Goal: Information Seeking & Learning: Find specific fact

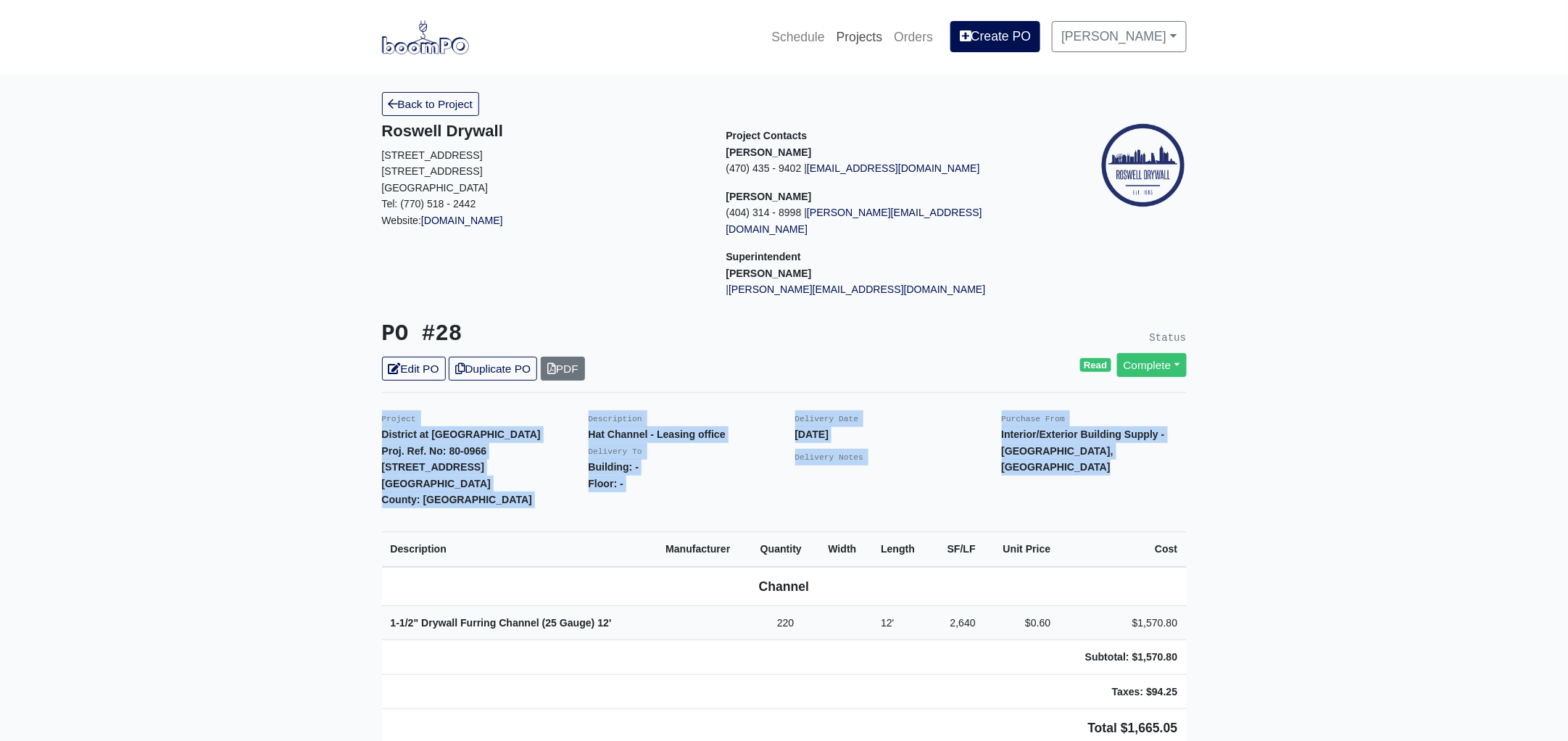
click at [860, 42] on link "Projects" at bounding box center [860, 36] width 58 height 32
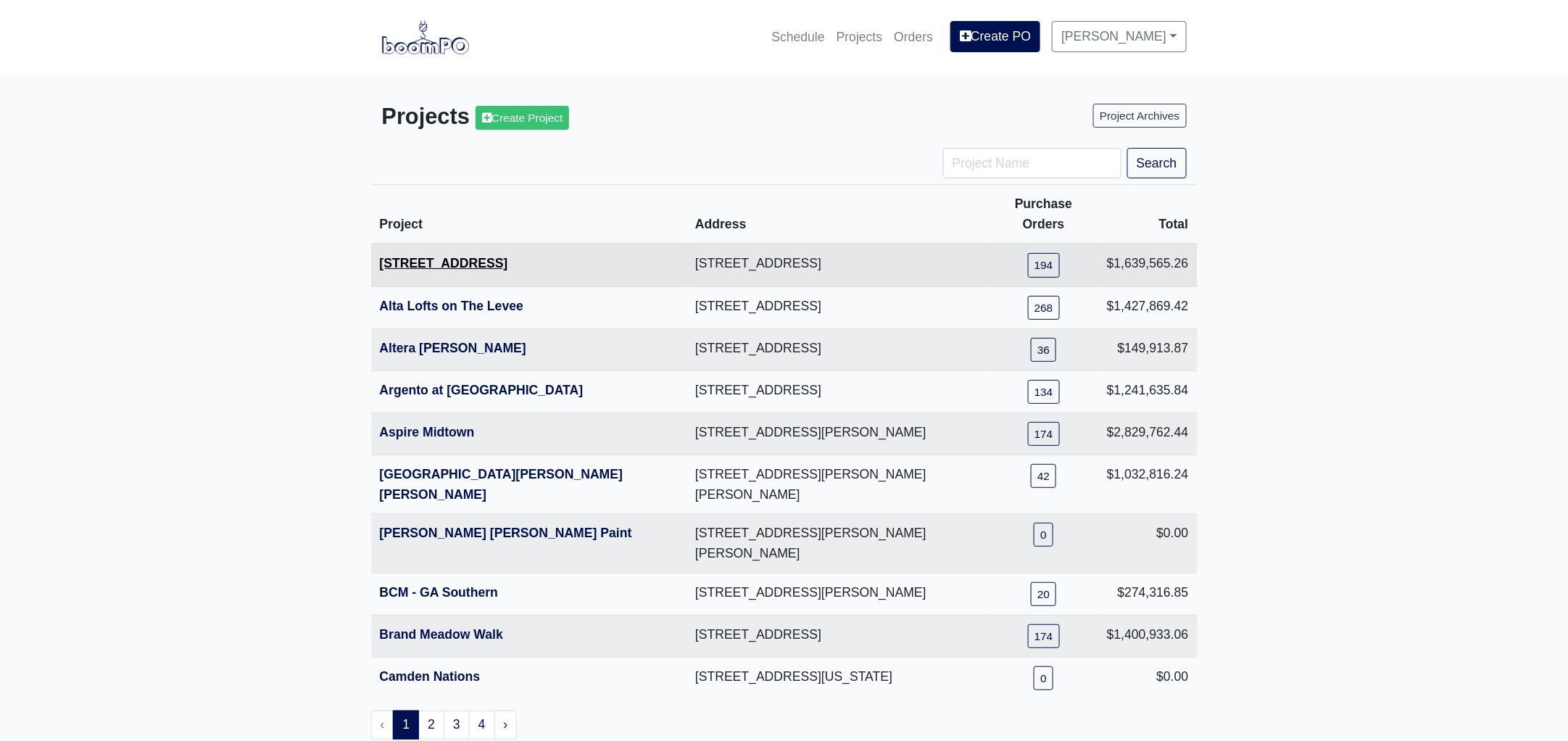
click at [436, 256] on link "[STREET_ADDRESS]" at bounding box center [445, 263] width 129 height 14
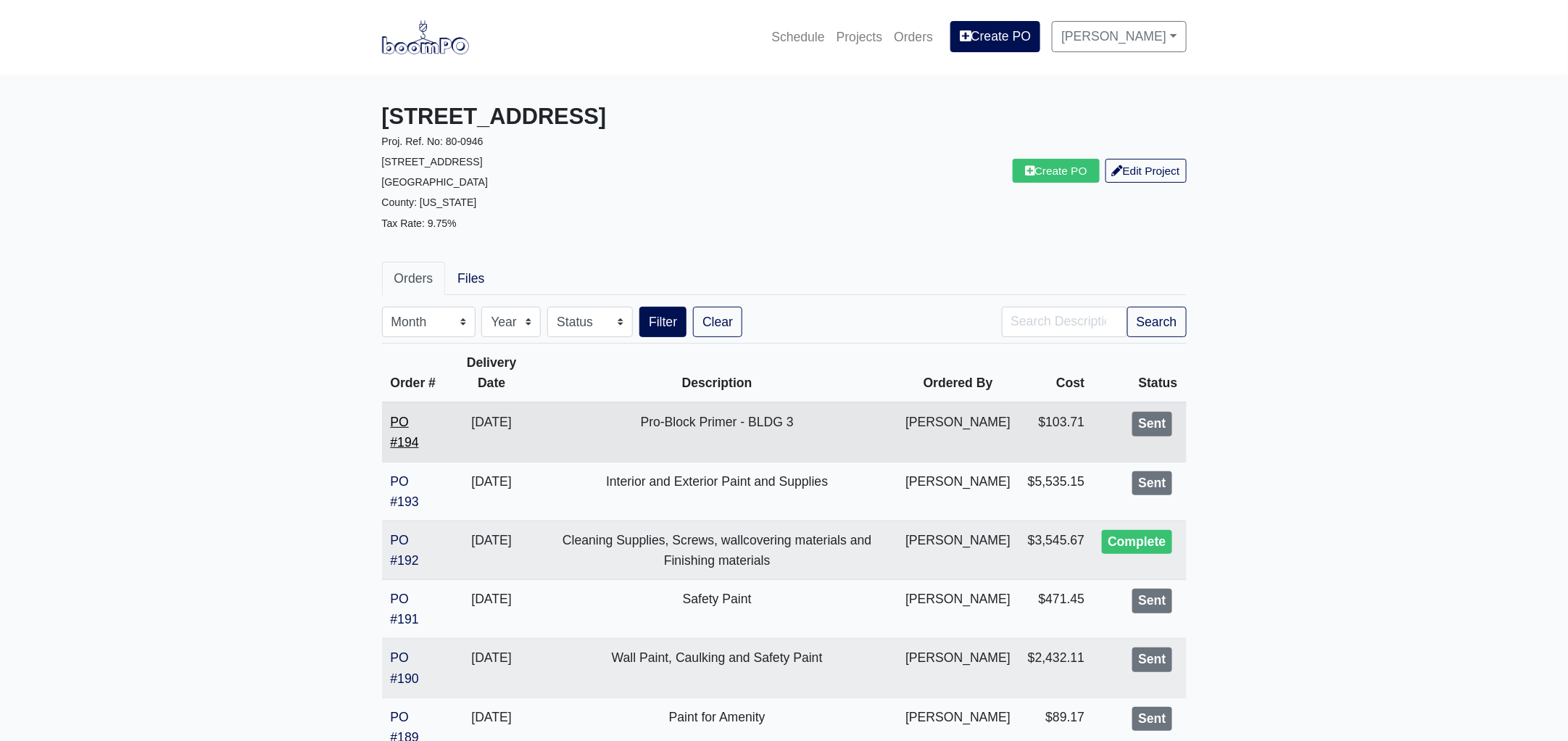
click at [408, 439] on link "PO #194" at bounding box center [405, 432] width 28 height 34
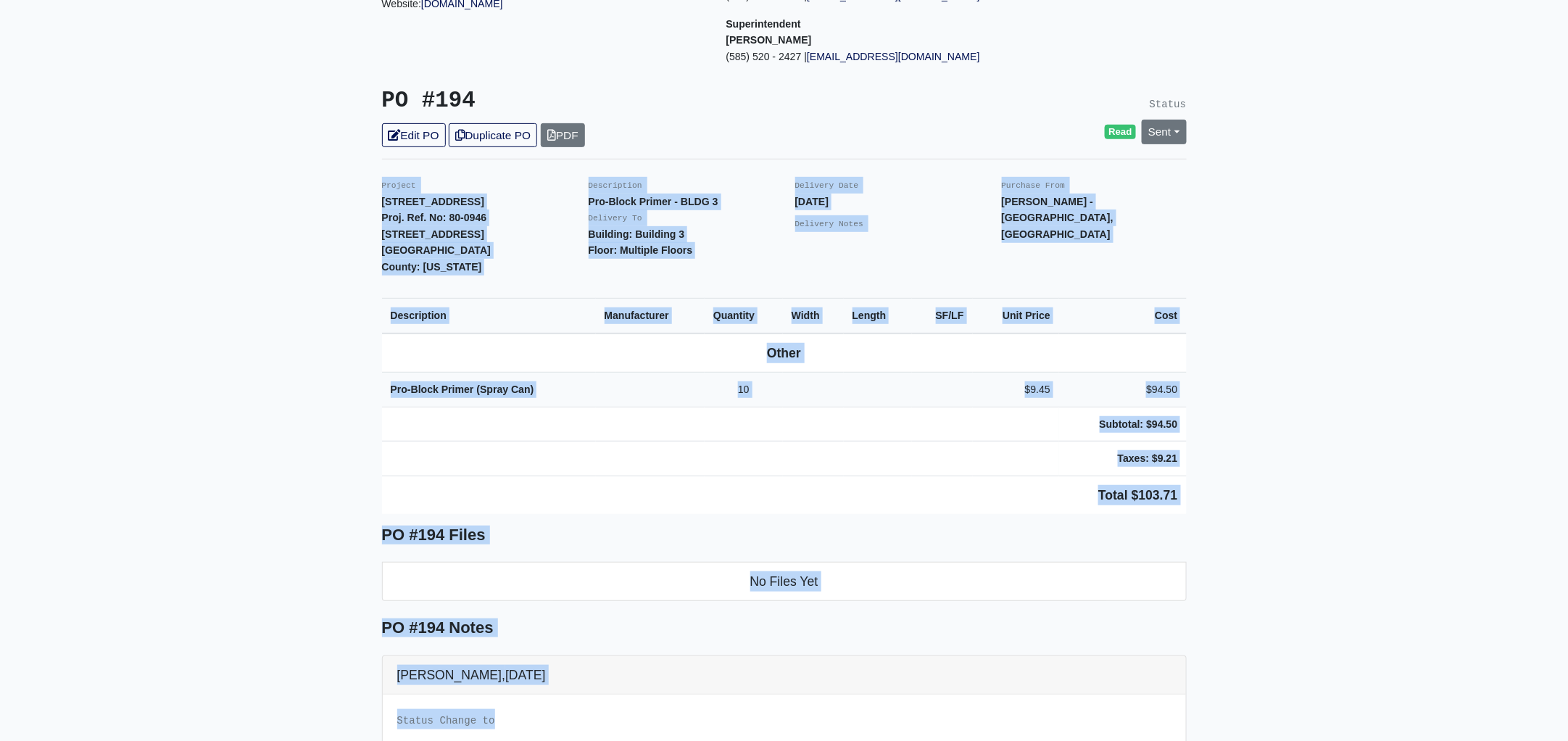
scroll to position [277, 0]
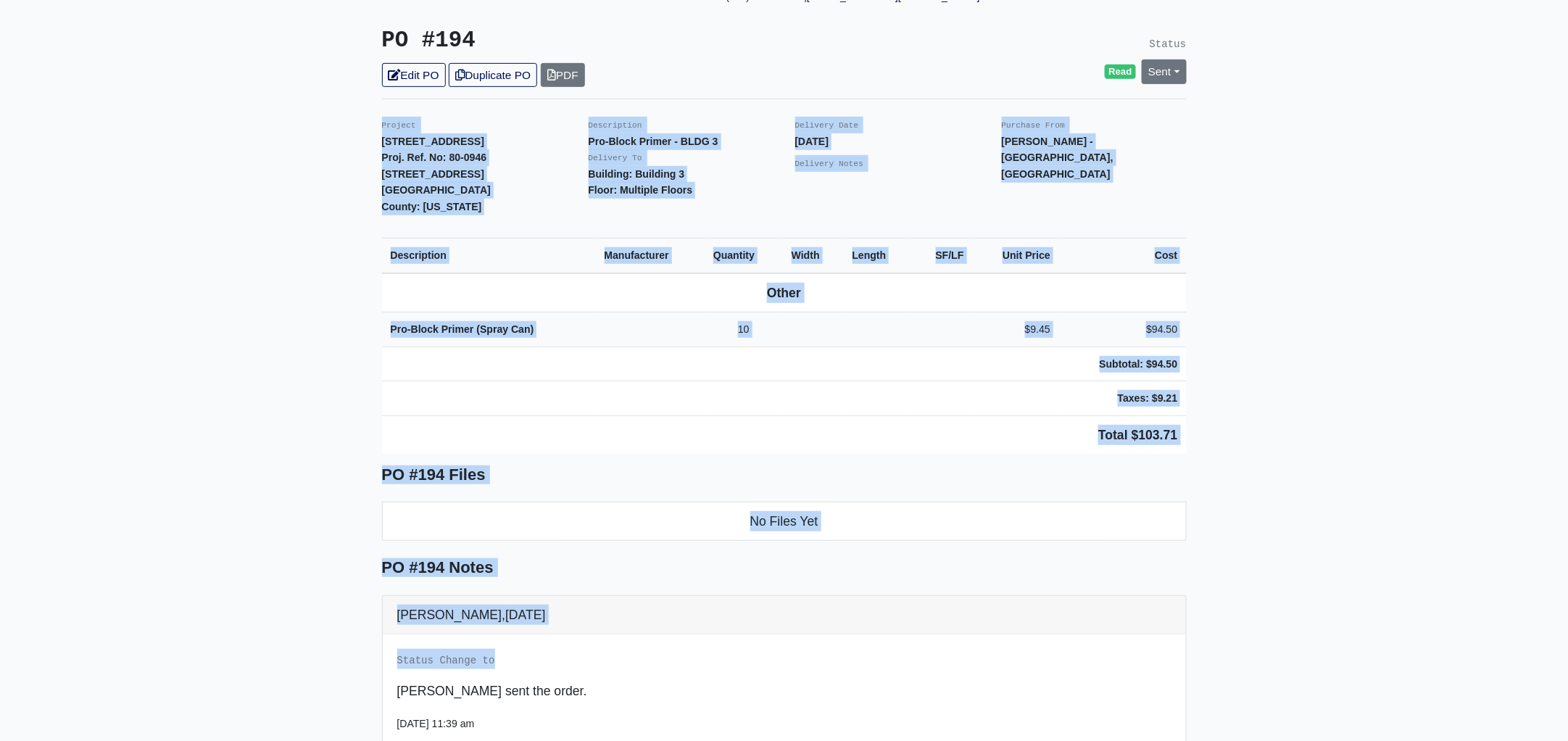
drag, startPoint x: 377, startPoint y: 403, endPoint x: 1252, endPoint y: 490, distance: 879.3
click at [1240, 674] on main "Back to Project Roswell Drywall 7000 Peachtree Dunwoody Rd NE Building 5, Suite…" at bounding box center [784, 387] width 1568 height 1178
click at [1217, 438] on main "Back to Project Roswell Drywall 7000 Peachtree Dunwoody Rd NE Building 5, Suite…" at bounding box center [784, 387] width 1568 height 1178
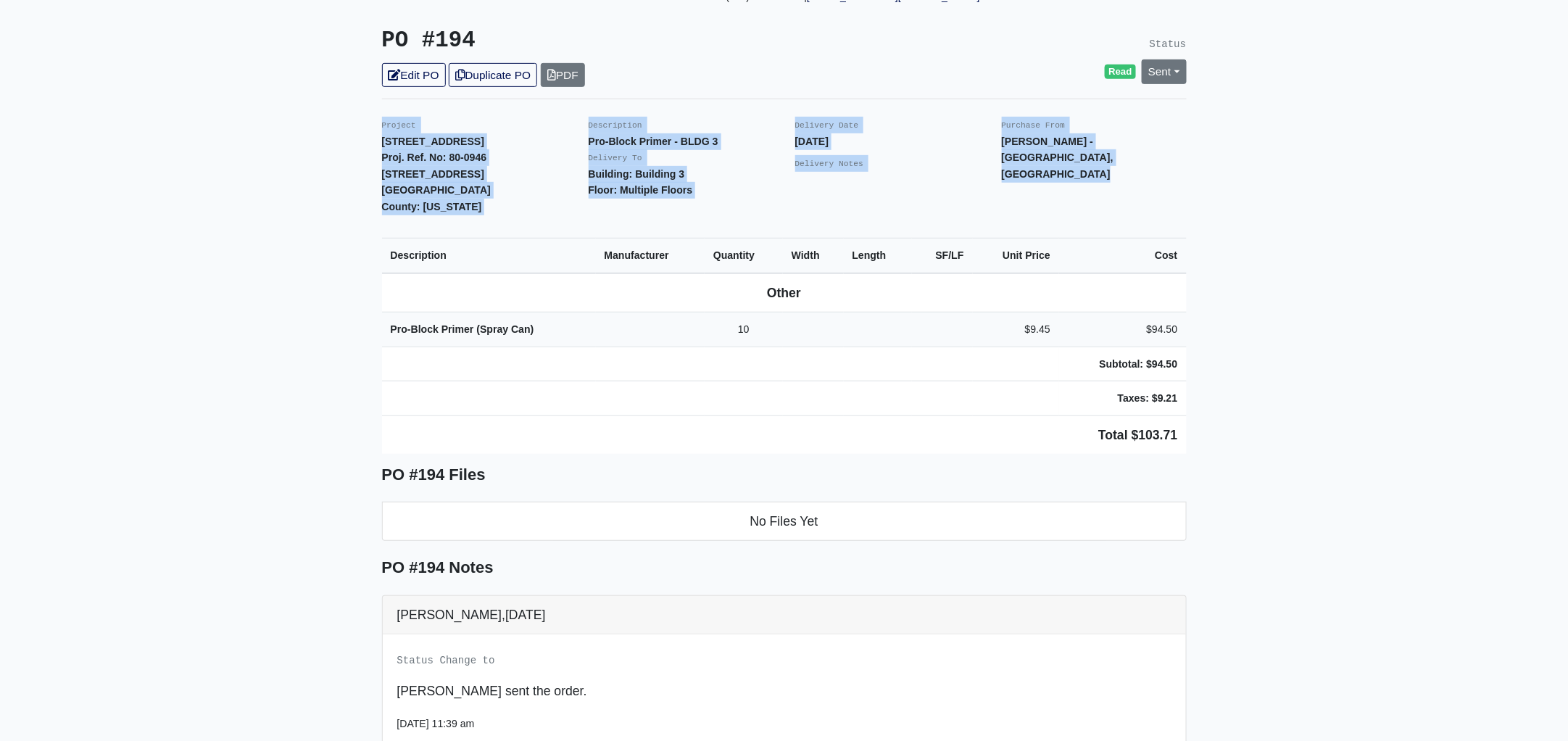
drag, startPoint x: 1207, startPoint y: 438, endPoint x: 378, endPoint y: 119, distance: 888.3
click at [378, 119] on main "Back to Project Roswell Drywall 7000 Peachtree Dunwoody Rd NE Building 5, Suite…" at bounding box center [784, 387] width 1568 height 1178
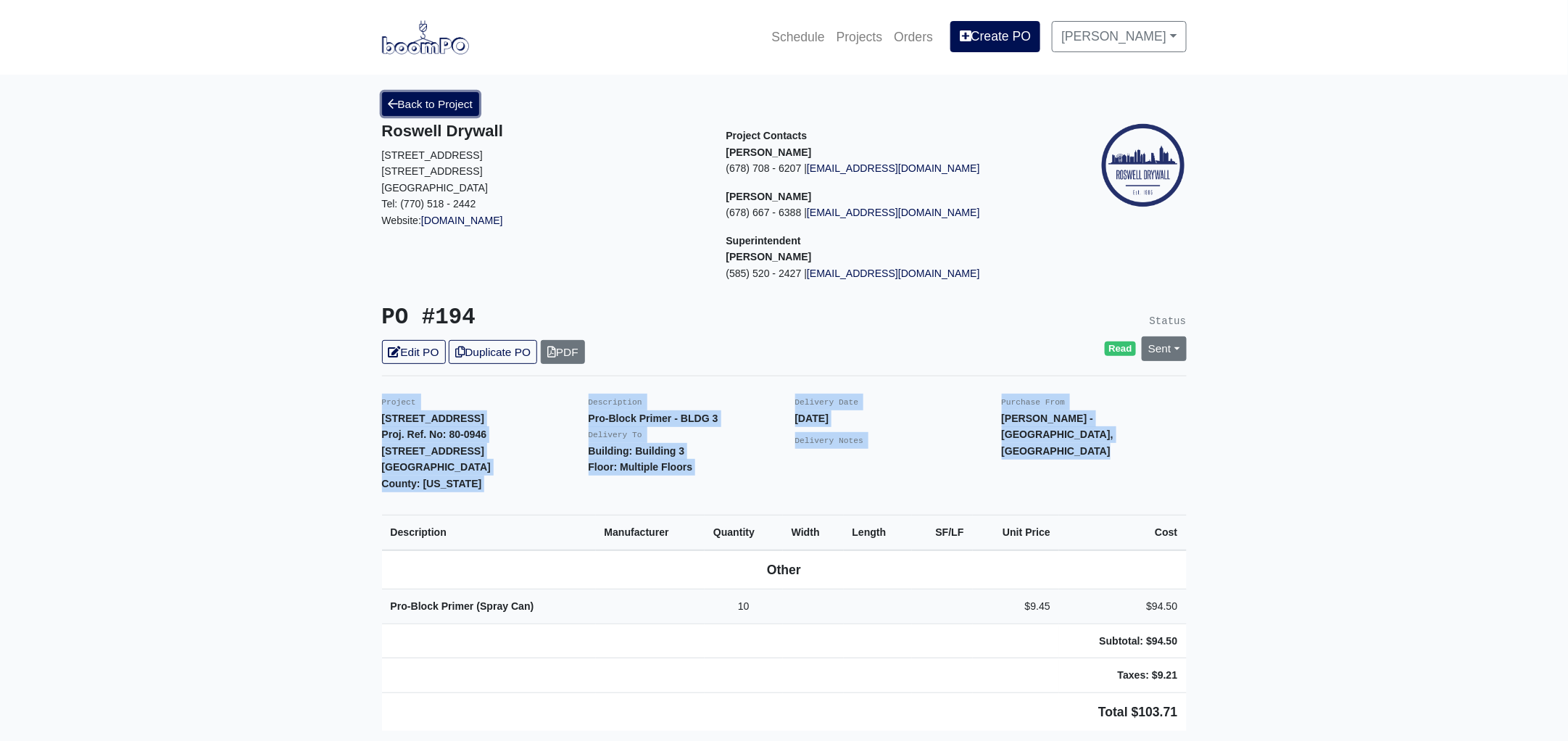
click at [461, 95] on link "Back to Project" at bounding box center [431, 104] width 98 height 24
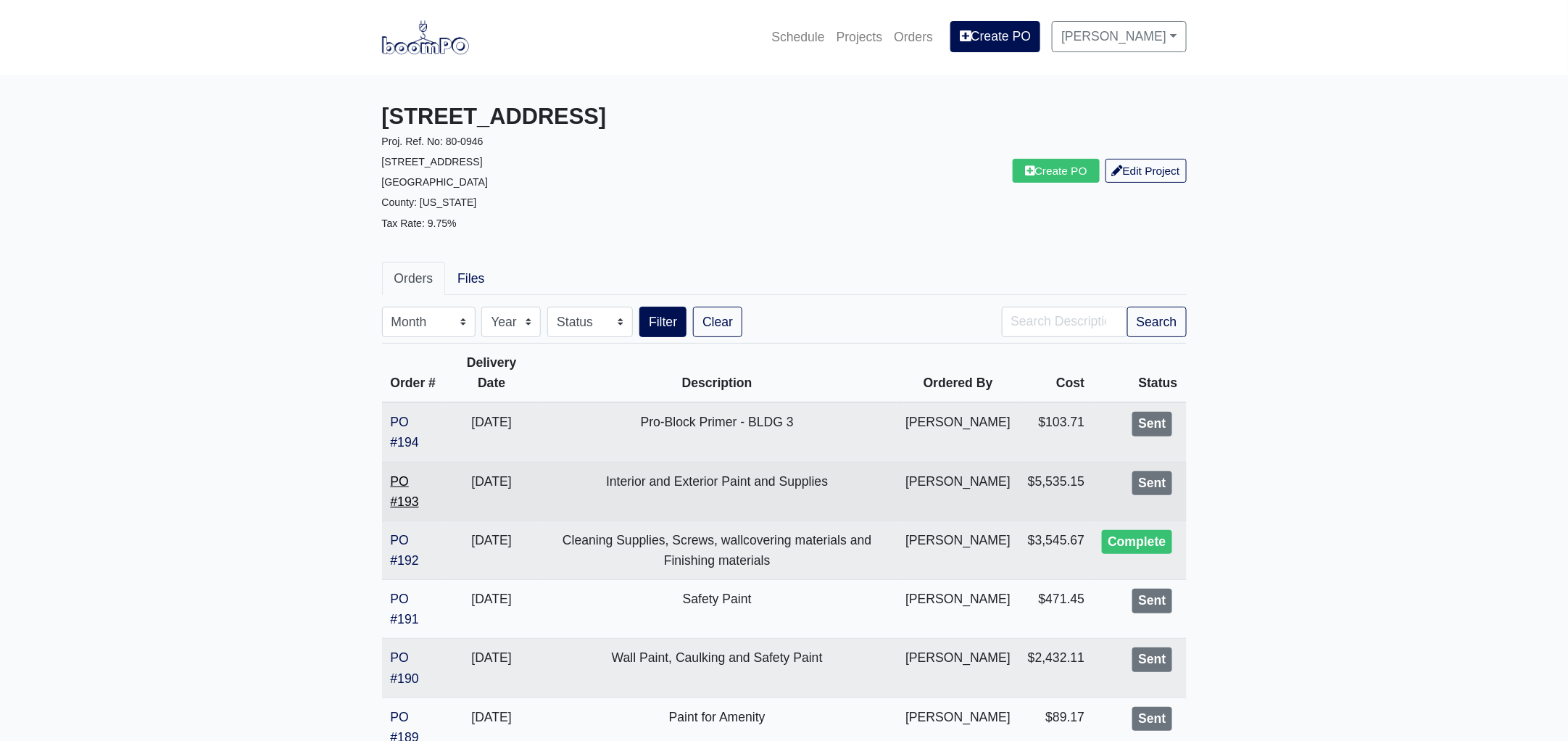
click at [403, 494] on link "PO #193" at bounding box center [405, 491] width 28 height 34
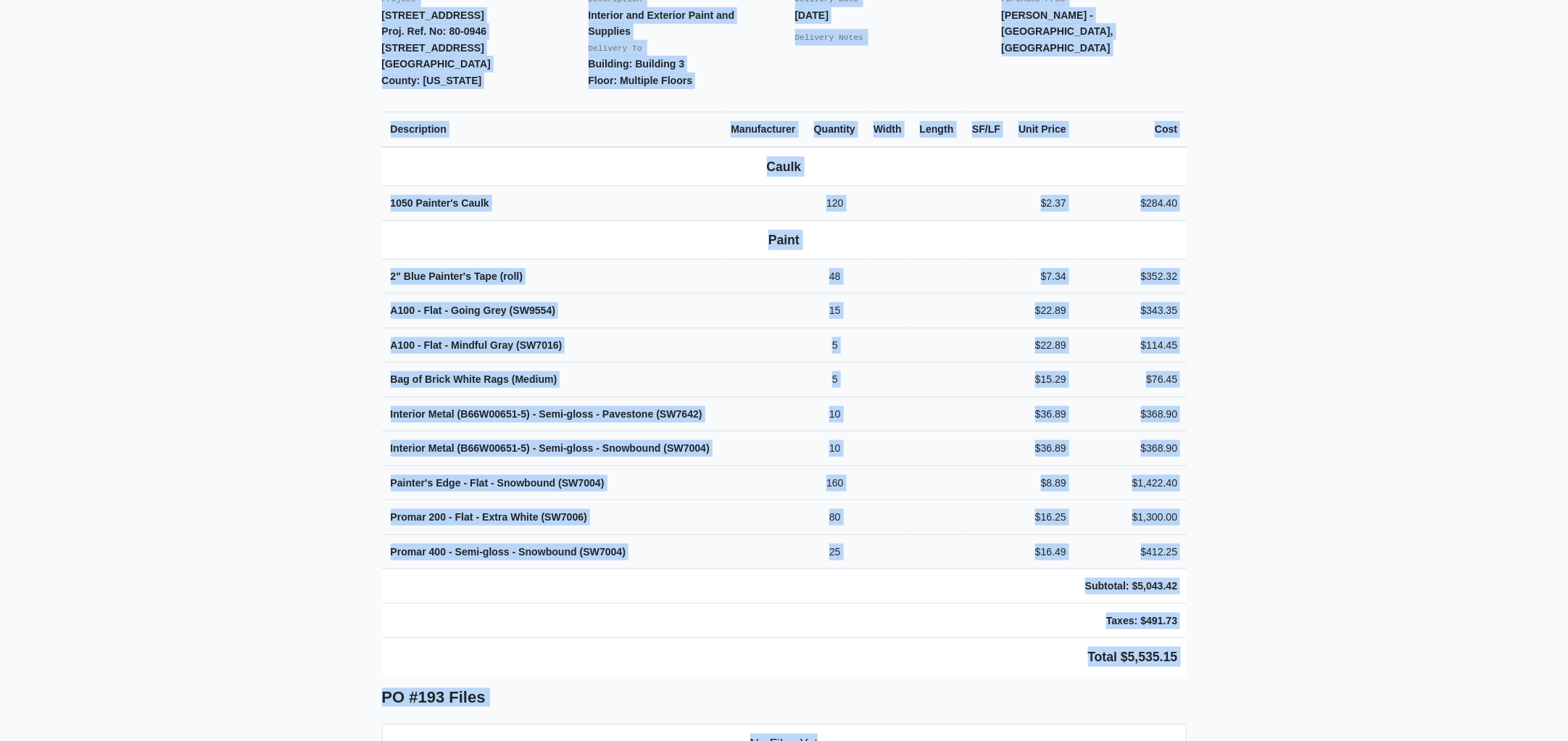
scroll to position [410, 0]
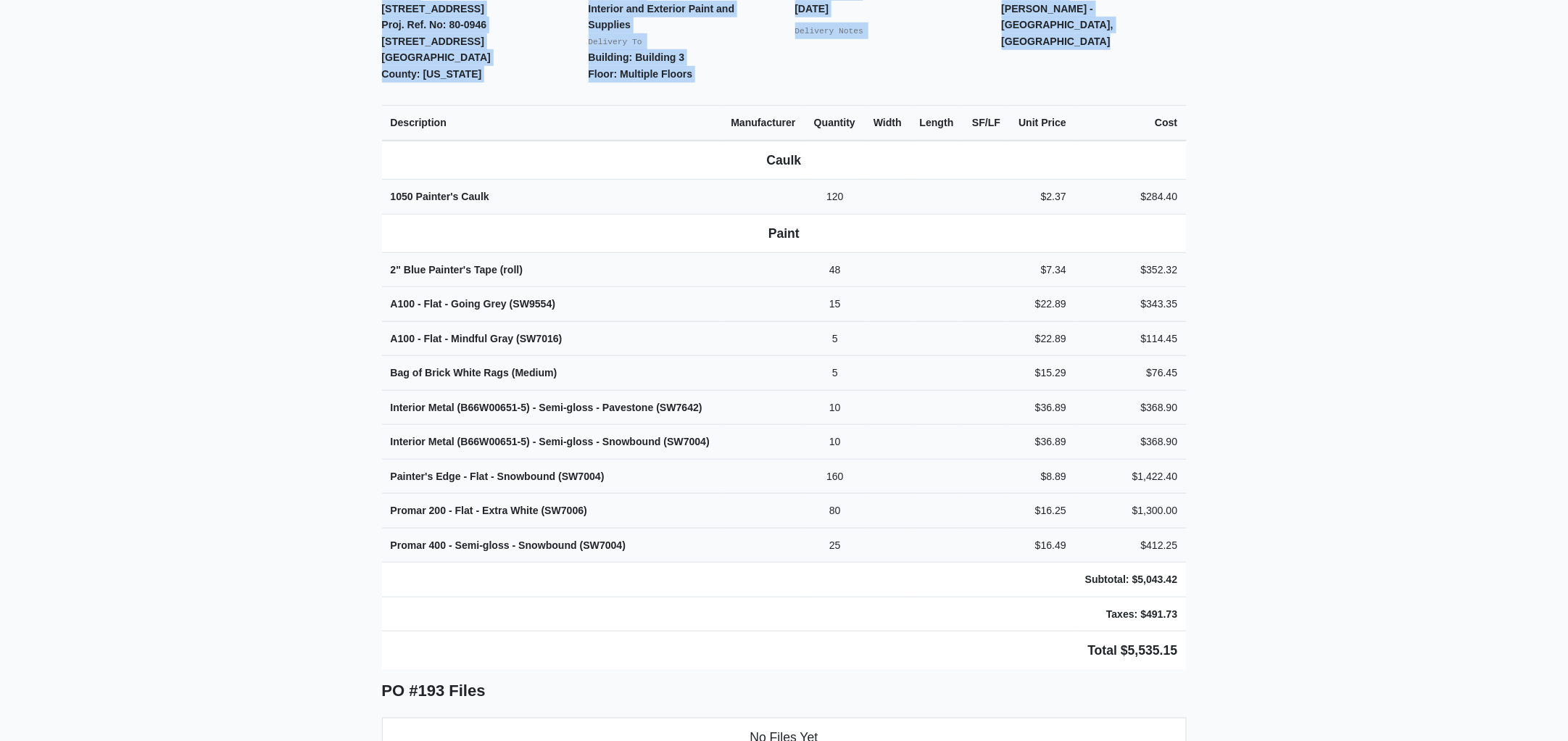
drag, startPoint x: 373, startPoint y: 396, endPoint x: 1234, endPoint y: 651, distance: 898.0
click at [1234, 651] on main "Back to Project Roswell Drywall 7000 Peachtree Dunwoody Rd NE Building 5, Suite…" at bounding box center [784, 429] width 1568 height 1527
copy div "Project 1401 Gallatin Pike Proj. Ref. No: 80-0946 1401 Gallatin Pike N Madison,…"
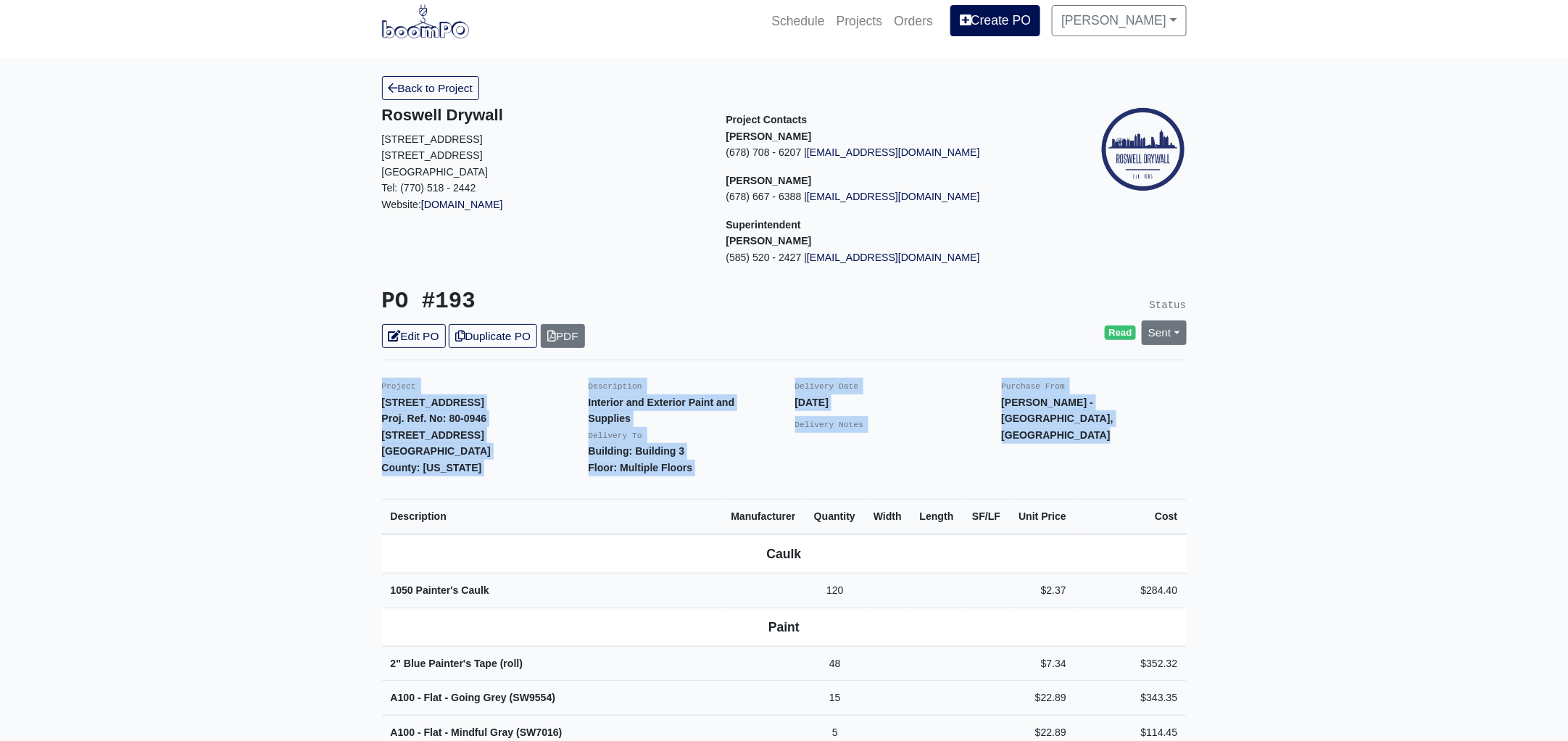
scroll to position [0, 0]
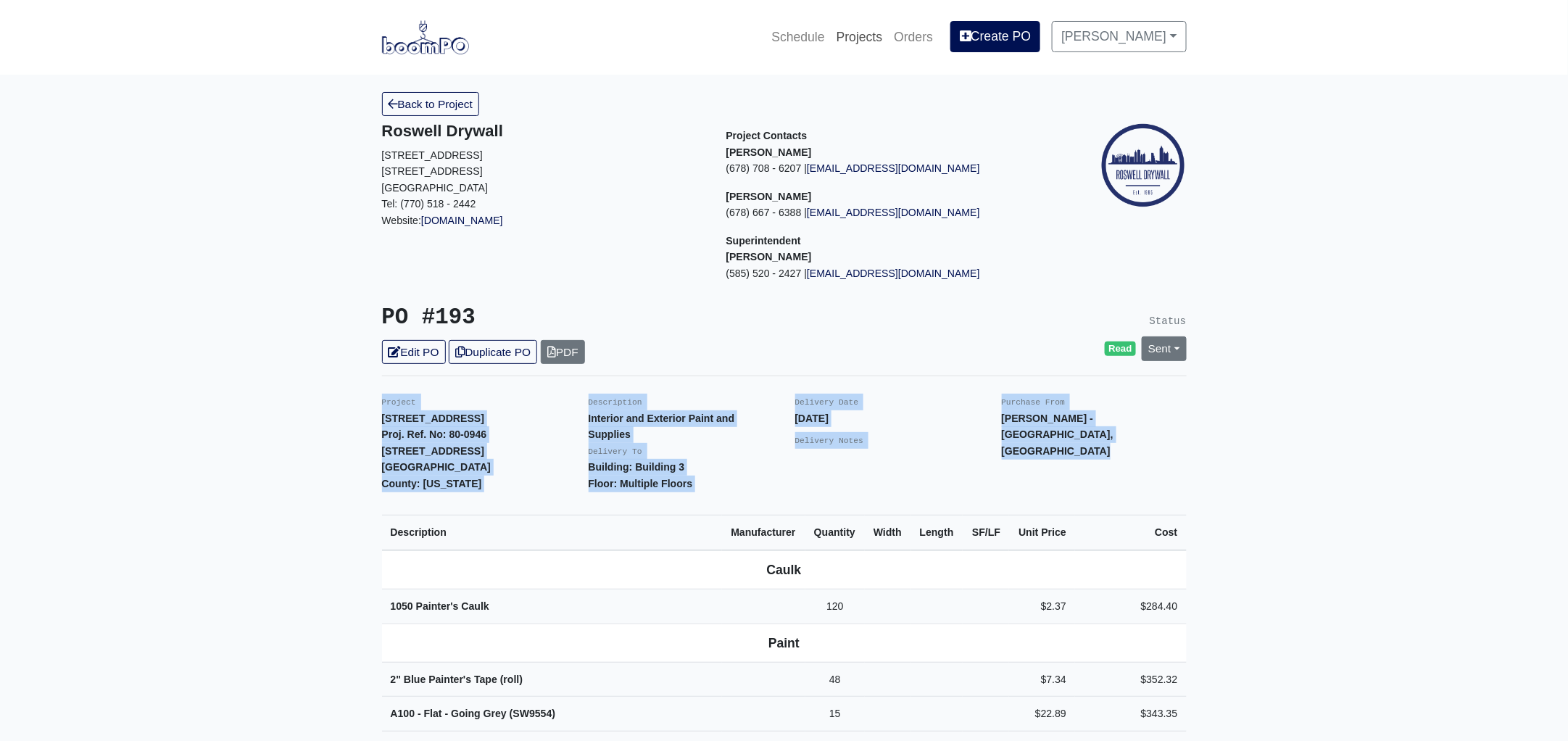
click at [873, 38] on link "Projects" at bounding box center [860, 36] width 58 height 32
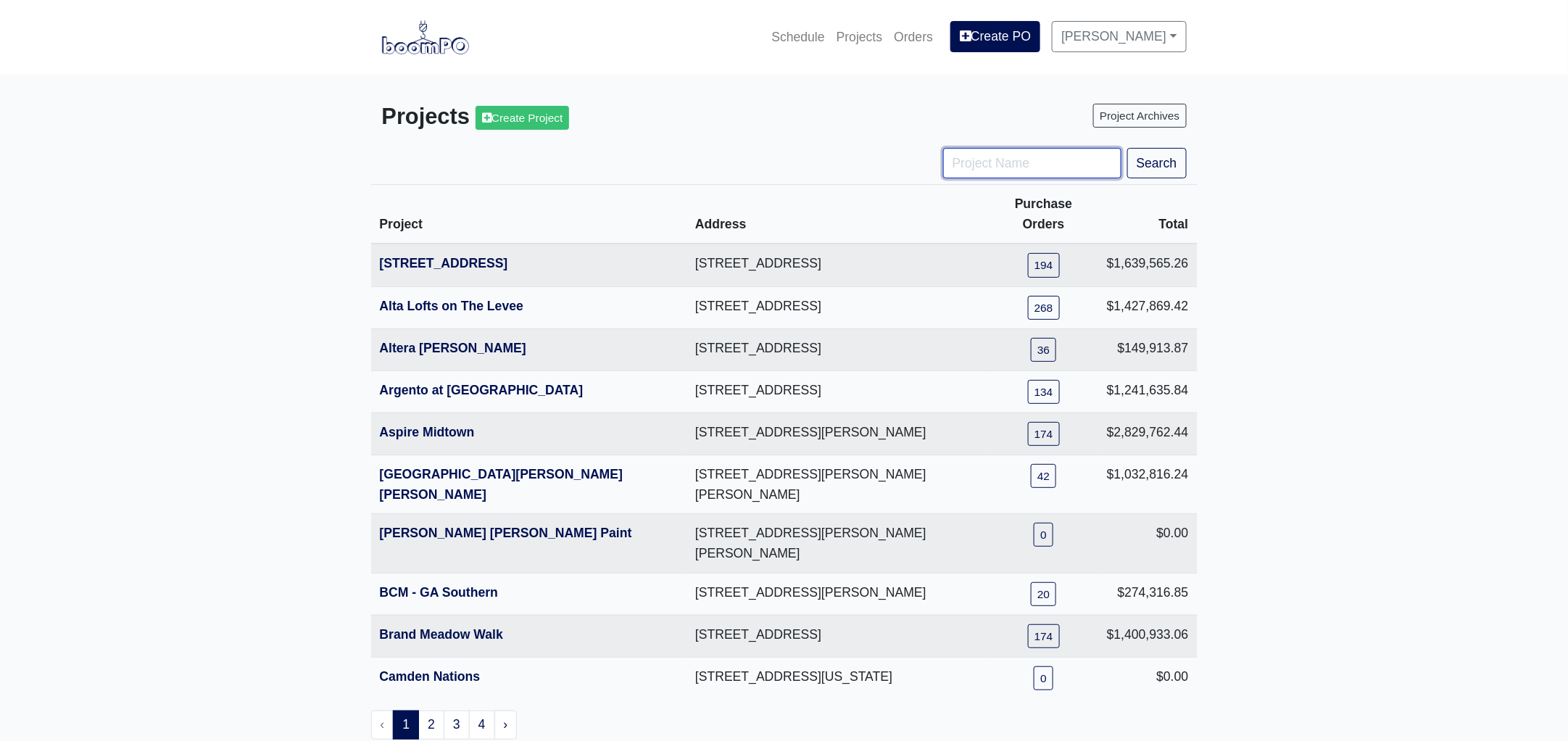
click at [1011, 160] on input "Project Name" at bounding box center [1032, 163] width 178 height 31
type input "dist"
click at [1127, 147] on button "Search" at bounding box center [1157, 163] width 60 height 31
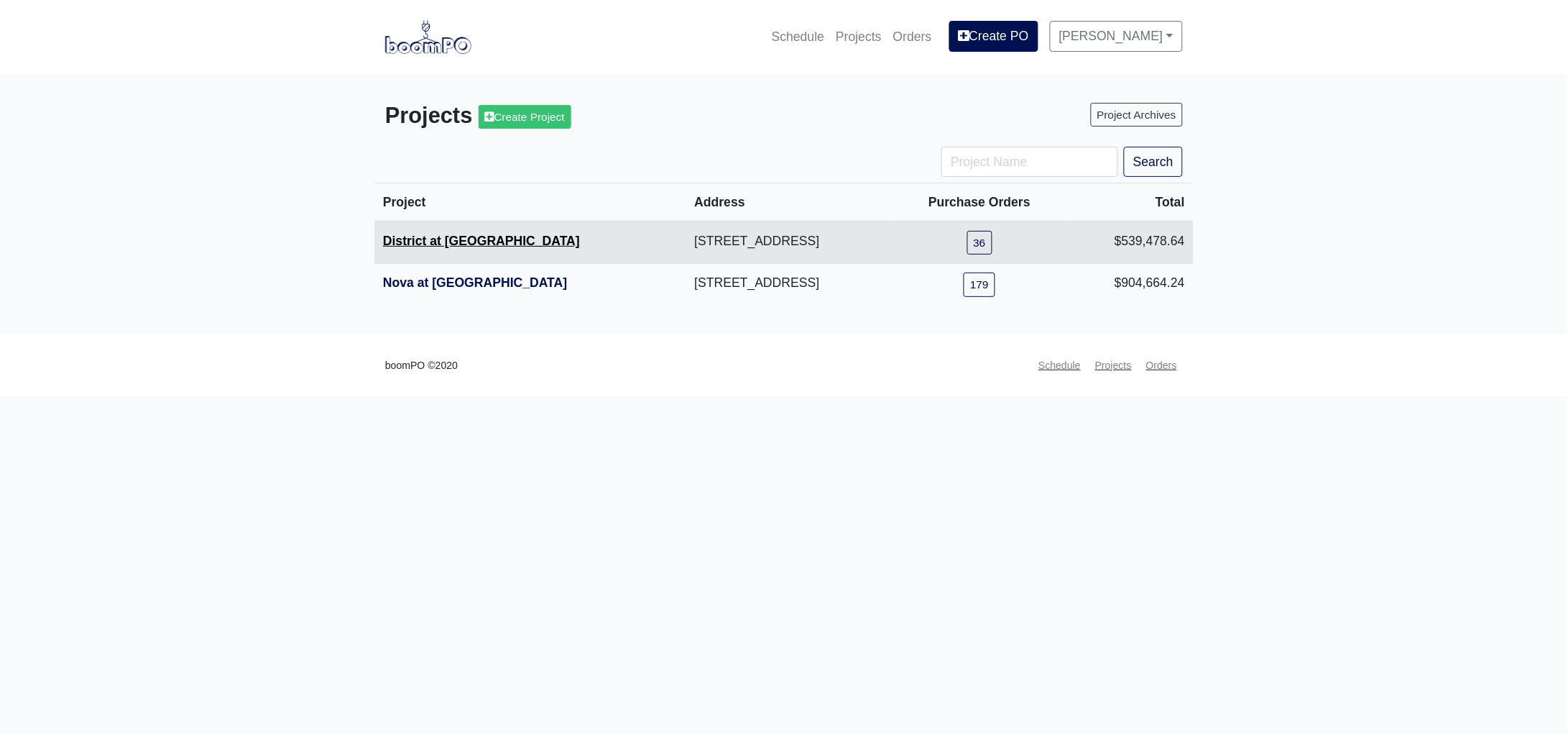
click at [466, 240] on link "District at [GEOGRAPHIC_DATA]" at bounding box center [481, 241] width 196 height 14
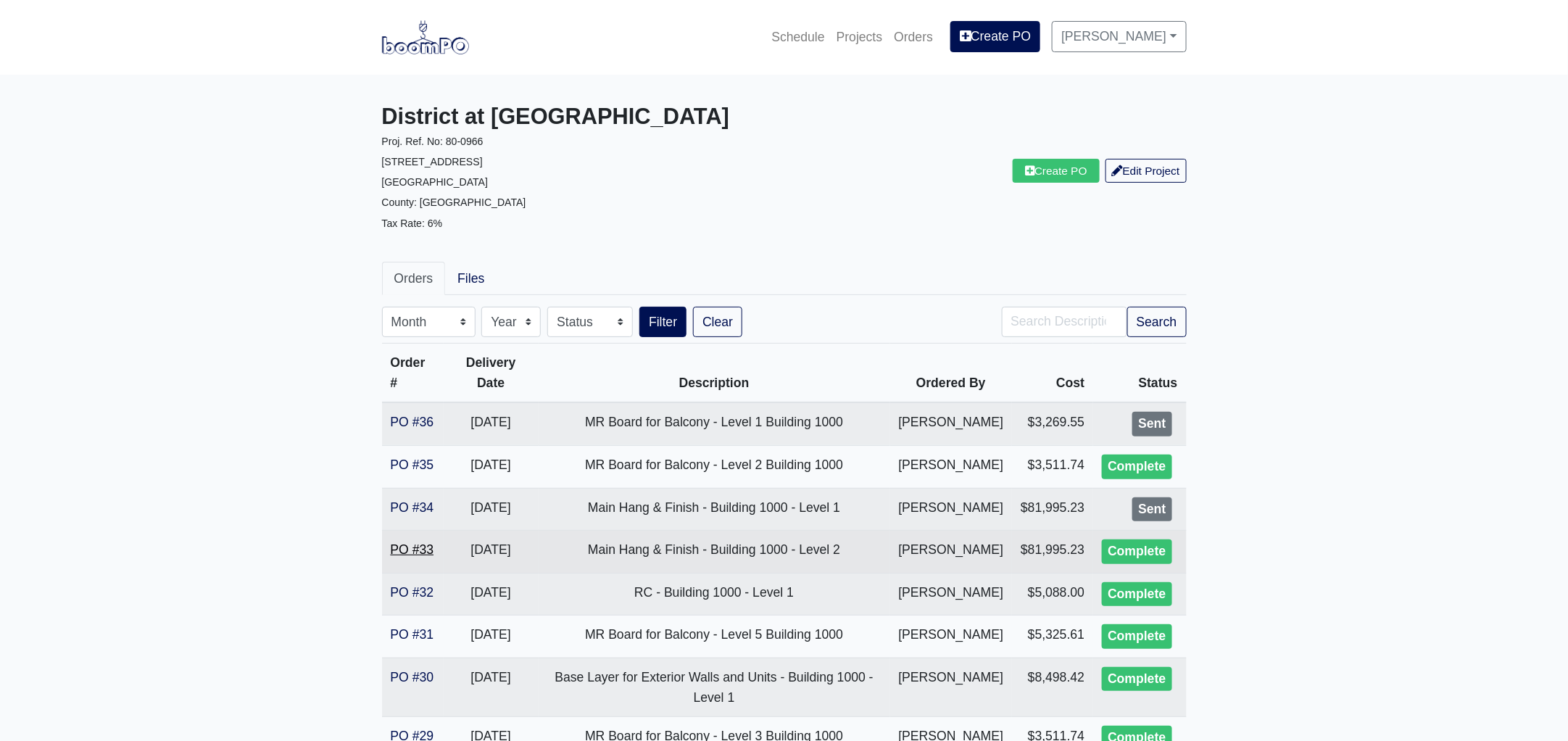
click at [425, 556] on link "PO #33" at bounding box center [413, 549] width 43 height 14
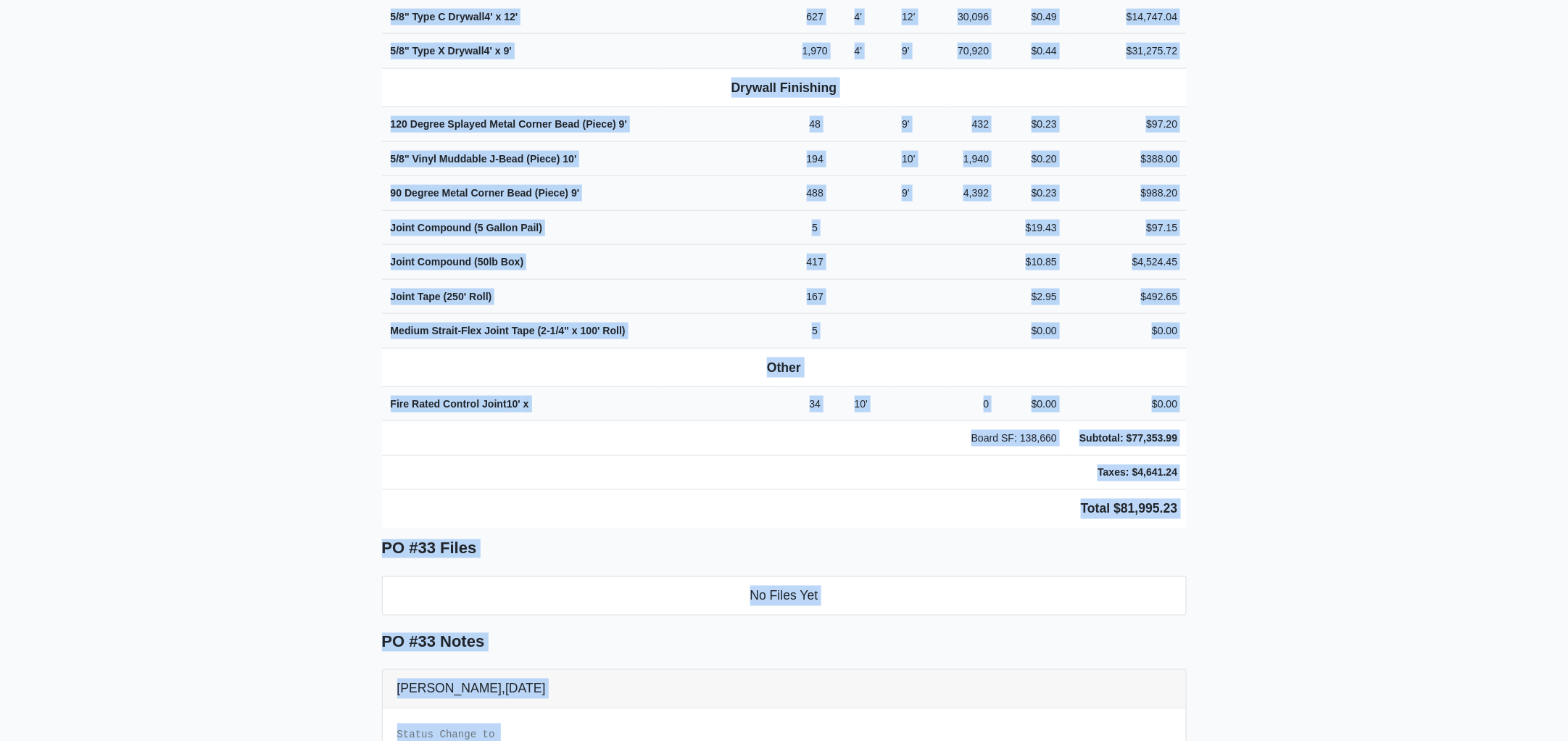
scroll to position [806, 0]
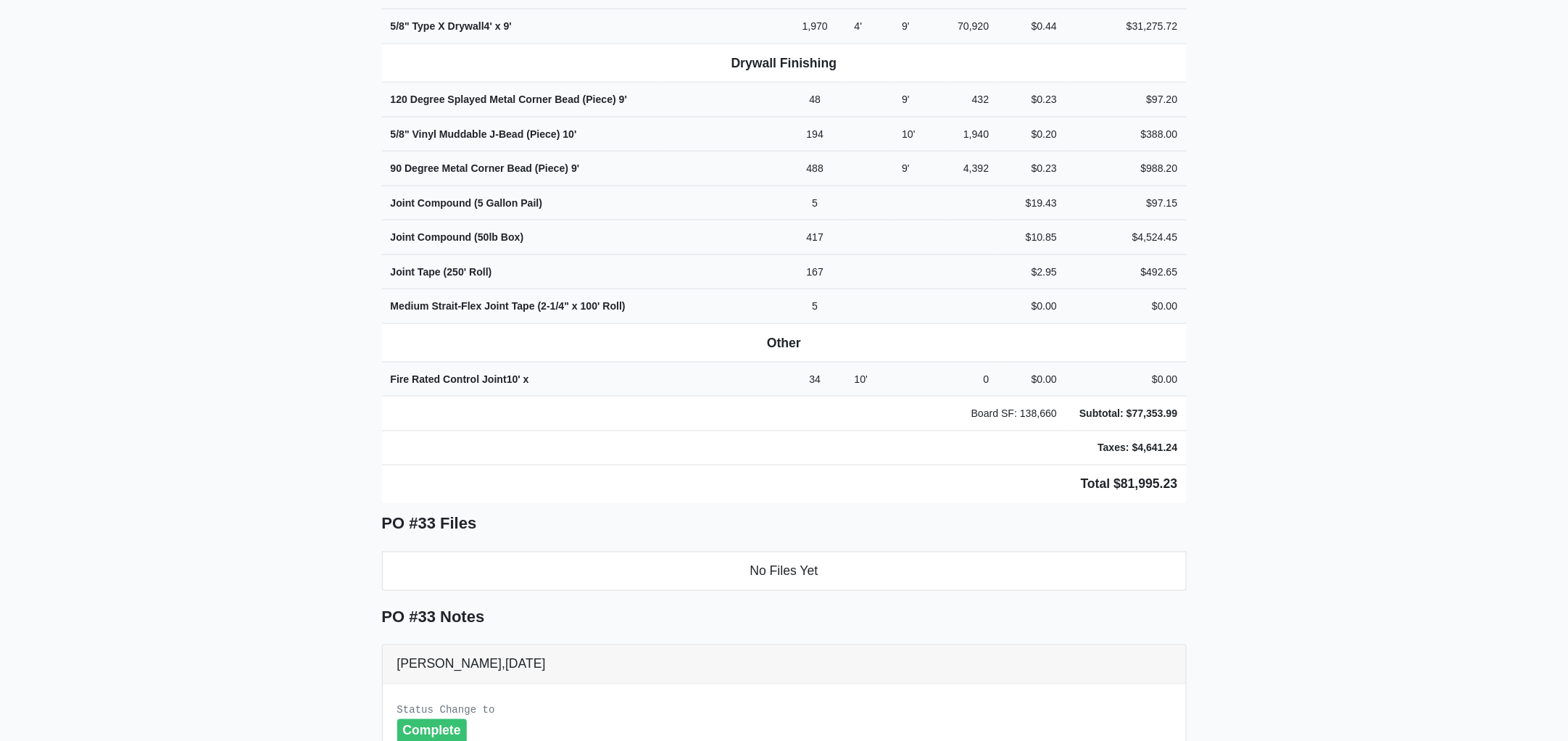
drag, startPoint x: 378, startPoint y: 220, endPoint x: 1269, endPoint y: 500, distance: 934.0
click at [1269, 500] on main "Back to Project Roswell Drywall [STREET_ADDRESS] Tel: (770) 518 - 2442 Website:…" at bounding box center [784, 243] width 1568 height 1951
copy div "Project District at [GEOGRAPHIC_DATA]. Ref. No: 80-0966 [STREET_ADDRESS]: [GEOG…"
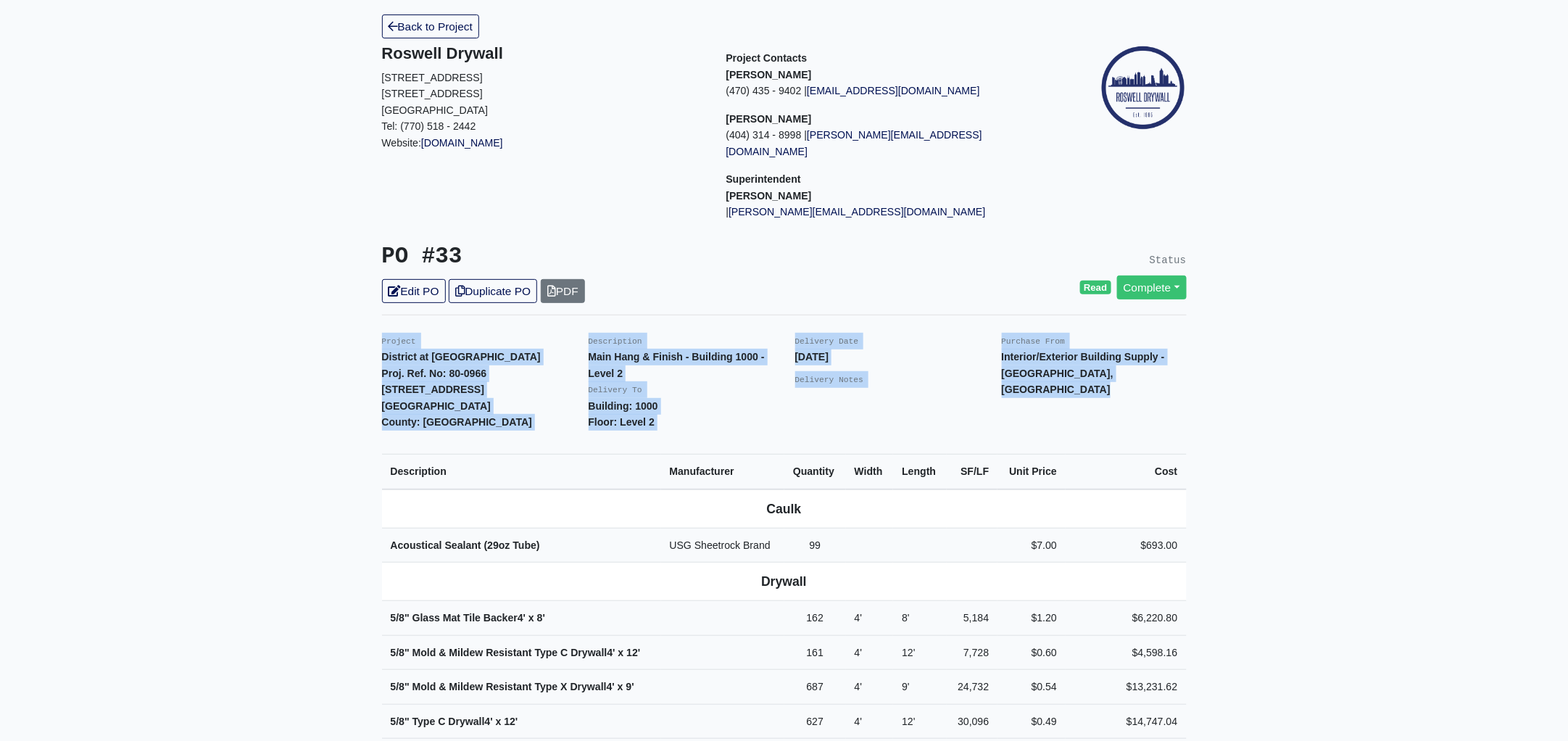
scroll to position [0, 0]
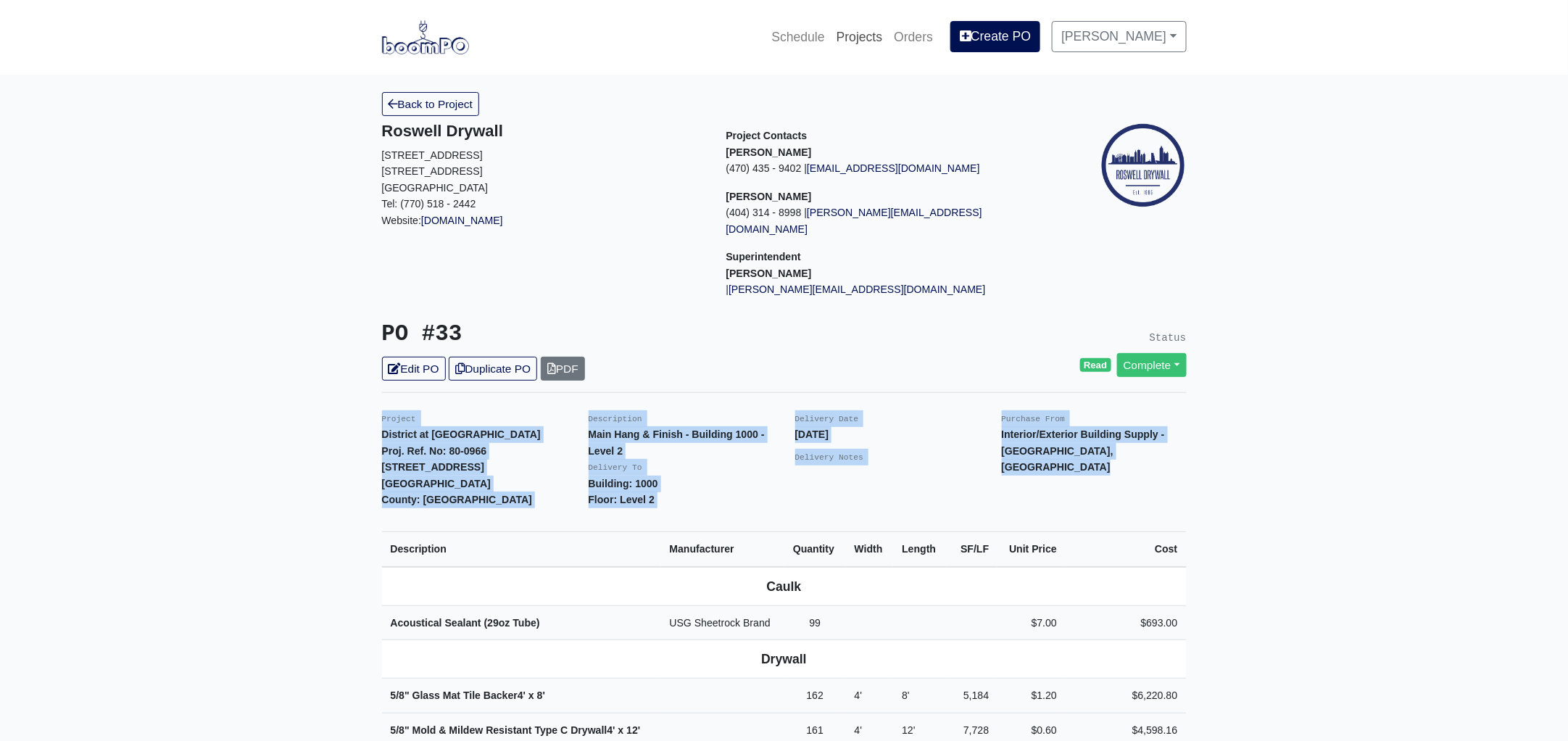
click at [862, 33] on link "Projects" at bounding box center [860, 36] width 58 height 32
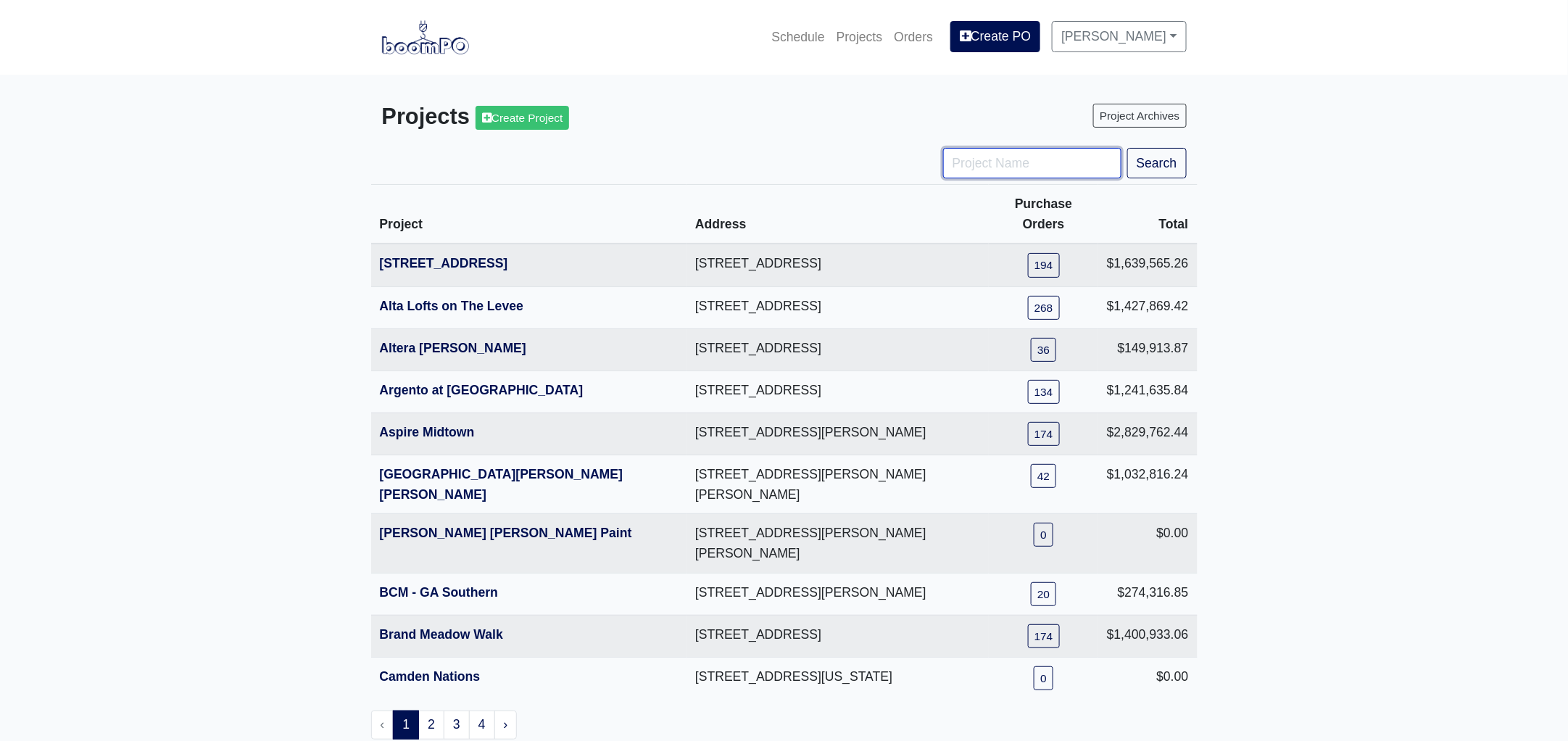
click at [1004, 166] on input "Project Name" at bounding box center [1032, 163] width 178 height 31
type input "jard"
click at [1127, 147] on button "Search" at bounding box center [1157, 163] width 60 height 31
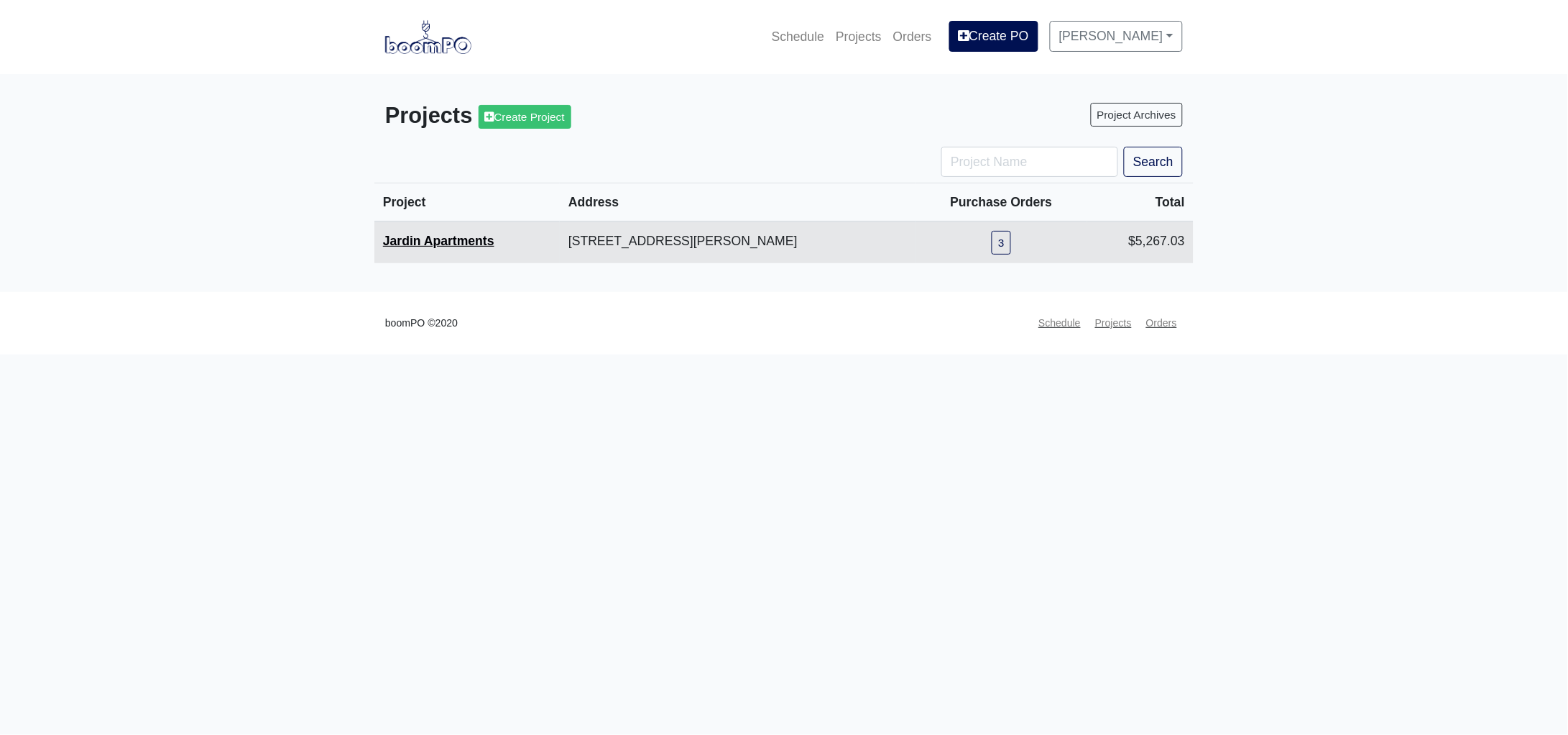
click at [405, 244] on link "Jardin Apartments" at bounding box center [439, 241] width 111 height 14
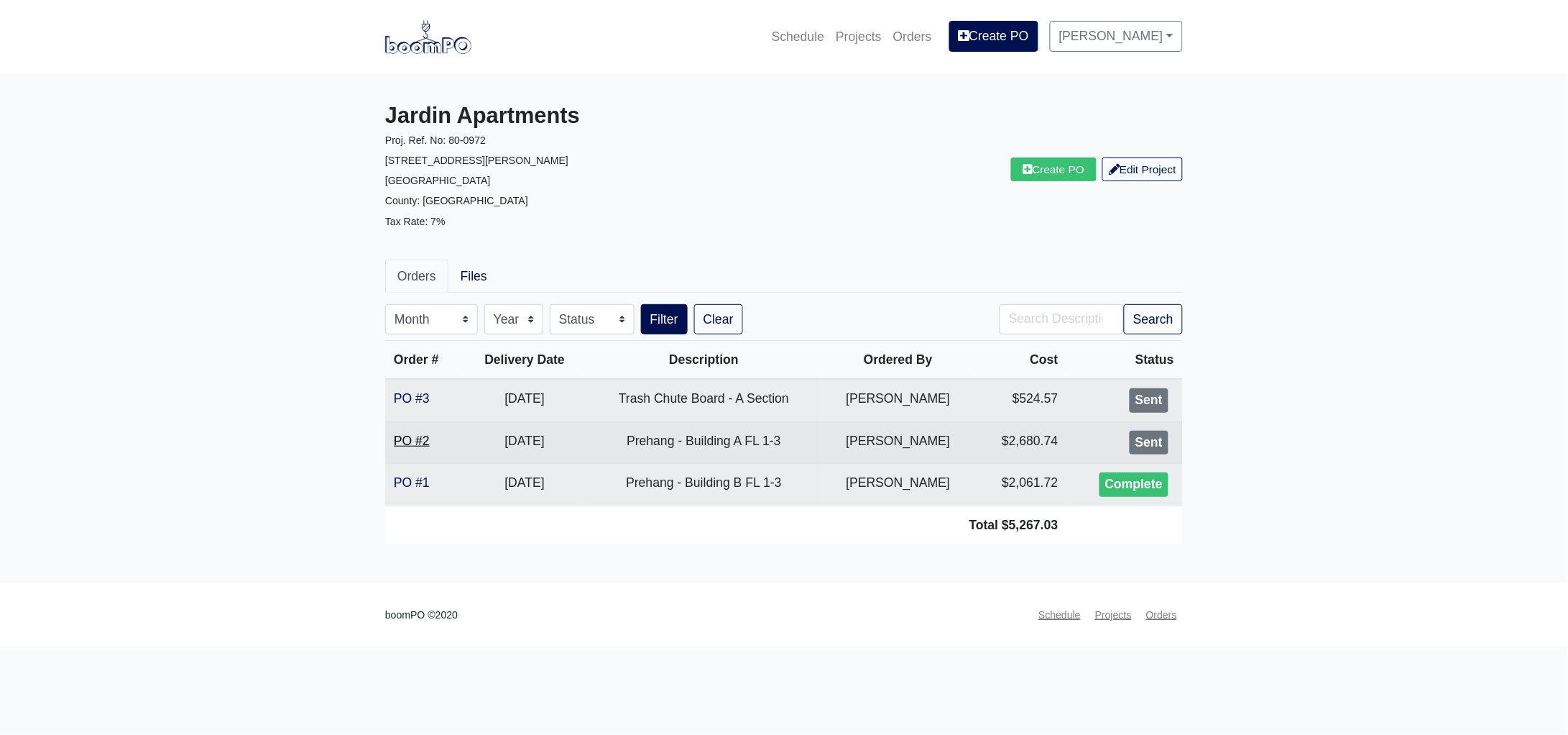
click at [410, 437] on link "PO #2" at bounding box center [412, 441] width 36 height 14
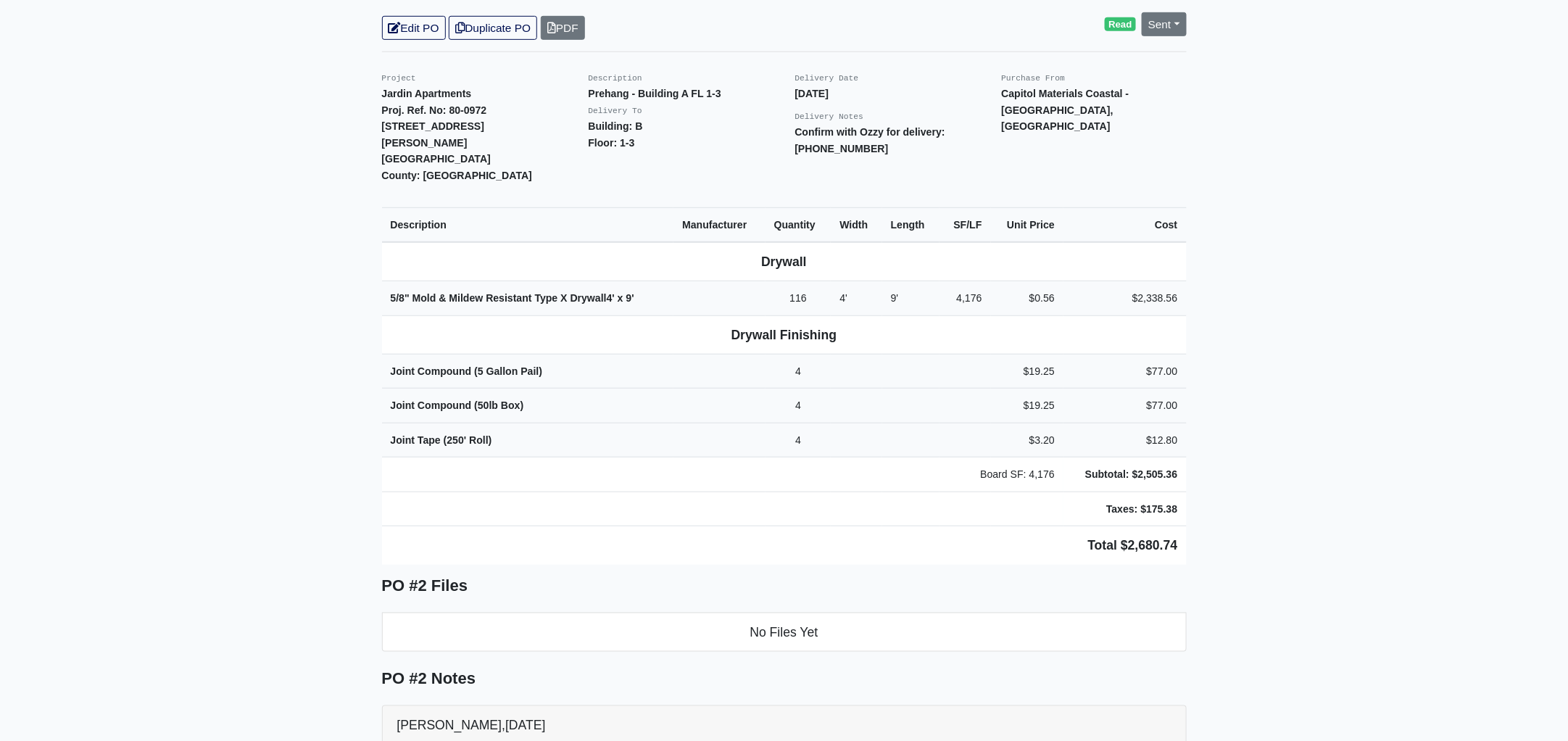
scroll to position [362, 0]
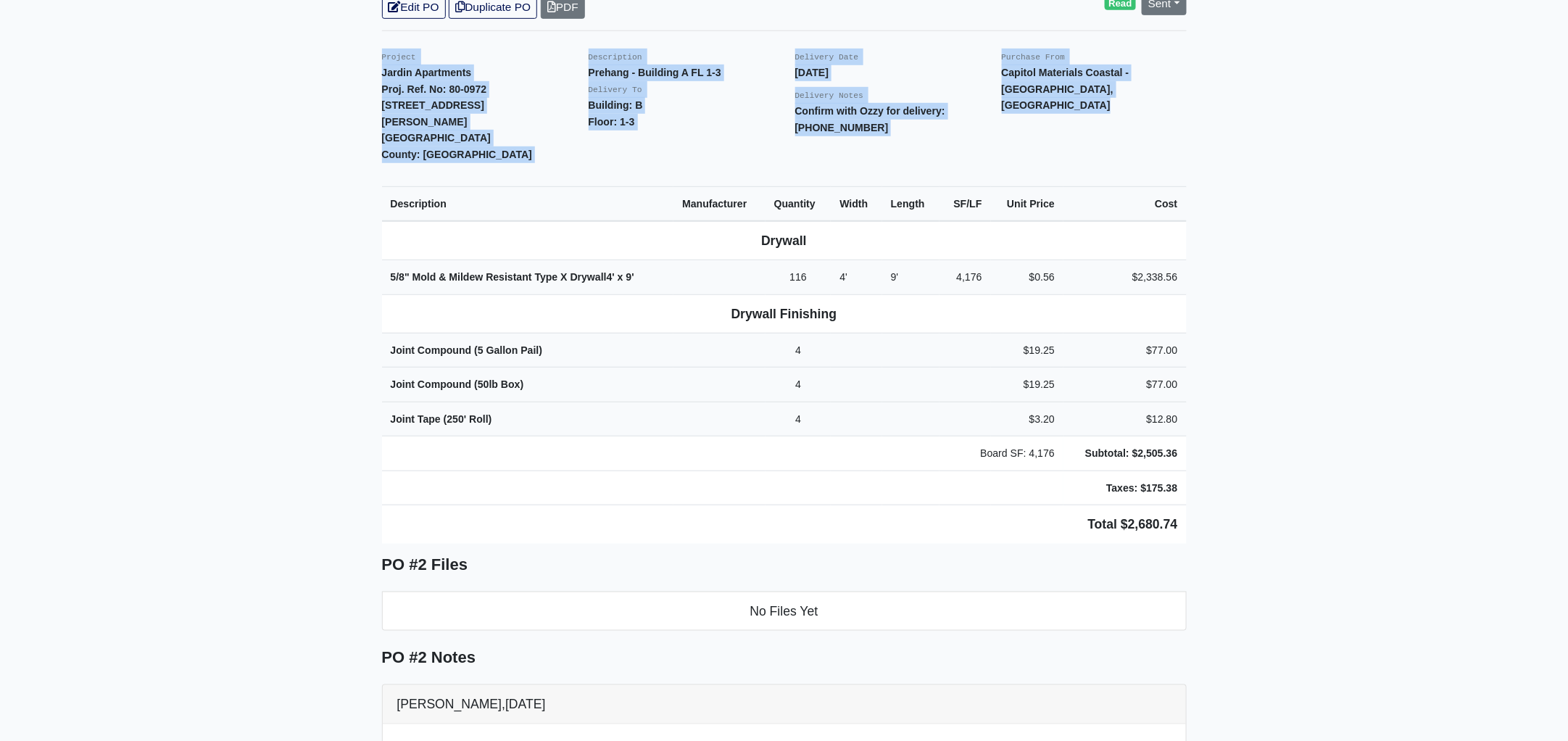
drag, startPoint x: 381, startPoint y: 37, endPoint x: 1243, endPoint y: 474, distance: 966.4
copy div "Project Jardin Apartments Proj. Ref. No: 80-0972 [STREET_ADDRESS][PERSON_NAME]:…"
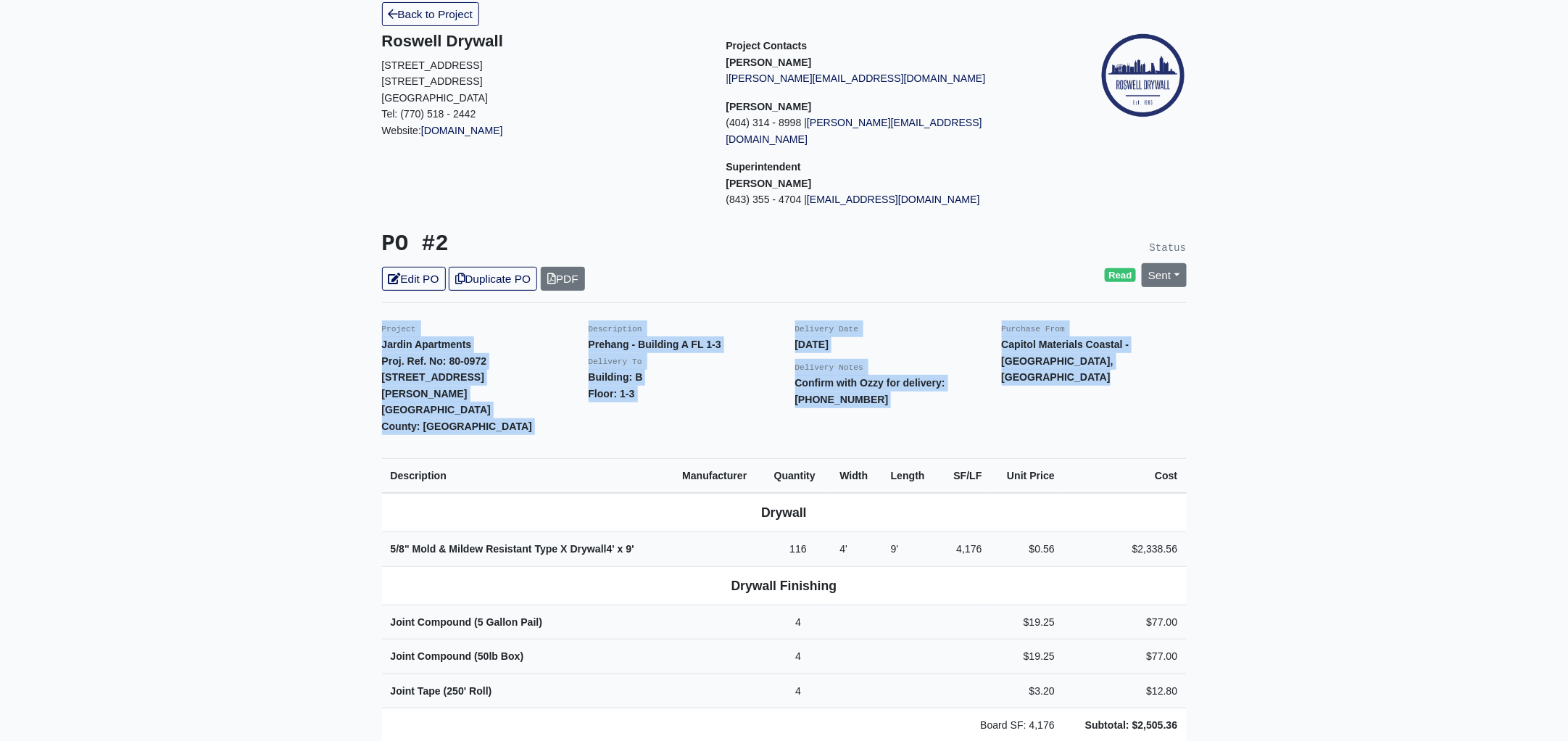
scroll to position [0, 0]
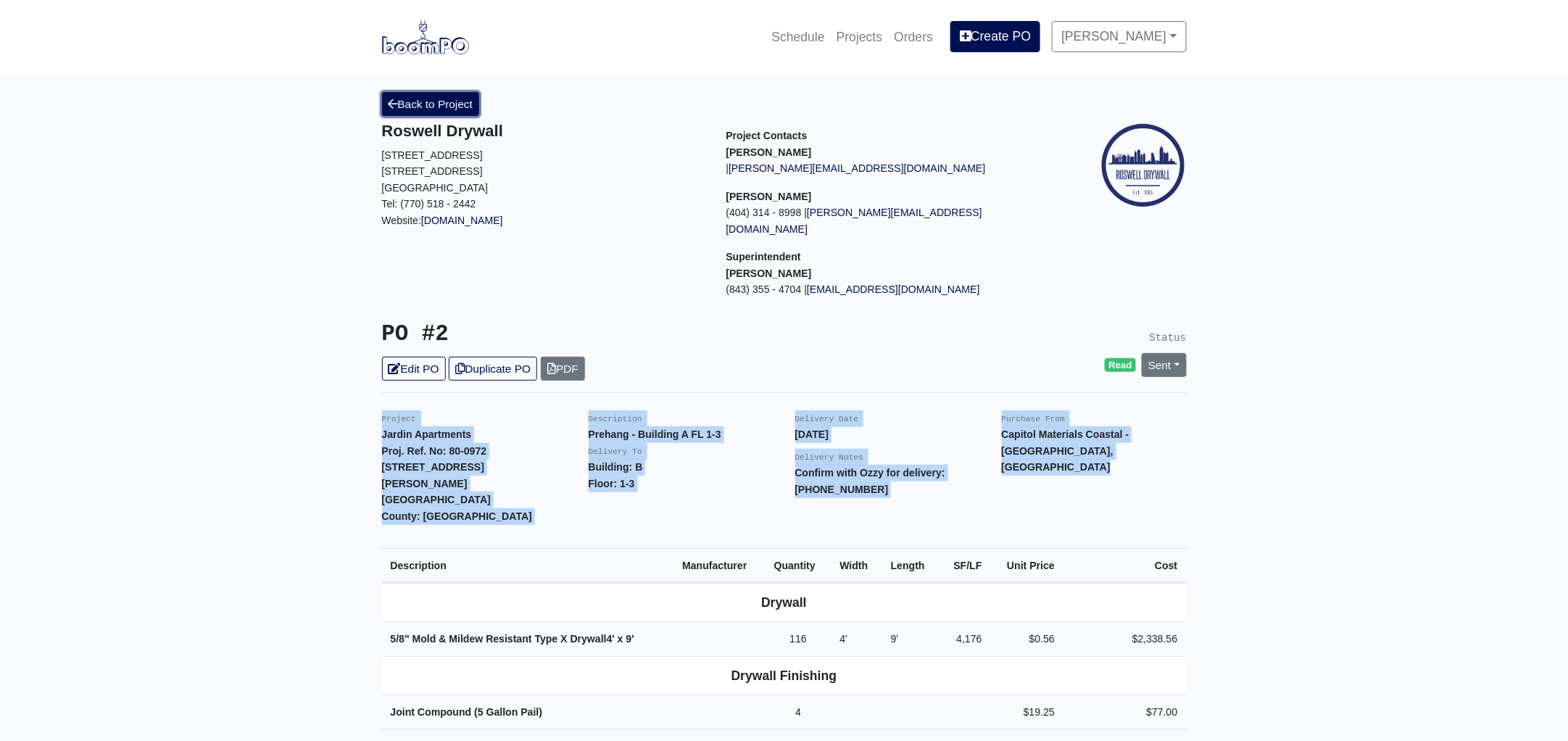
click at [457, 106] on link "Back to Project" at bounding box center [431, 104] width 98 height 24
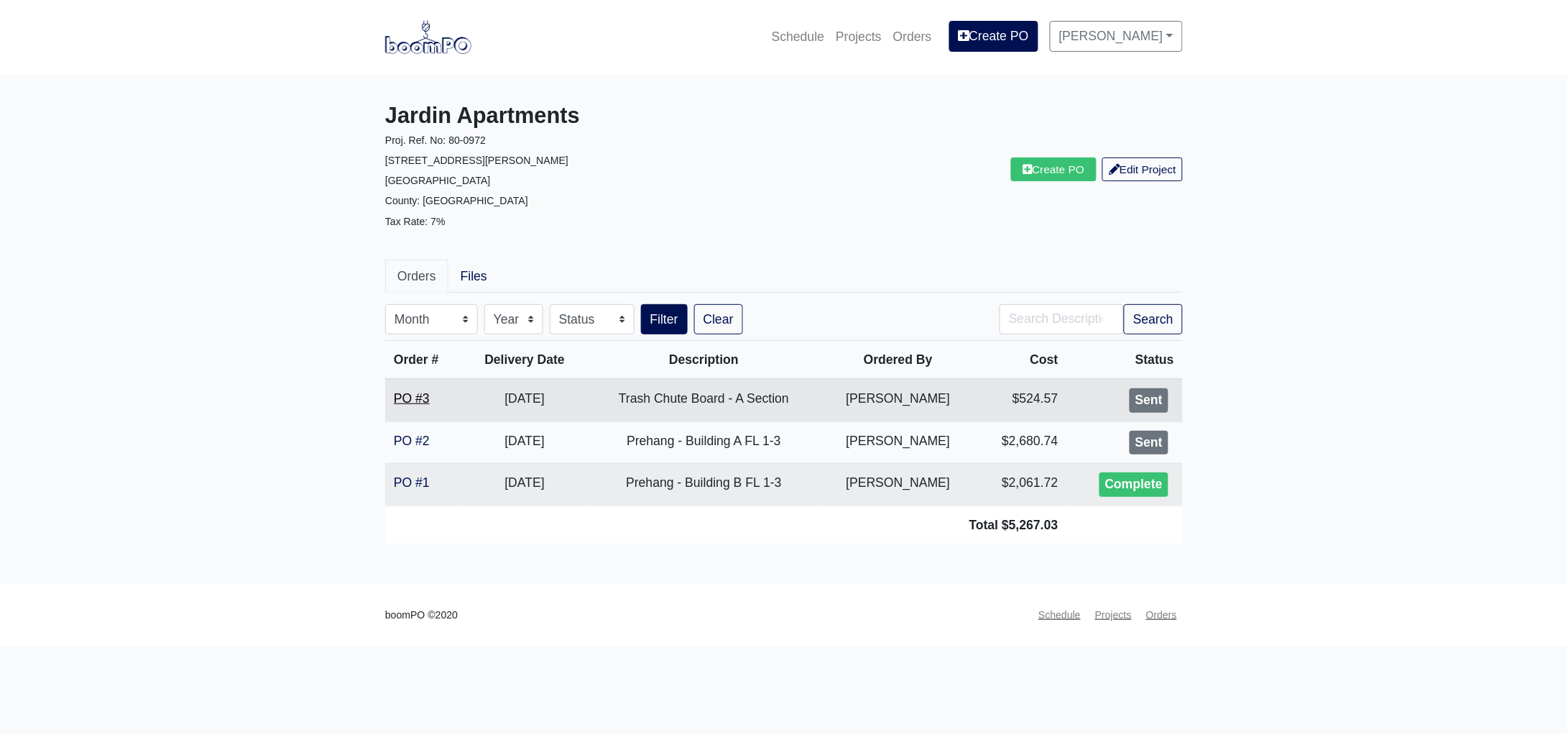
click at [403, 392] on link "PO #3" at bounding box center [412, 398] width 36 height 14
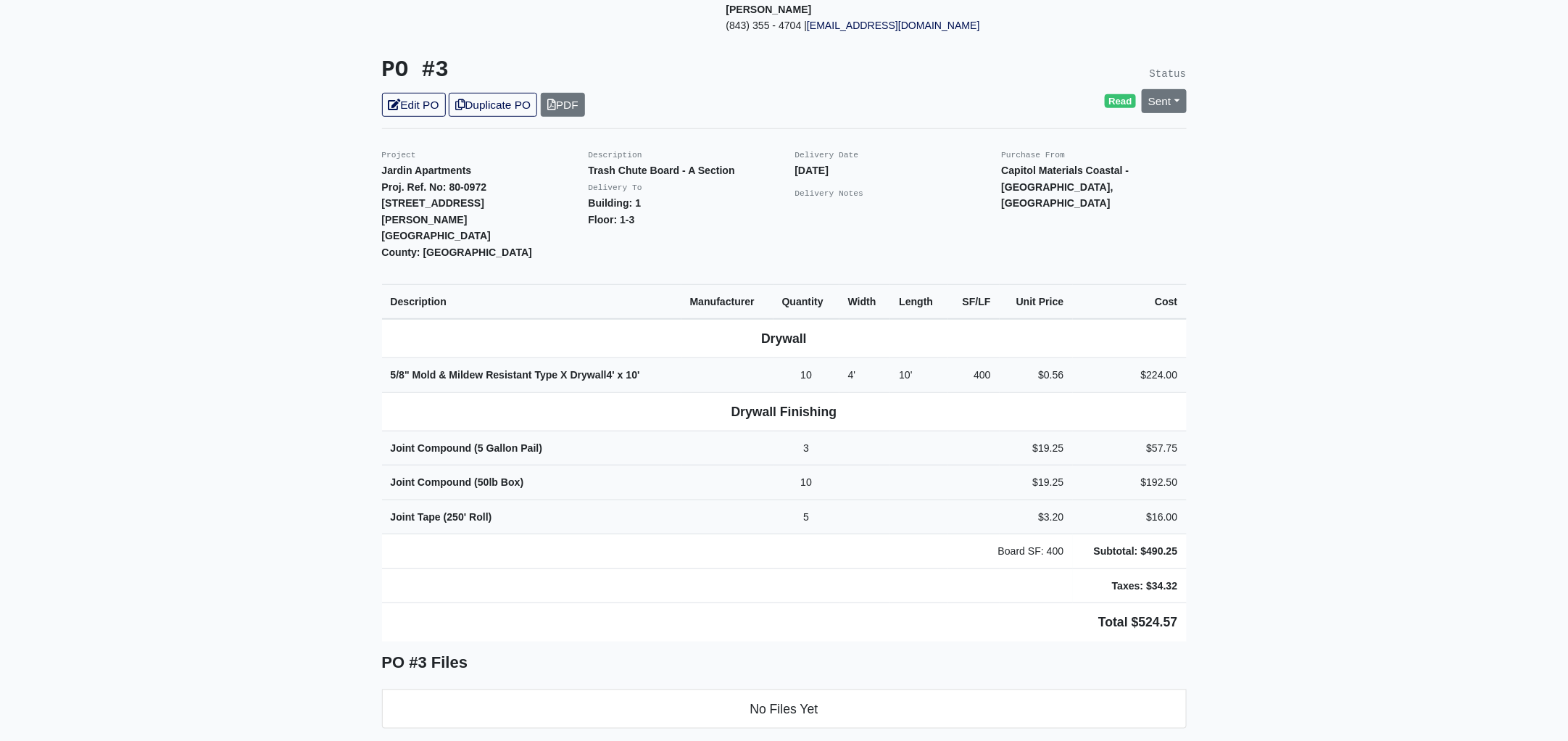
scroll to position [271, 0]
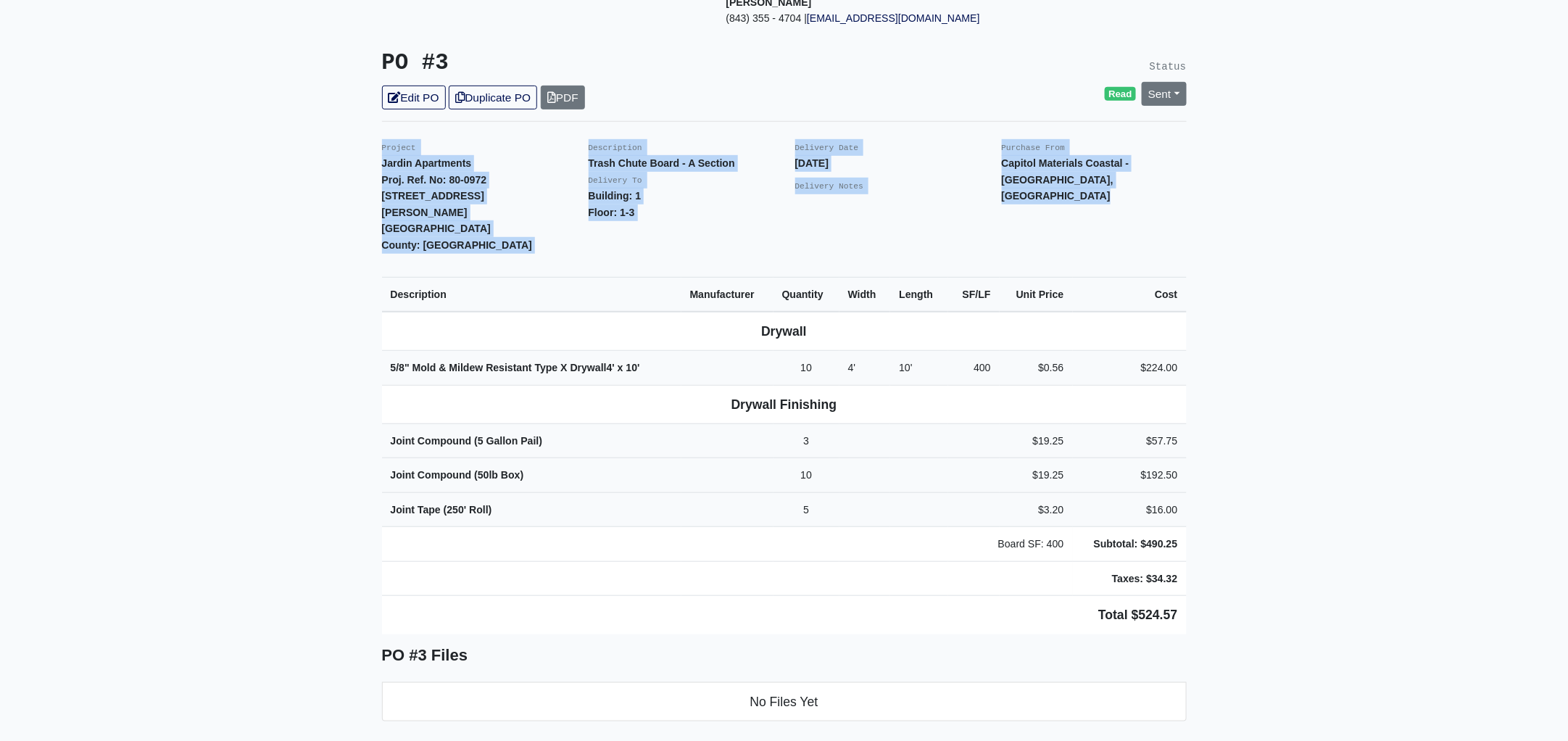
drag, startPoint x: 383, startPoint y: 126, endPoint x: 1244, endPoint y: 546, distance: 958.0
click at [1244, 546] on main "Back to Project Roswell Drywall 7000 Peachtree Dunwoody Rd NE Building 5, Suite…" at bounding box center [784, 726] width 1568 height 1844
copy div "Project Jardin Apartments Proj. Ref. No: 80-0972 2613 Montgomery St. Savannah, …"
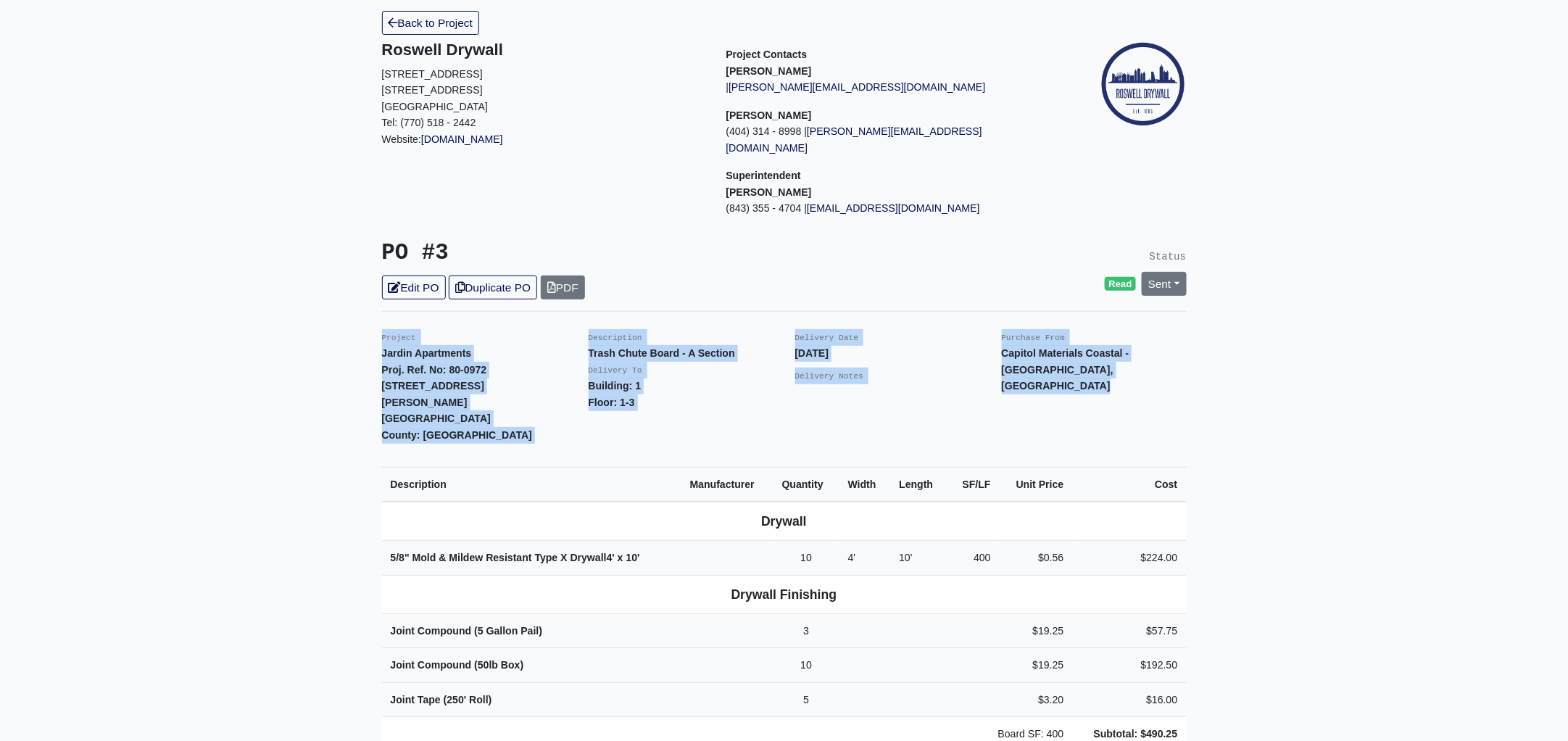
scroll to position [0, 0]
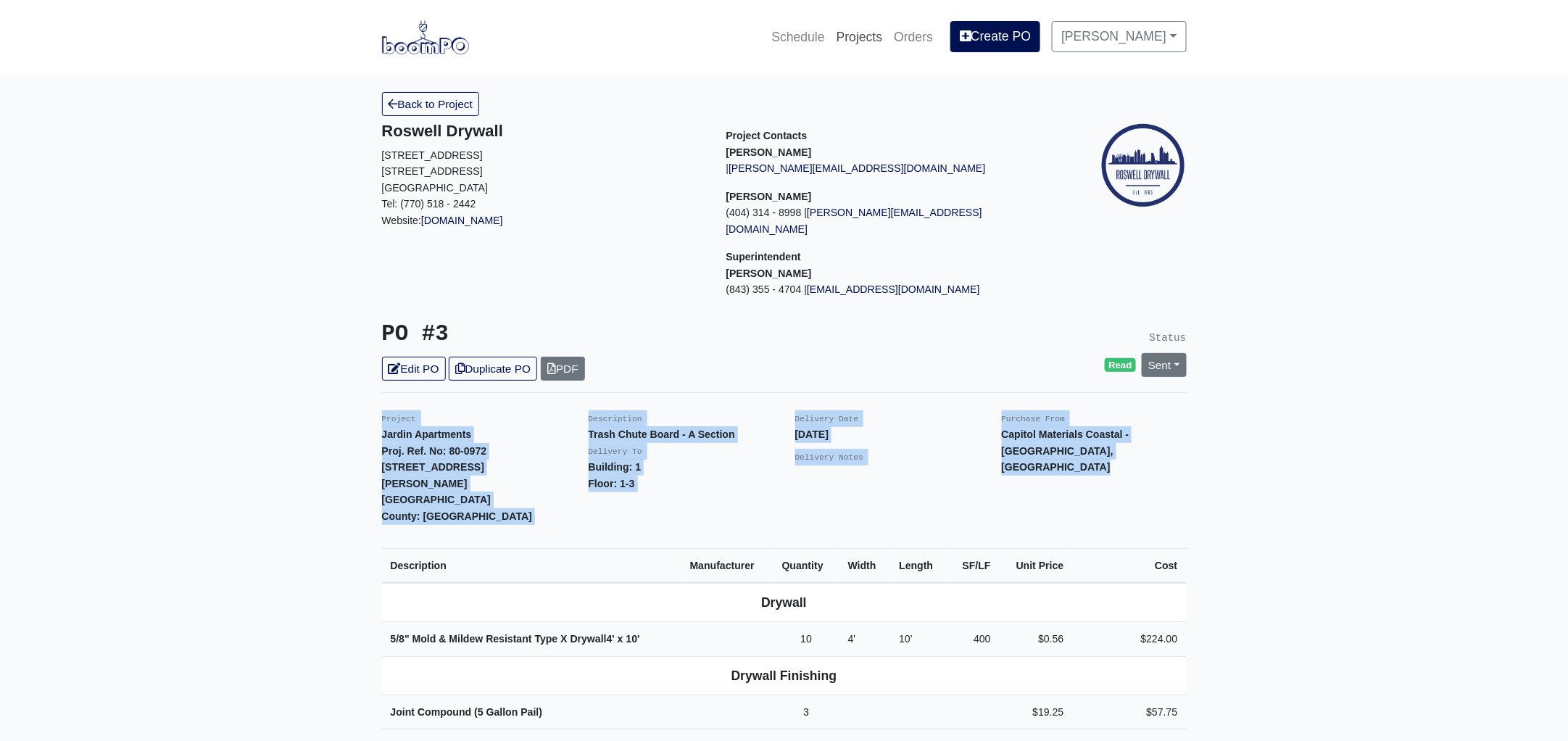
click at [881, 41] on link "Projects" at bounding box center [860, 36] width 58 height 32
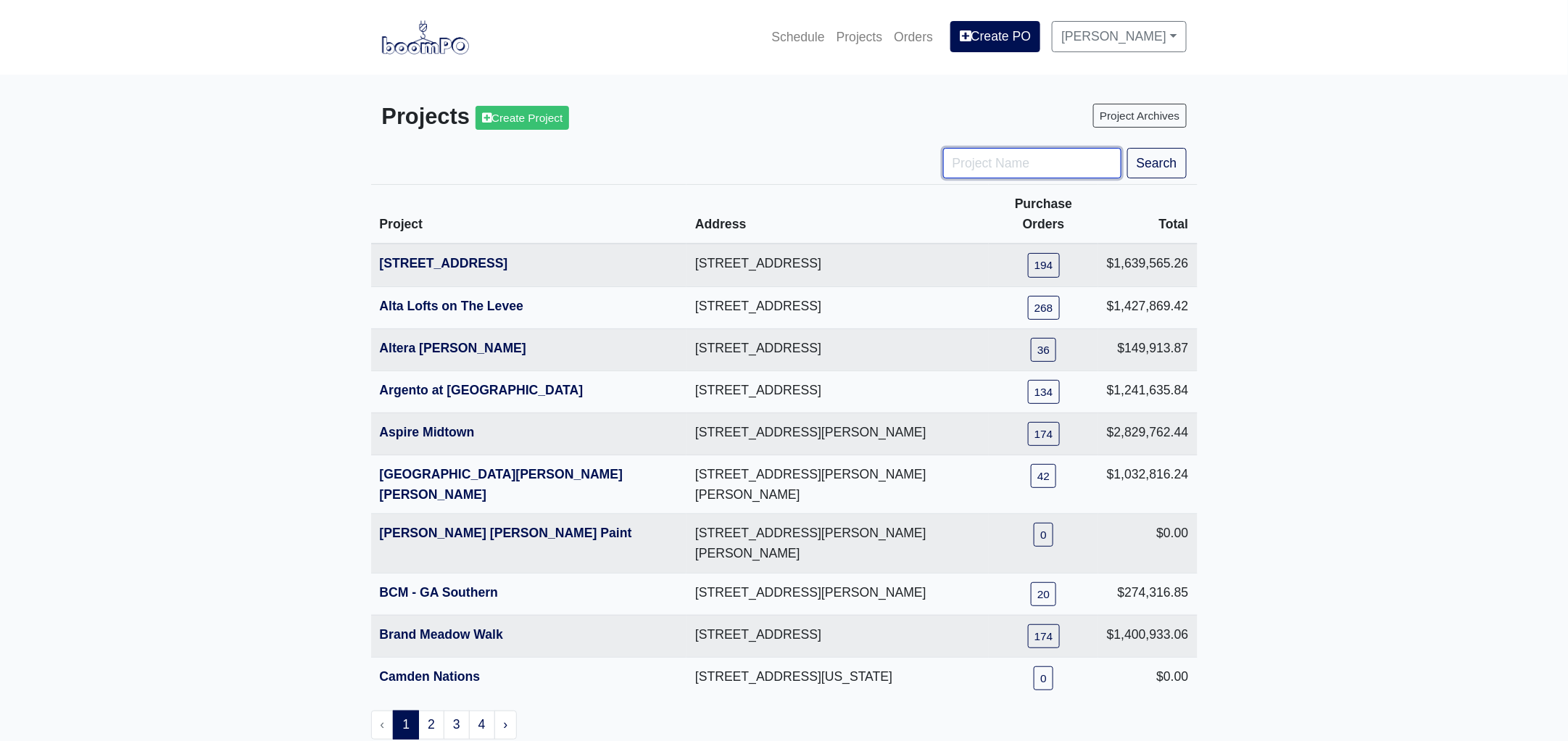
click at [1061, 166] on input "Project Name" at bounding box center [1032, 163] width 178 height 31
type input "hub"
click at [1127, 147] on button "Search" at bounding box center [1157, 163] width 60 height 31
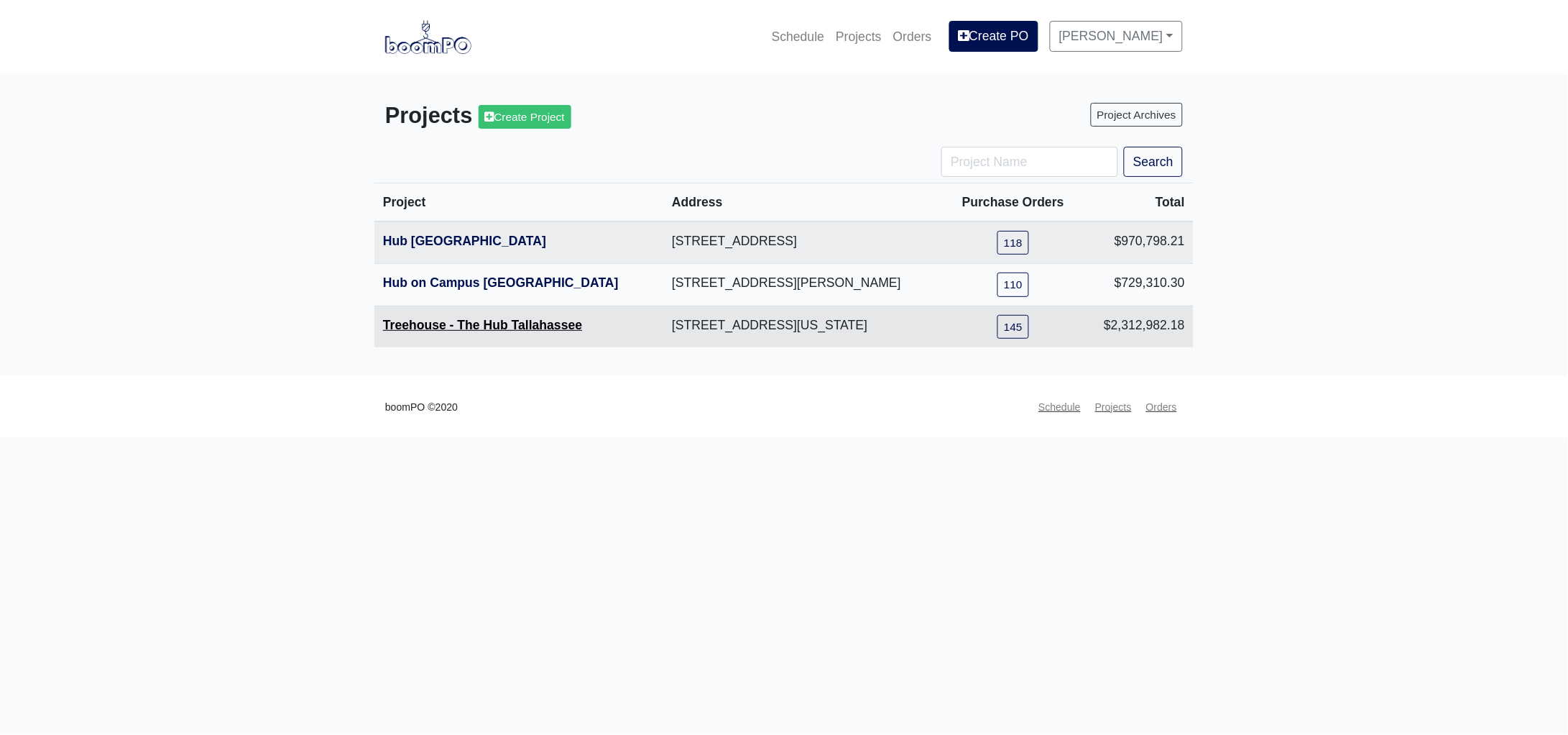
click at [485, 322] on link "Treehouse - The Hub Tallahassee" at bounding box center [483, 325] width 199 height 14
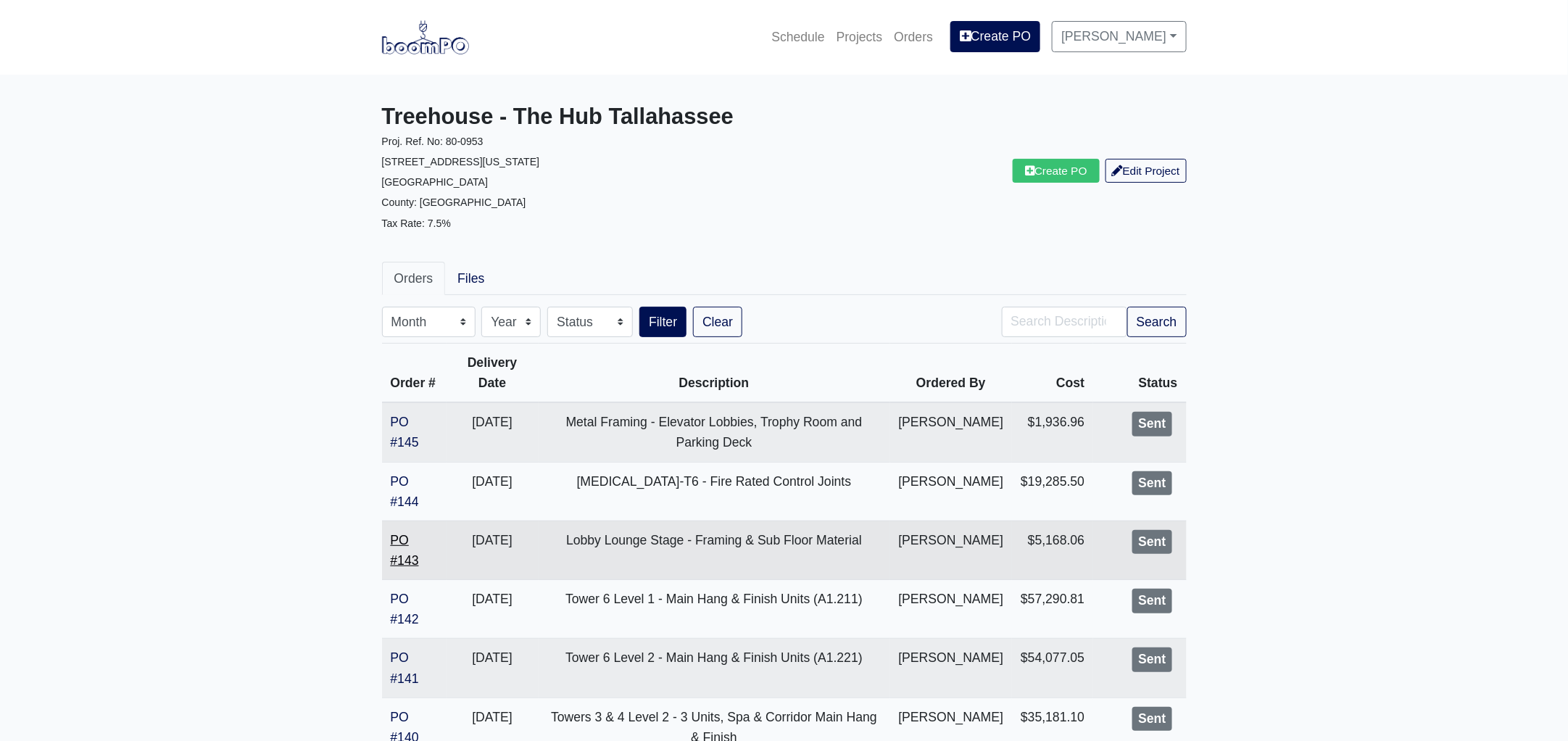
click at [397, 567] on link "PO #143" at bounding box center [405, 550] width 28 height 34
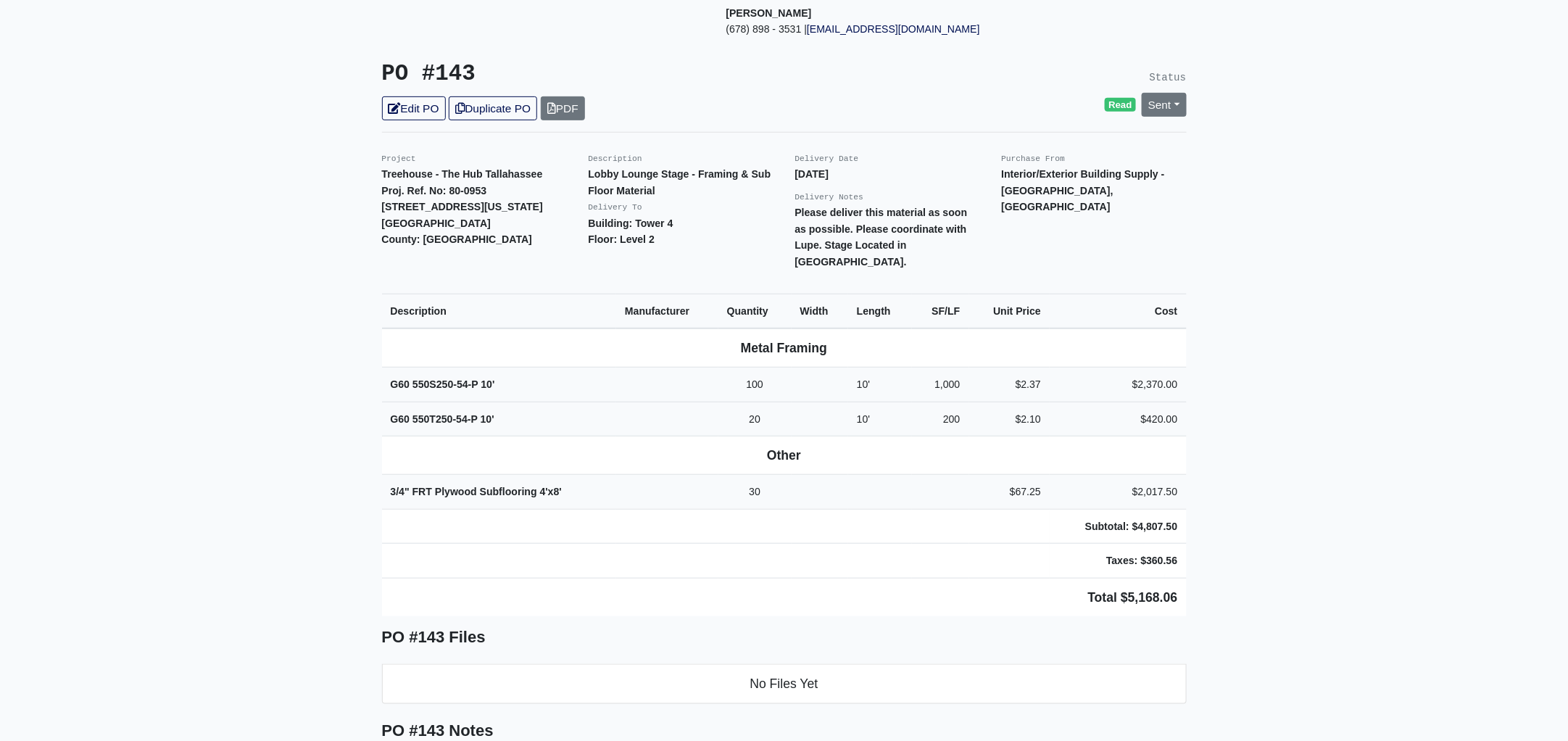
scroll to position [271, 0]
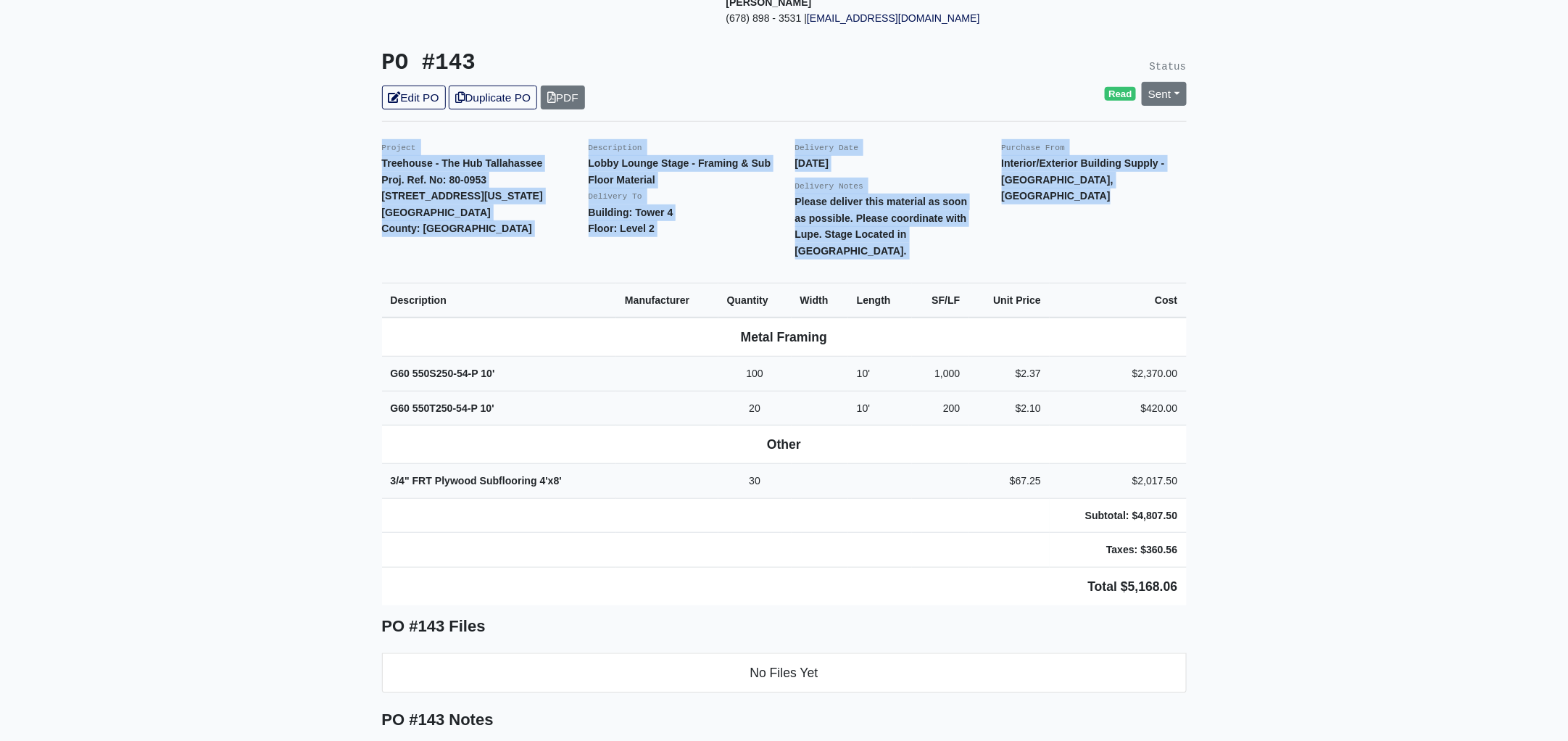
drag, startPoint x: 376, startPoint y: 125, endPoint x: 1260, endPoint y: 530, distance: 972.4
click at [1260, 530] on main "Back to Project Roswell Drywall 7000 Peachtree Dunwoody Rd NE Building 5, Suite…" at bounding box center [784, 465] width 1568 height 1324
copy div "Project Treehouse - The Hub Tallahassee Proj. Ref. No: 80-0953 504 W Tennessee …"
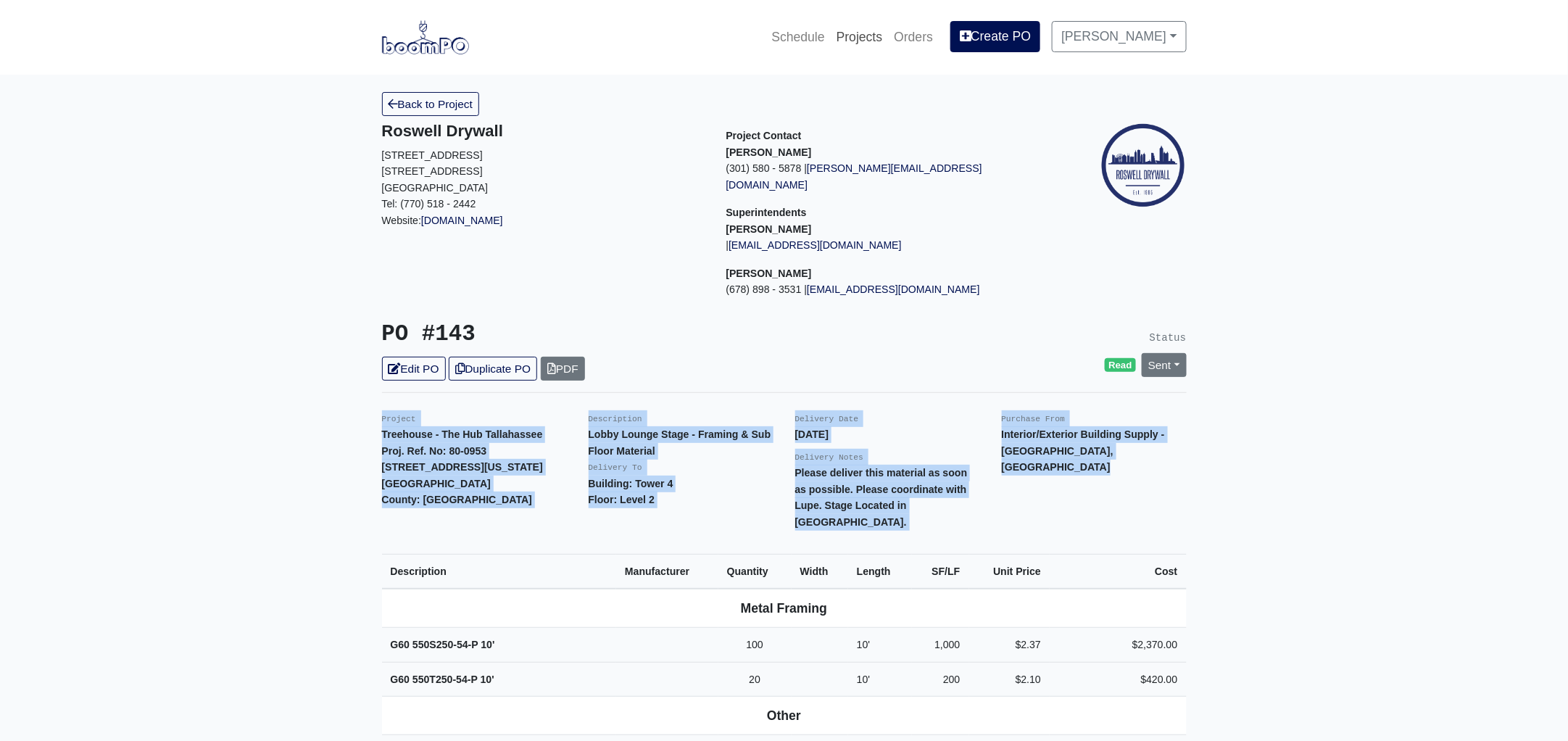
click at [875, 34] on link "Projects" at bounding box center [860, 36] width 58 height 32
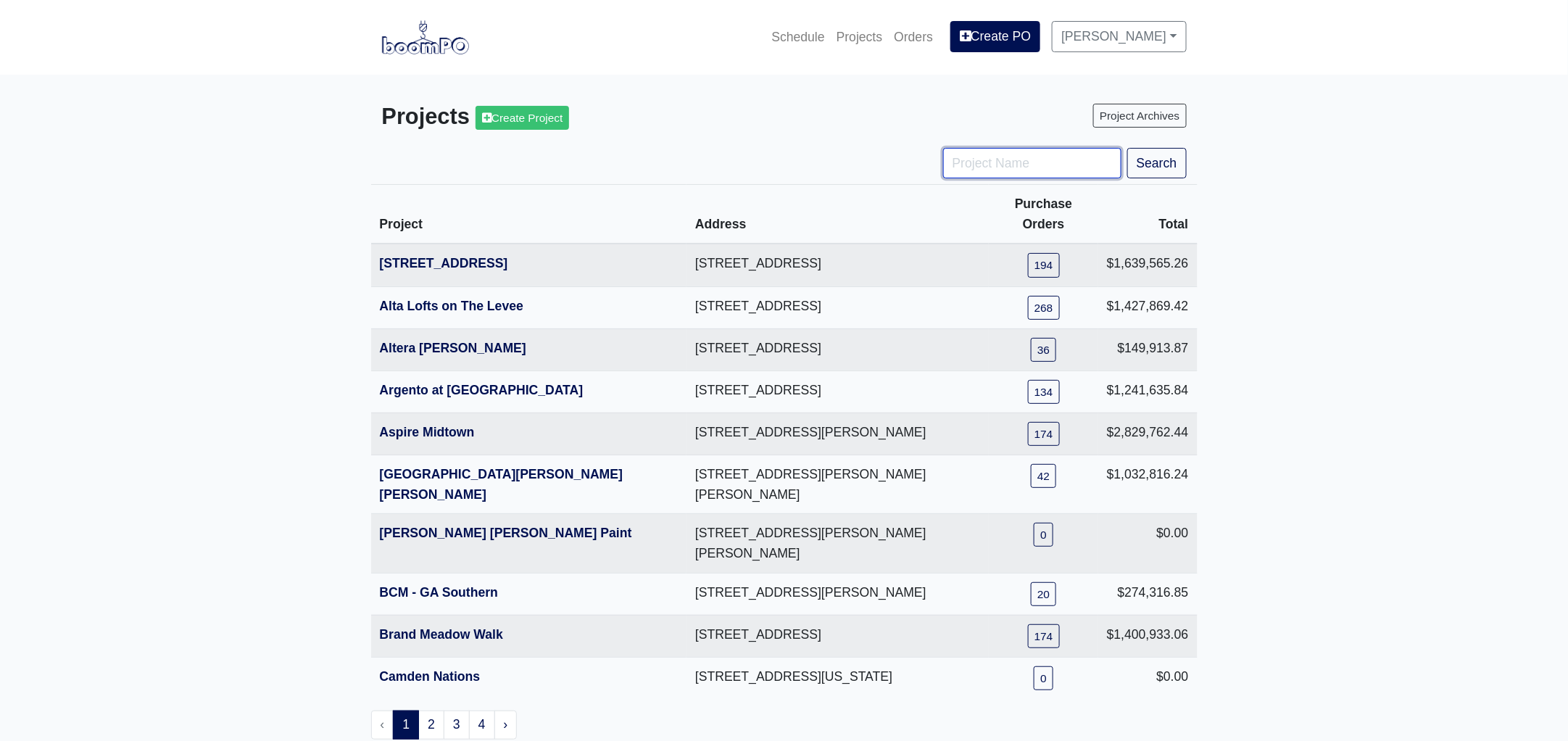
click at [1004, 166] on input "Project Name" at bounding box center [1032, 163] width 178 height 31
type input "tpa"
click at [1127, 147] on button "Search" at bounding box center [1157, 163] width 60 height 31
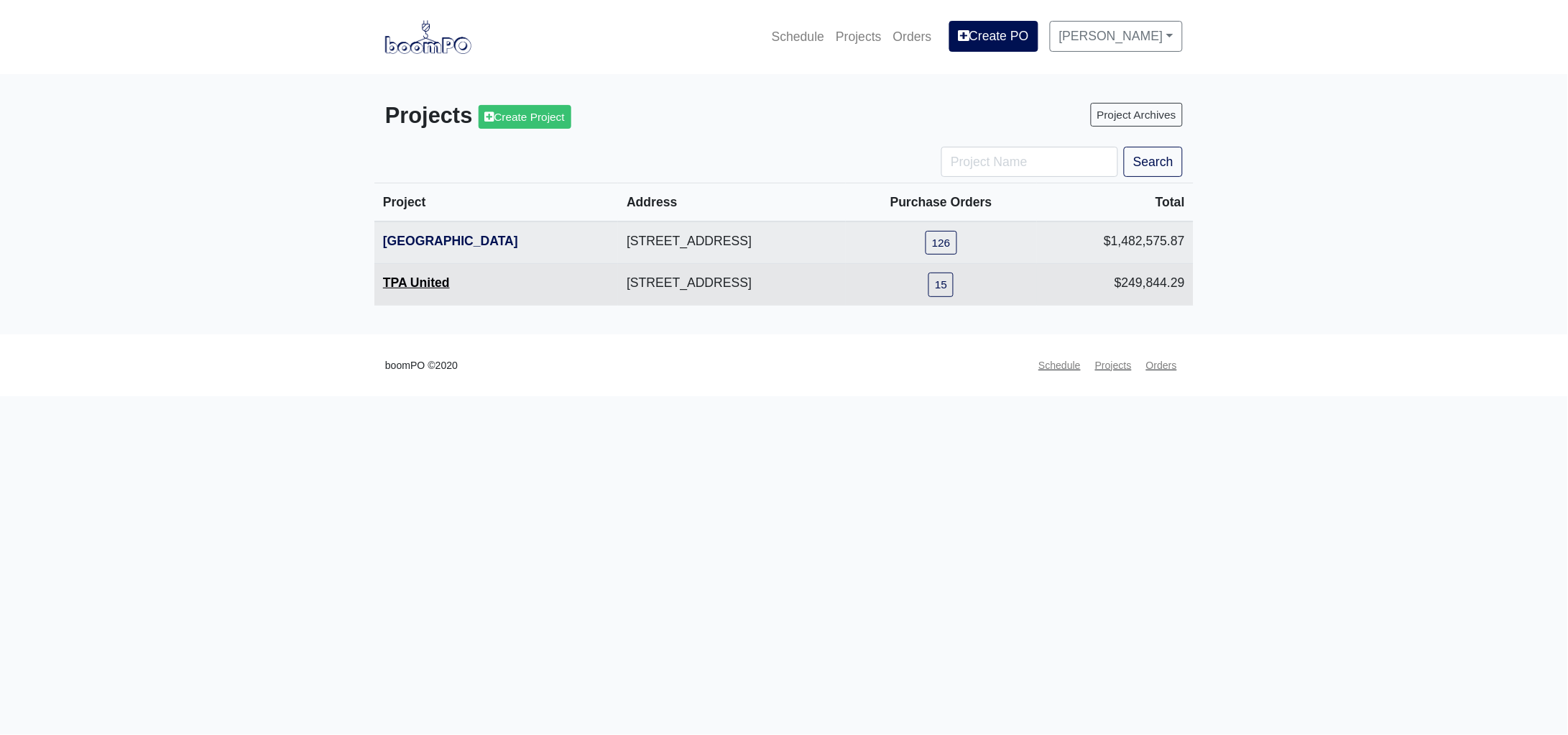
click at [414, 276] on link "TPA United" at bounding box center [416, 283] width 66 height 14
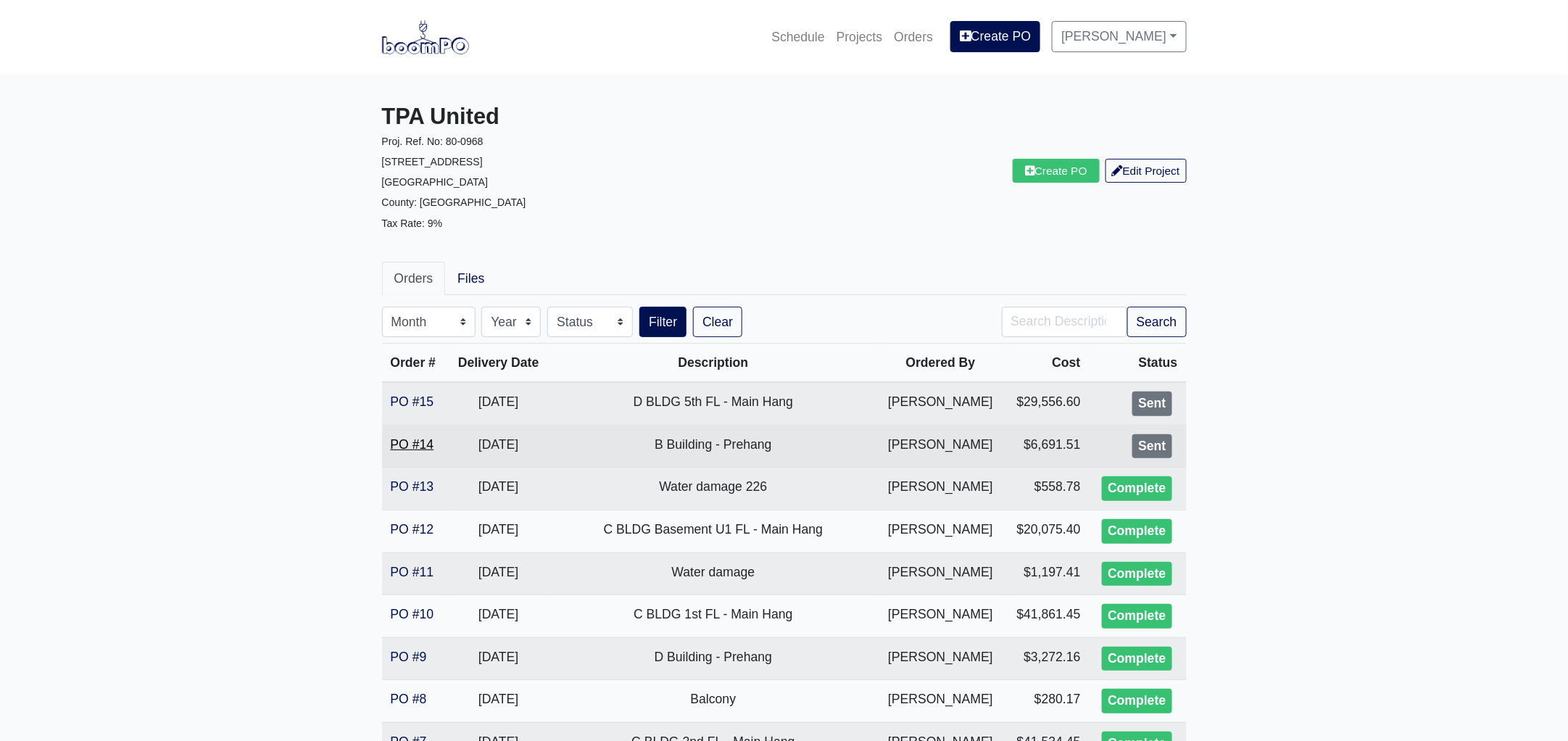
click at [415, 442] on link "PO #14" at bounding box center [413, 444] width 43 height 14
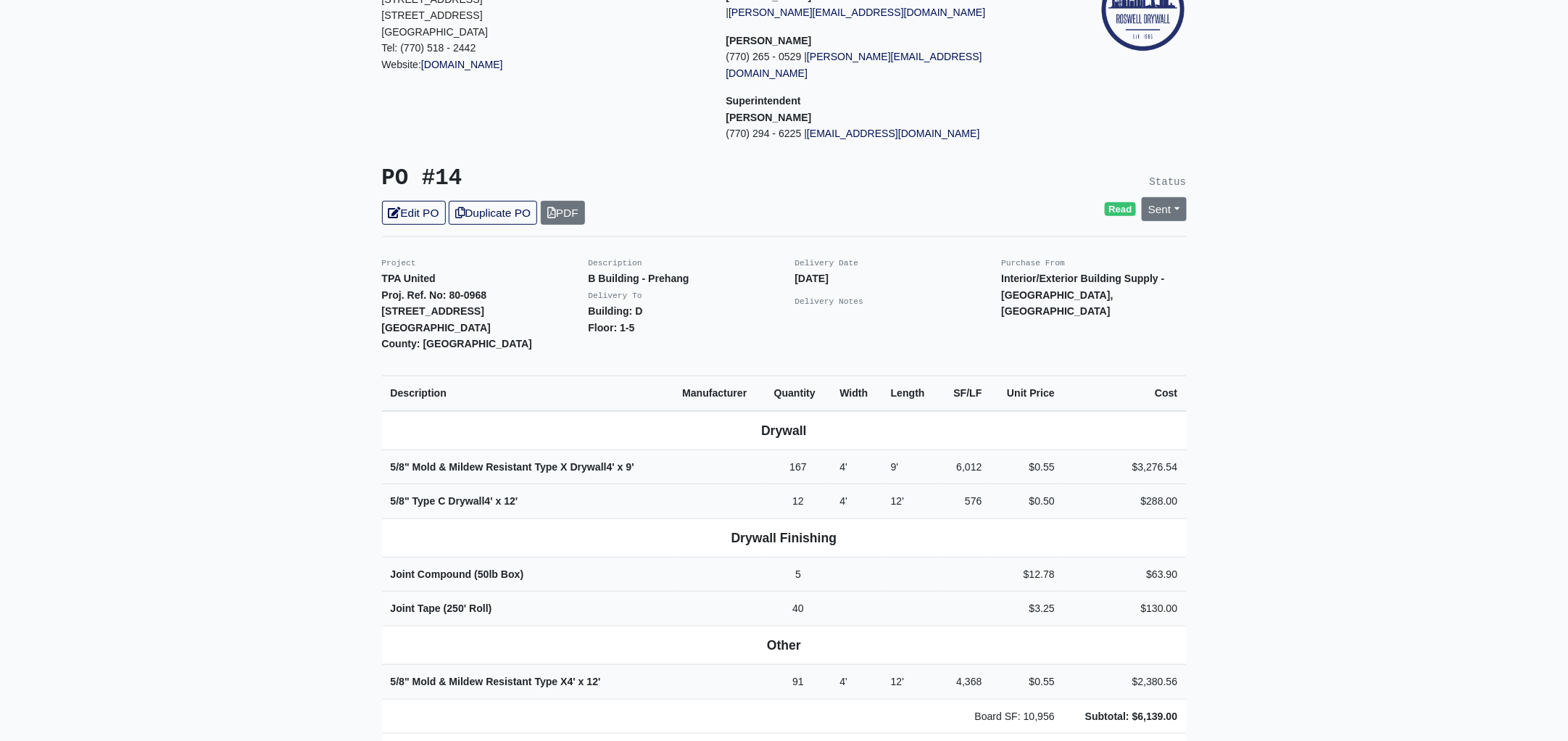
scroll to position [271, 0]
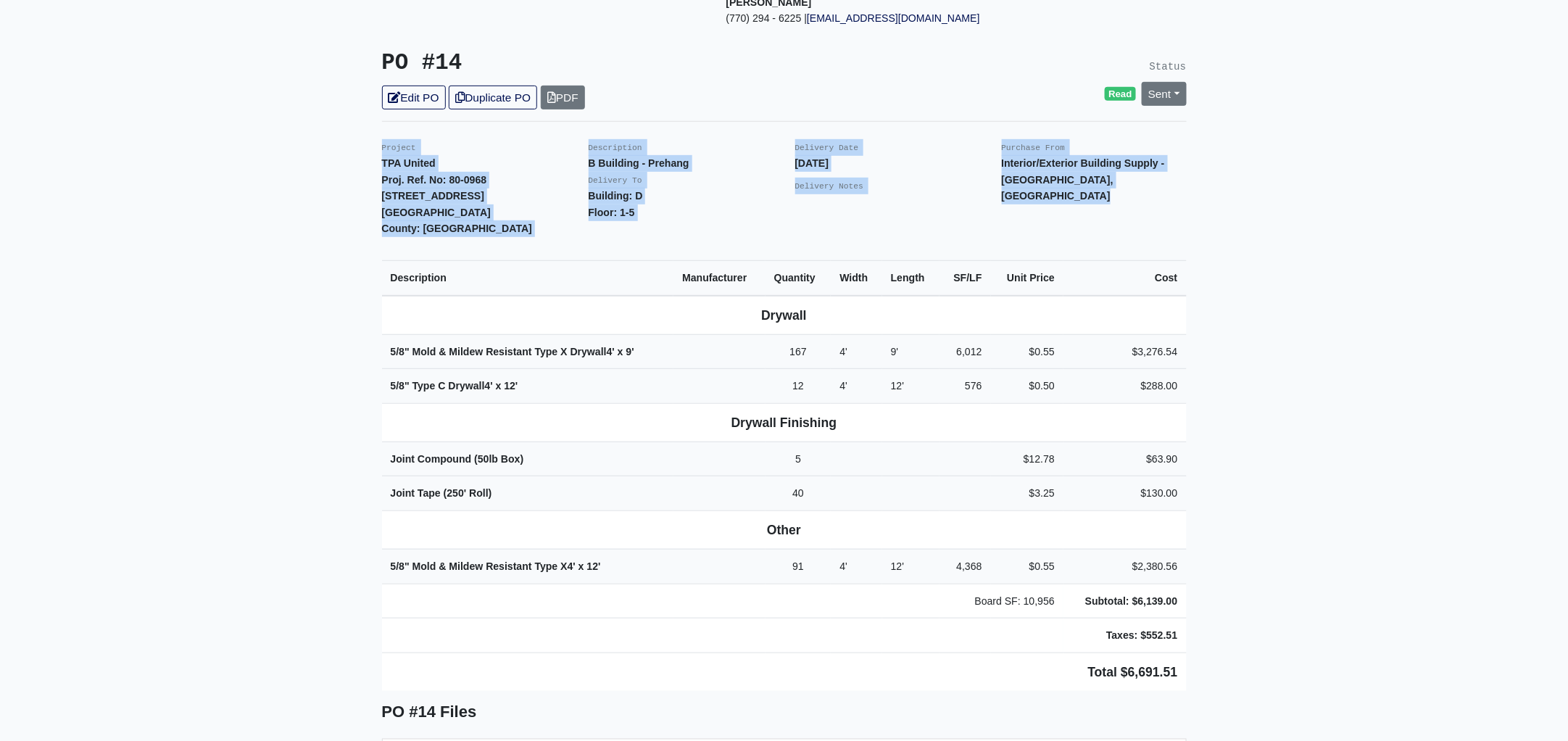
drag, startPoint x: 373, startPoint y: 129, endPoint x: 1199, endPoint y: 641, distance: 971.8
click at [1199, 641] on main "Back to Project Roswell Drywall 7000 Peachtree Dunwoody Rd NE Building 5, Suite…" at bounding box center [784, 717] width 1568 height 1828
copy div "Project TPA United Proj. Ref. No: 80-0968 1104 Avondale Avenue SE Atlanta, GA 3…"
click at [817, 602] on td "Board SF: 10,956" at bounding box center [723, 601] width 683 height 34
drag, startPoint x: 376, startPoint y: 131, endPoint x: 1200, endPoint y: 606, distance: 951.1
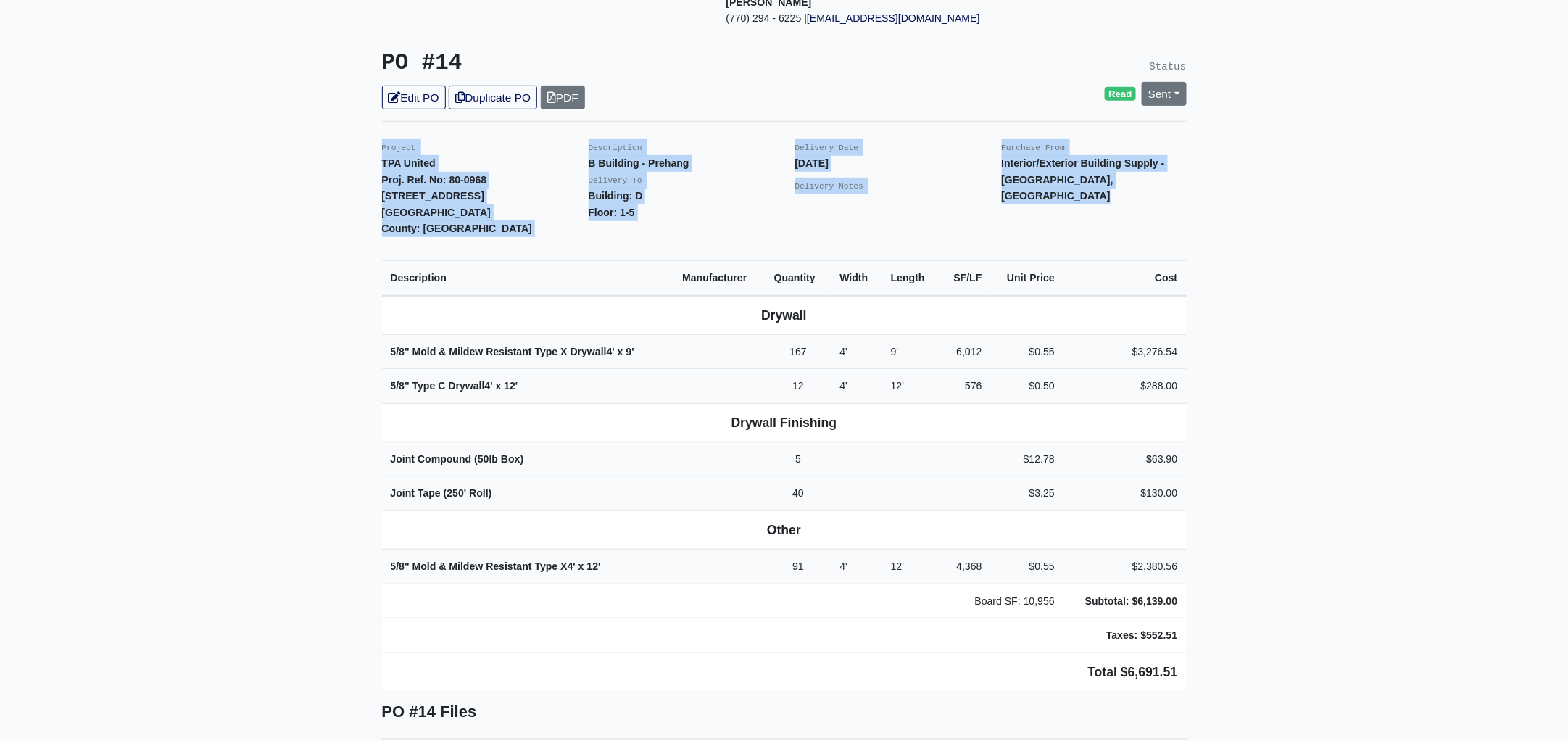
click at [1200, 606] on main "Back to Project Roswell Drywall 7000 Peachtree Dunwoody Rd NE Building 5, Suite…" at bounding box center [784, 717] width 1568 height 1828
copy div "Project TPA United Proj. Ref. No: 80-0968 1104 Avondale Avenue SE Atlanta, GA 3…"
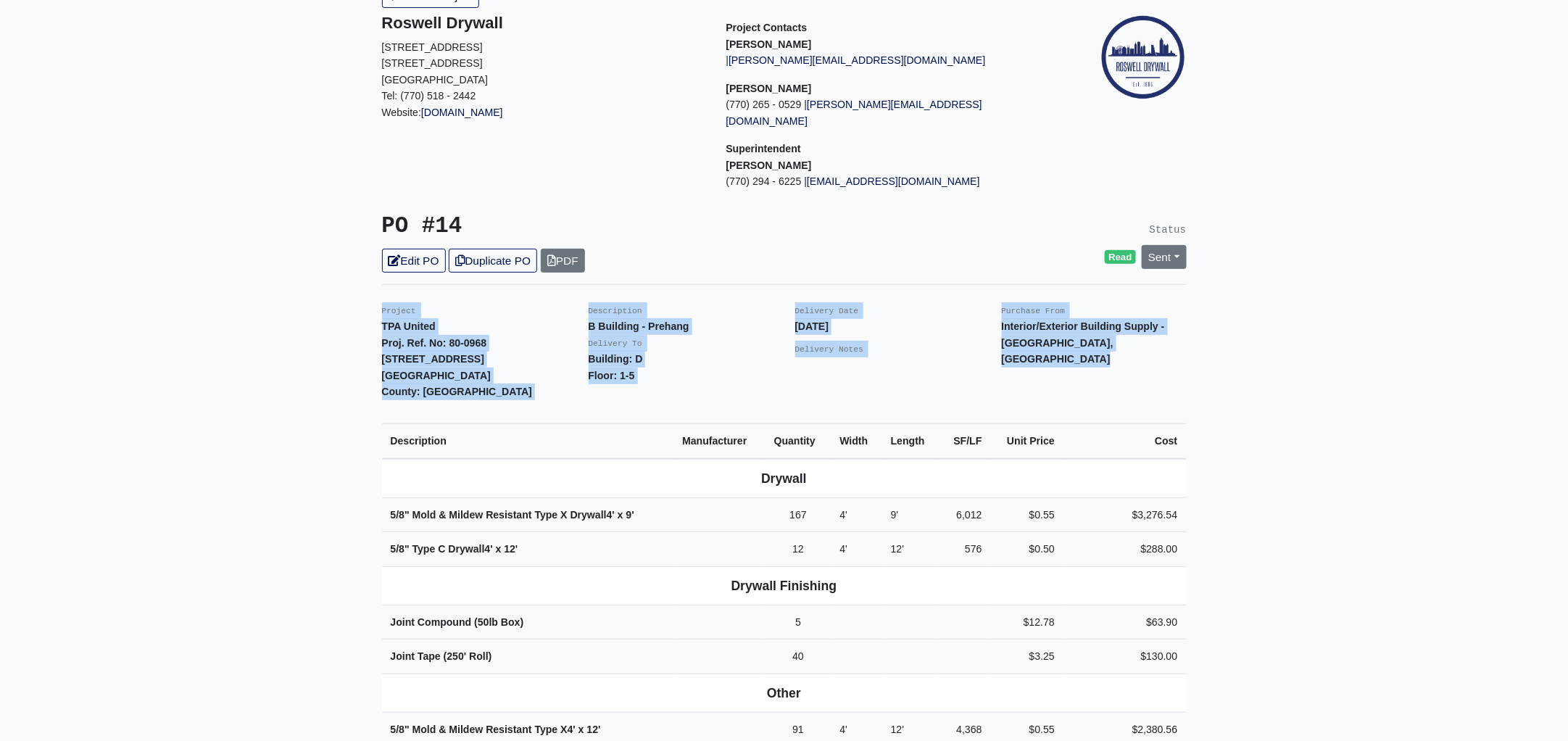
scroll to position [0, 0]
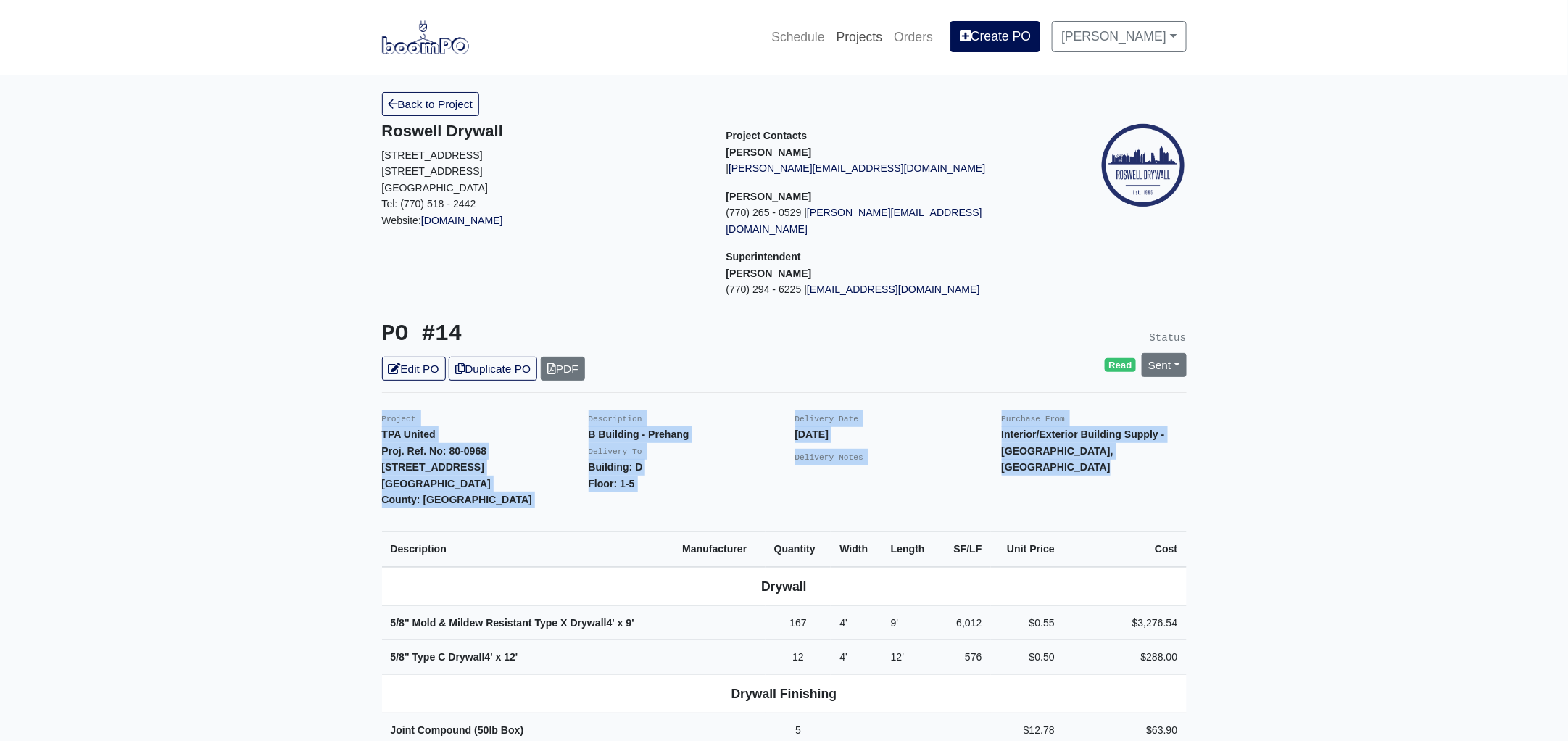
click at [875, 42] on link "Projects" at bounding box center [860, 36] width 58 height 32
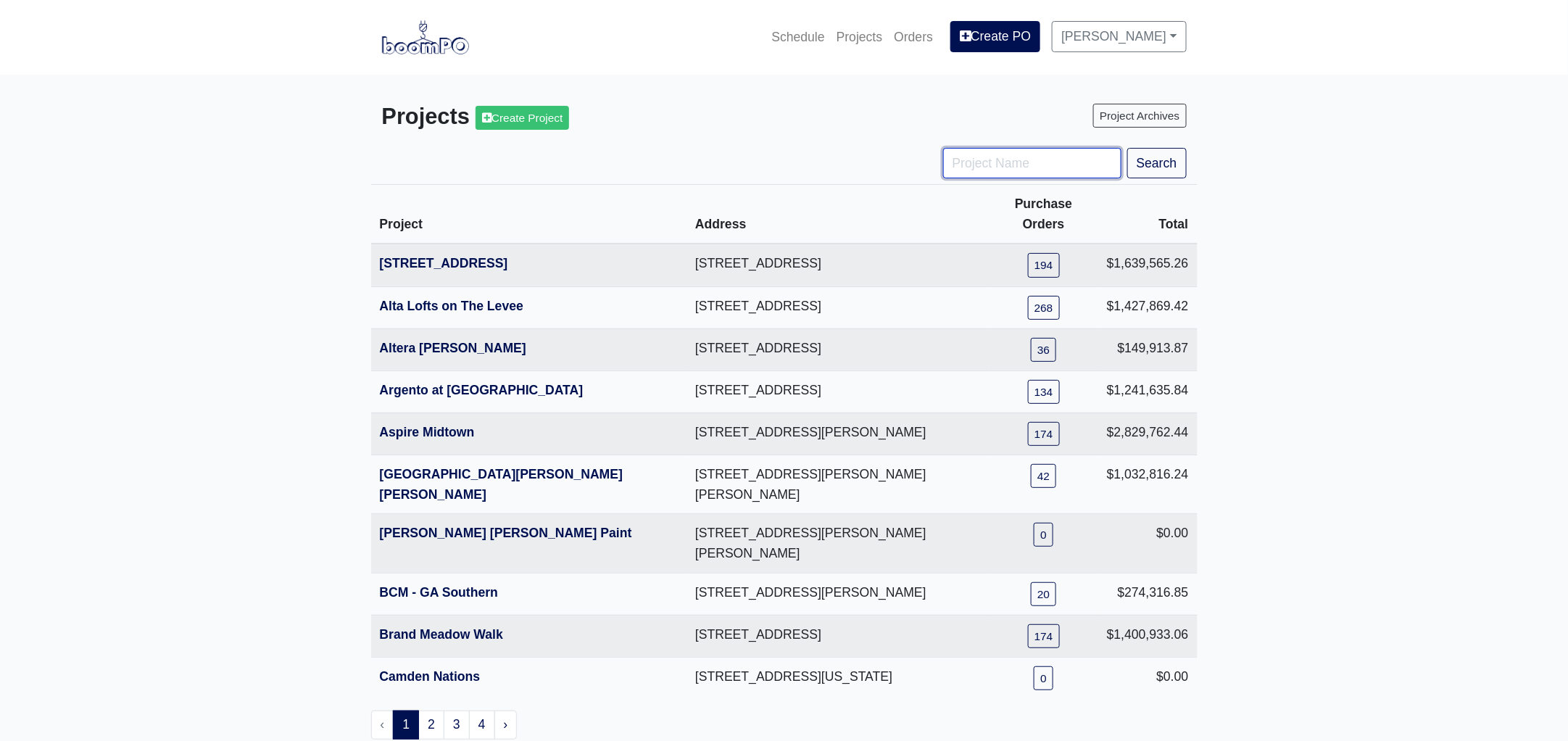
click at [993, 175] on input "Project Name" at bounding box center [1032, 163] width 178 height 31
type input "dist"
click at [1127, 147] on button "Search" at bounding box center [1157, 163] width 60 height 31
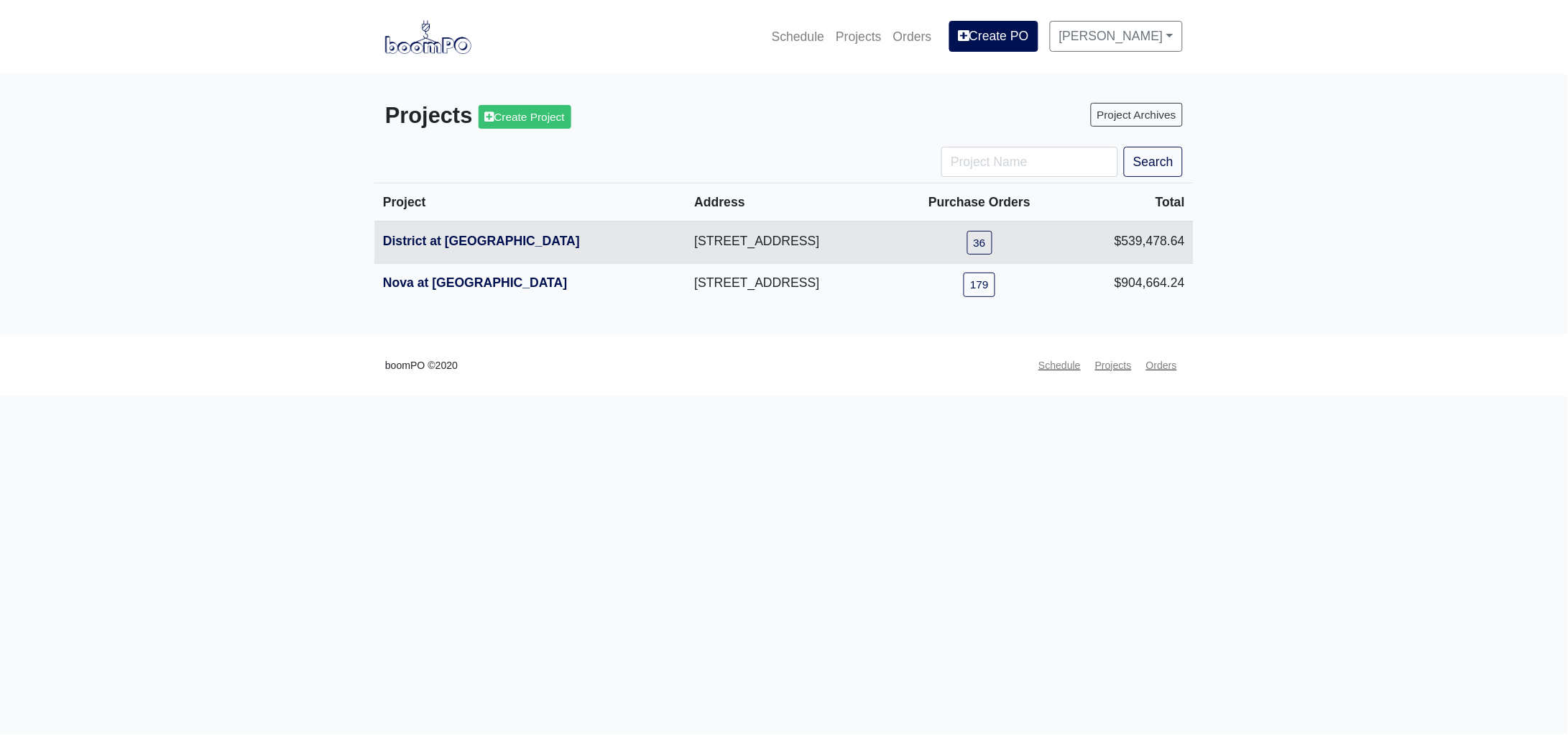
click at [462, 232] on th "District at [GEOGRAPHIC_DATA]" at bounding box center [530, 242] width 312 height 42
click at [462, 237] on link "District at [GEOGRAPHIC_DATA]" at bounding box center [481, 241] width 196 height 14
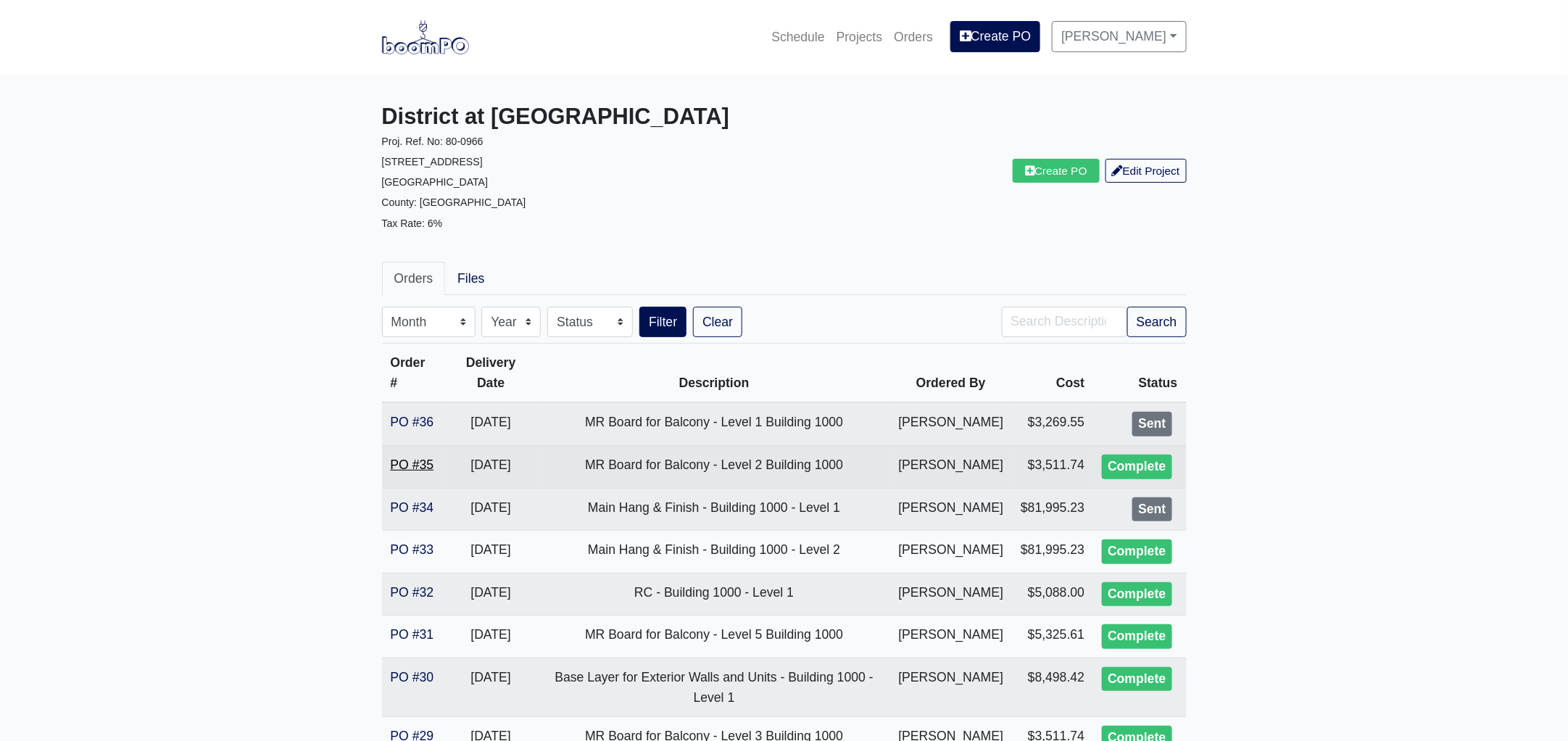
click at [408, 471] on link "PO #35" at bounding box center [413, 464] width 43 height 14
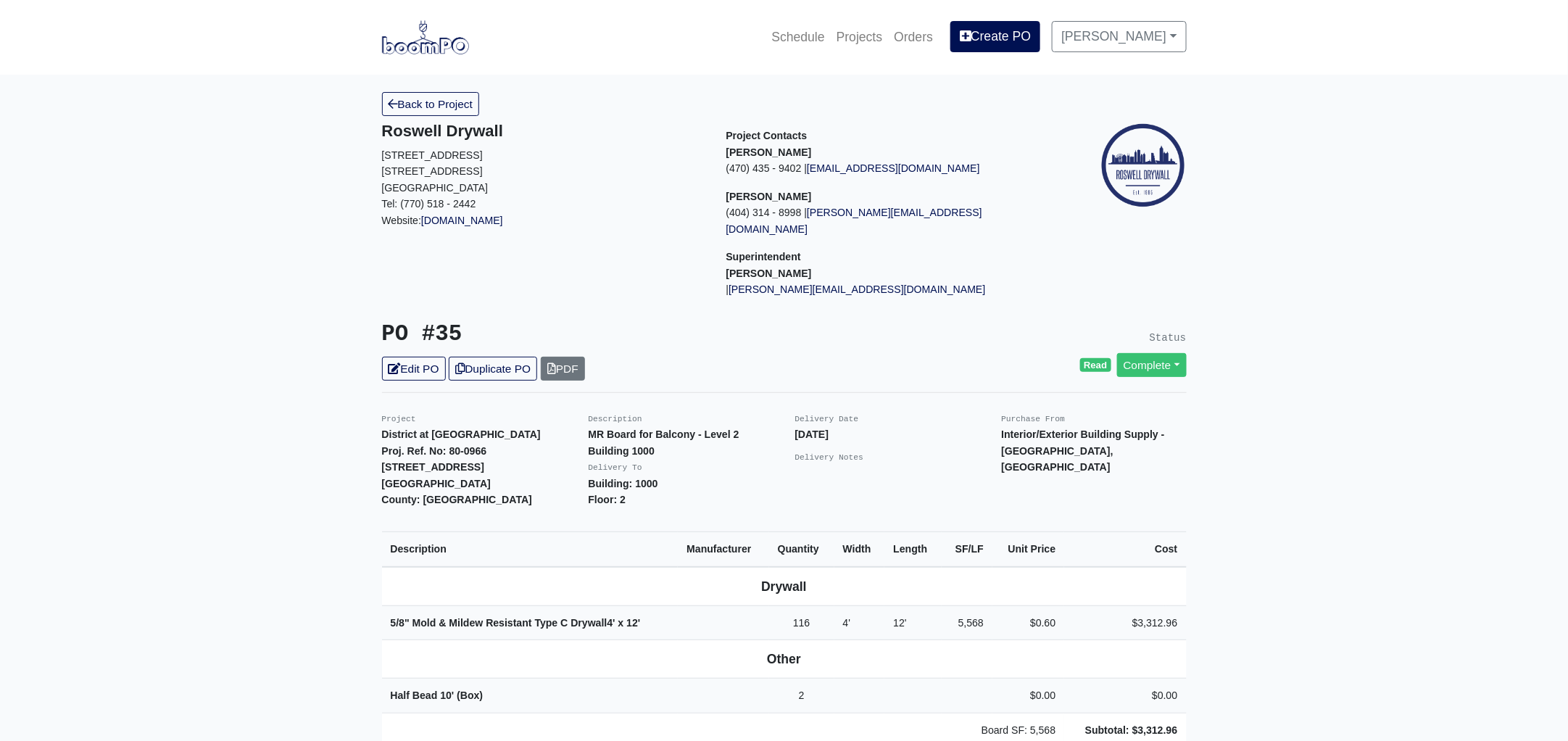
scroll to position [271, 0]
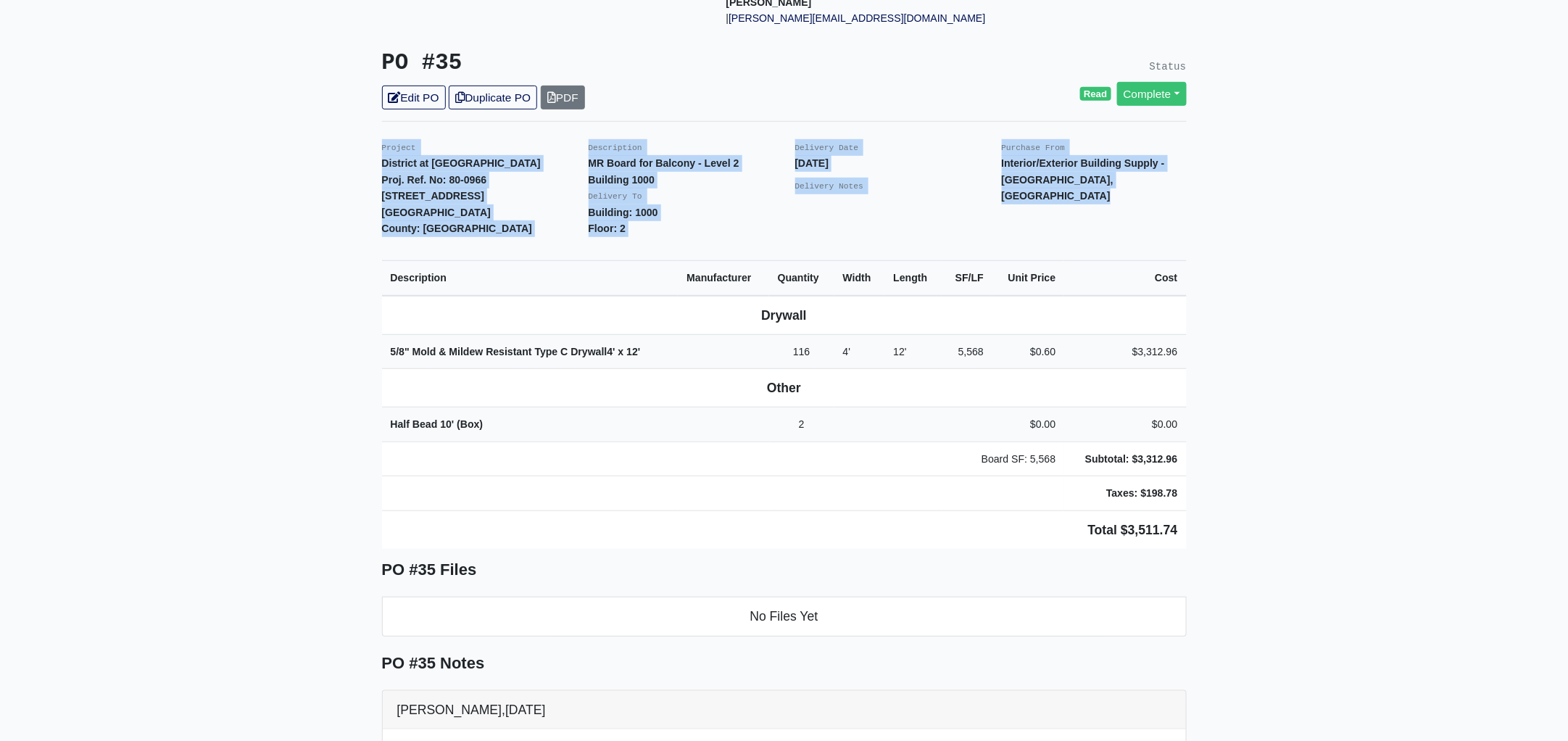
drag, startPoint x: 370, startPoint y: 125, endPoint x: 1241, endPoint y: 472, distance: 937.6
click at [1241, 472] on main "Back to Project Roswell Drywall [STREET_ADDRESS] Tel: (770) 518 - 2442 Website:…" at bounding box center [784, 638] width 1568 height 1669
copy div "Project District at [GEOGRAPHIC_DATA]. Ref. No: 80-0966 [STREET_ADDRESS]: [GEOG…"
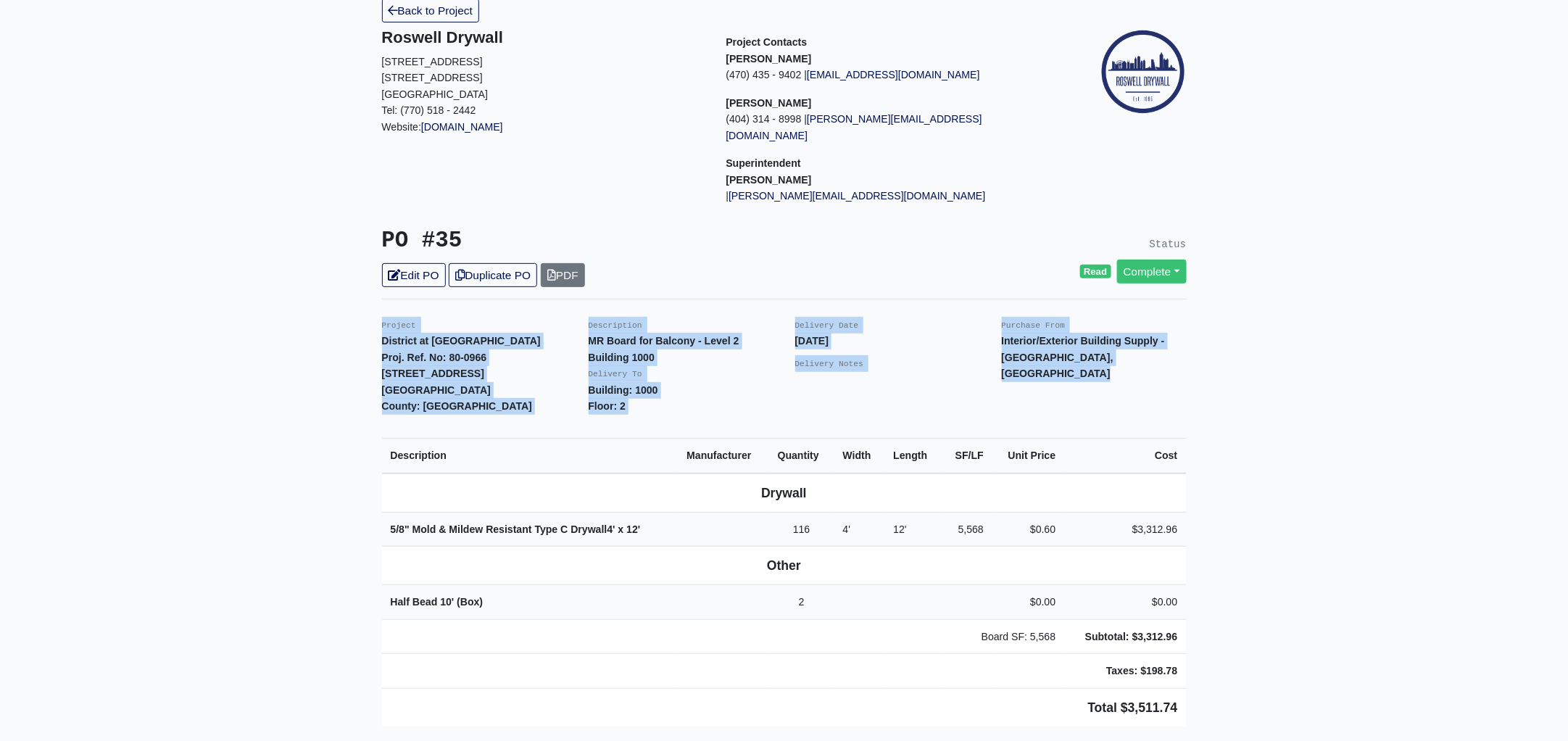
scroll to position [0, 0]
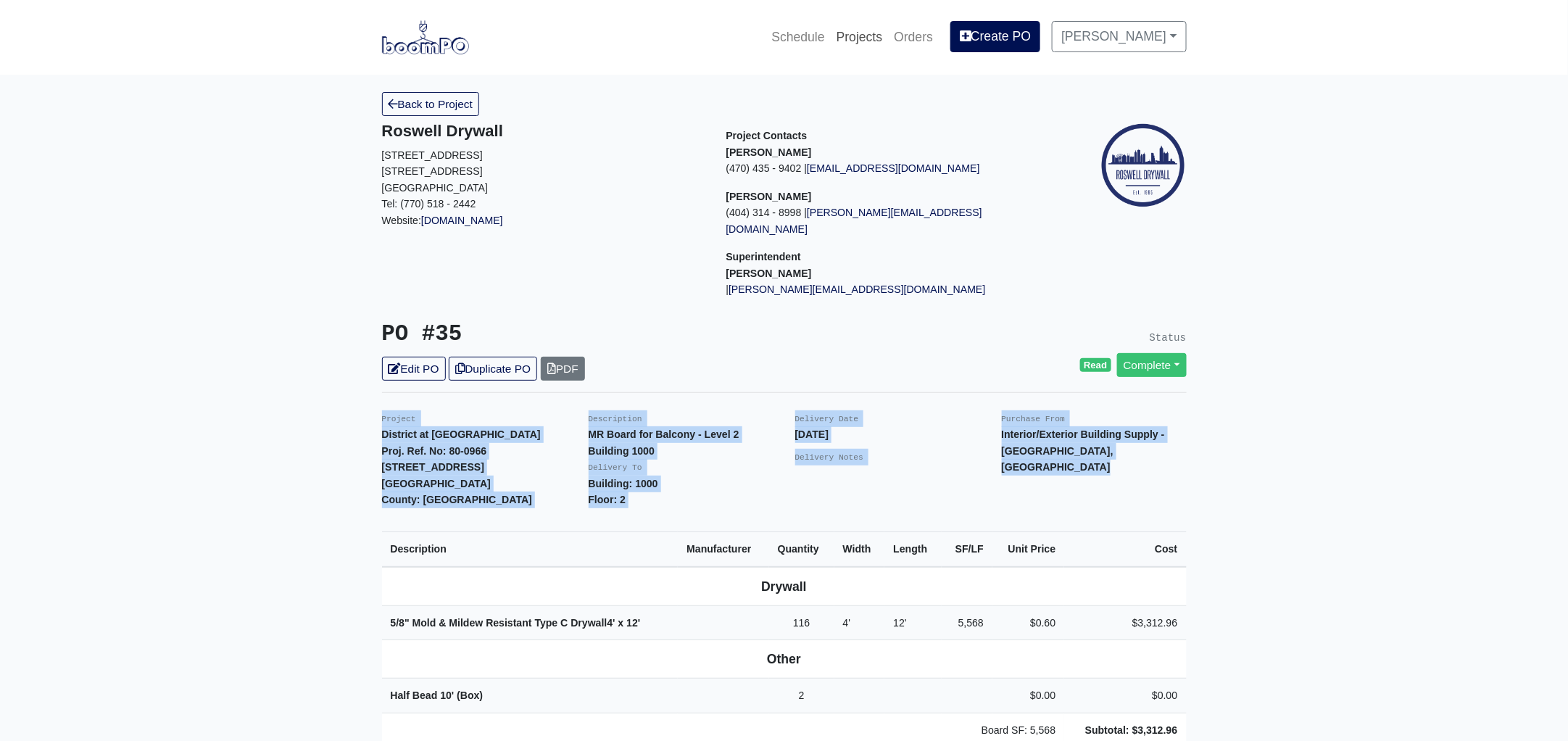
click at [889, 38] on link "Projects" at bounding box center [860, 36] width 58 height 32
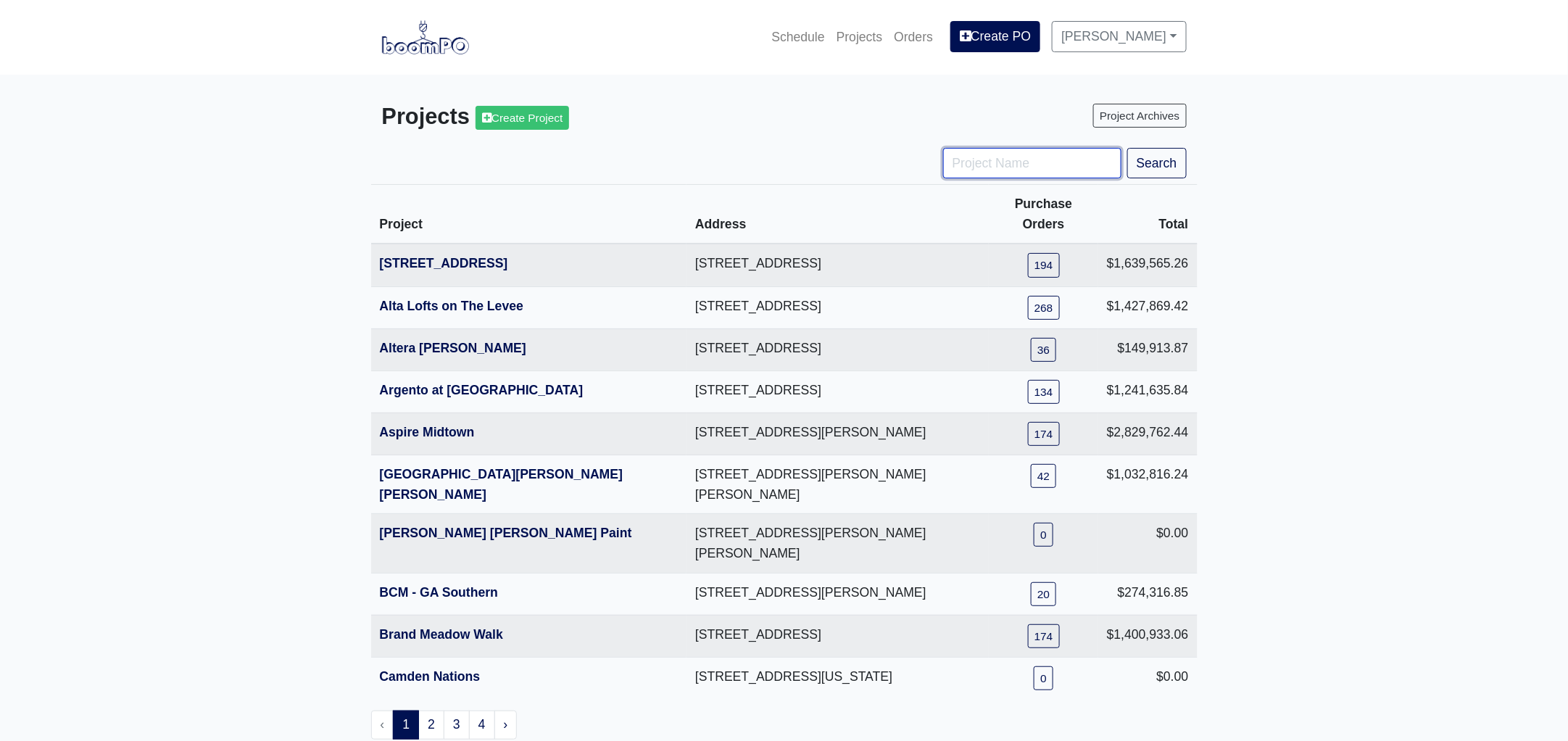
click at [989, 173] on input "Project Name" at bounding box center [1032, 163] width 178 height 31
type input "nov"
click at [1127, 147] on button "Search" at bounding box center [1157, 163] width 60 height 31
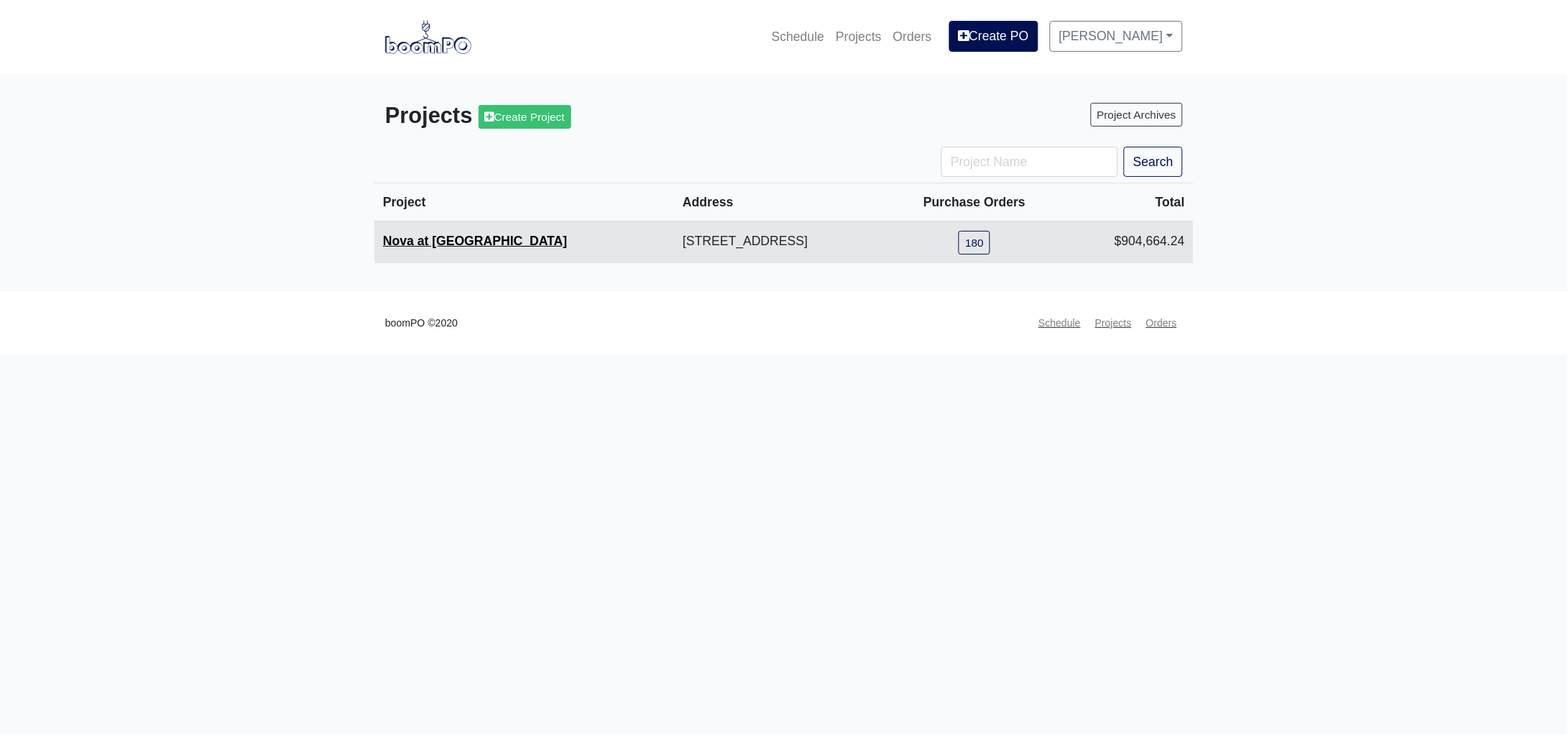
click at [446, 239] on link "Nova at [GEOGRAPHIC_DATA]" at bounding box center [475, 241] width 184 height 14
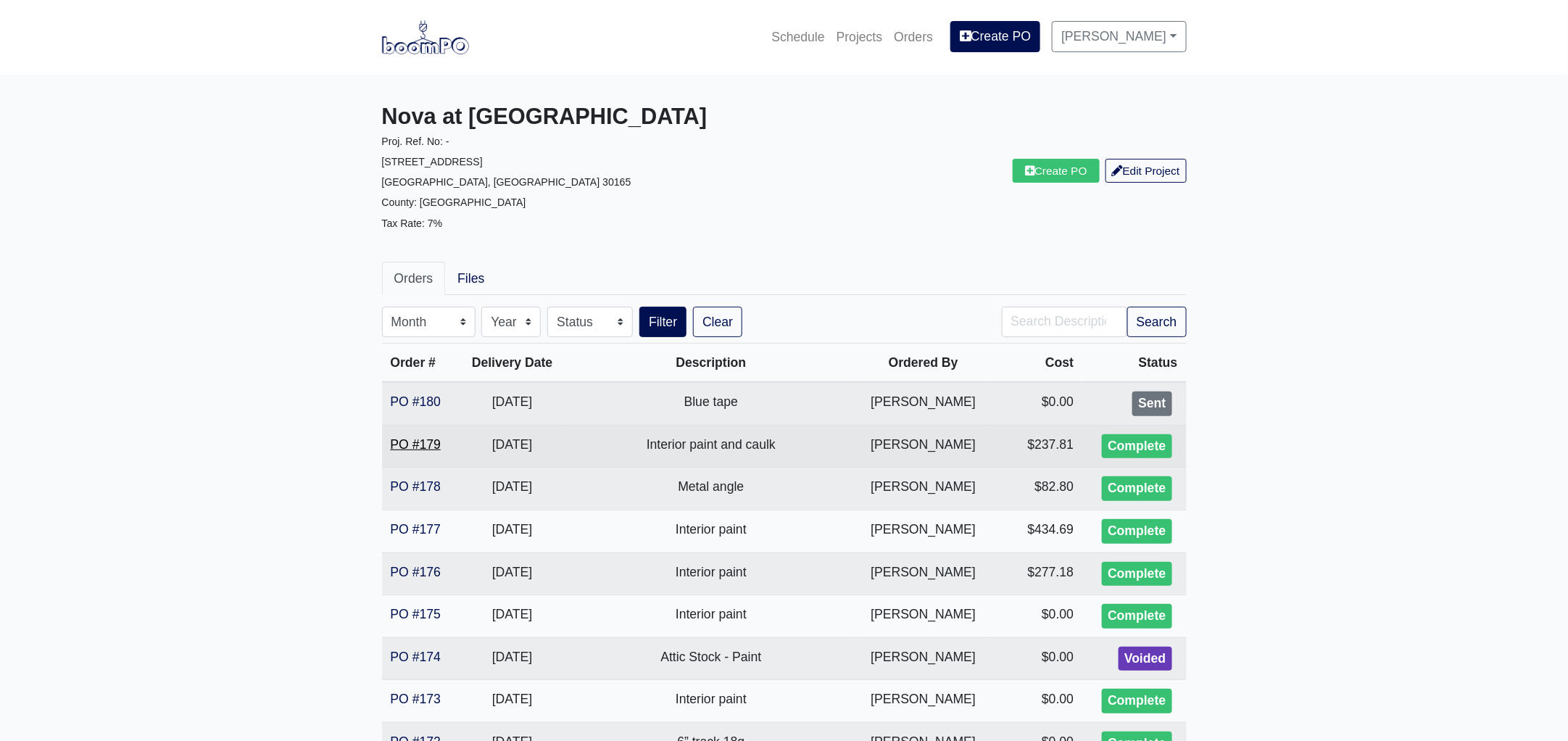
click at [401, 439] on link "PO #179" at bounding box center [416, 444] width 50 height 14
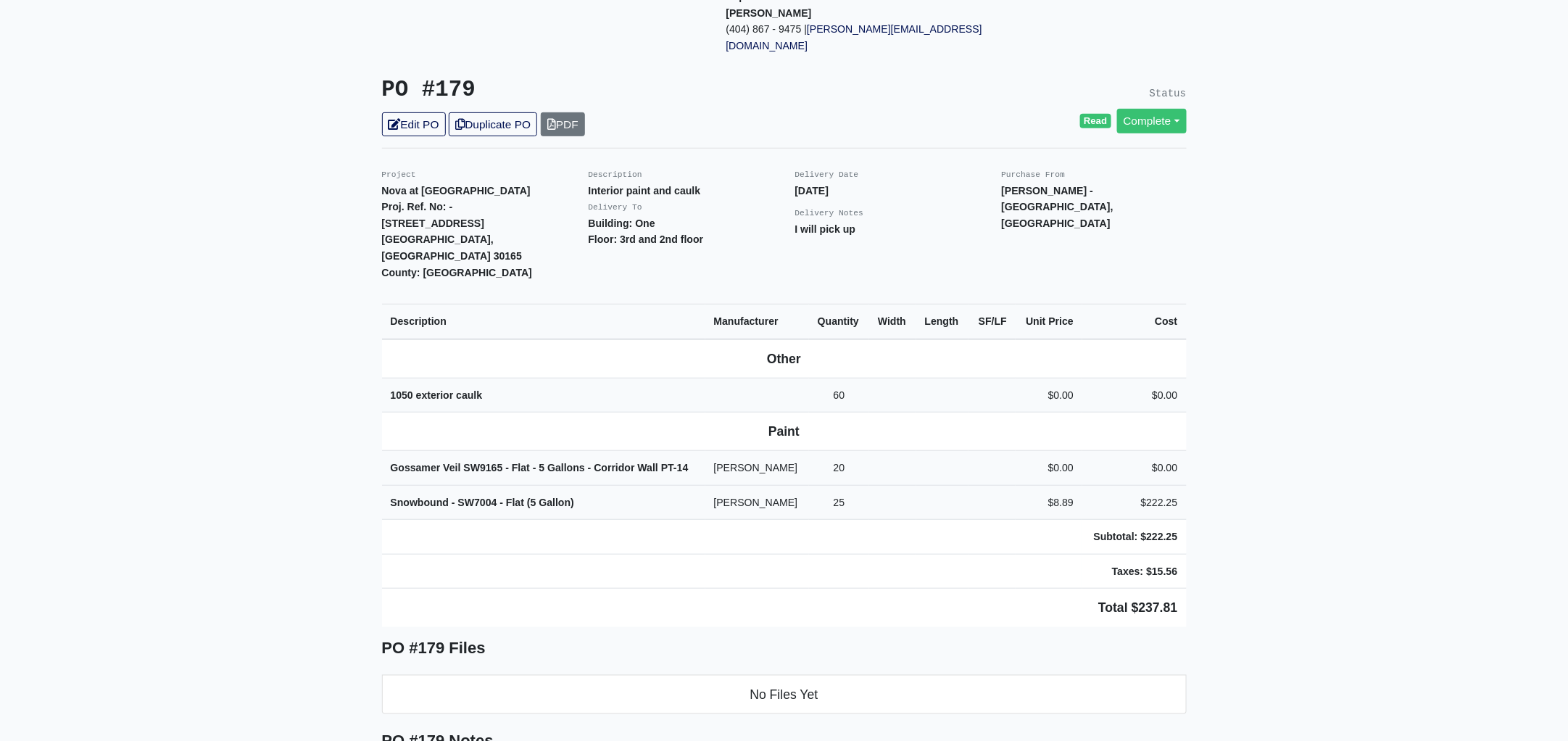
scroll to position [362, 0]
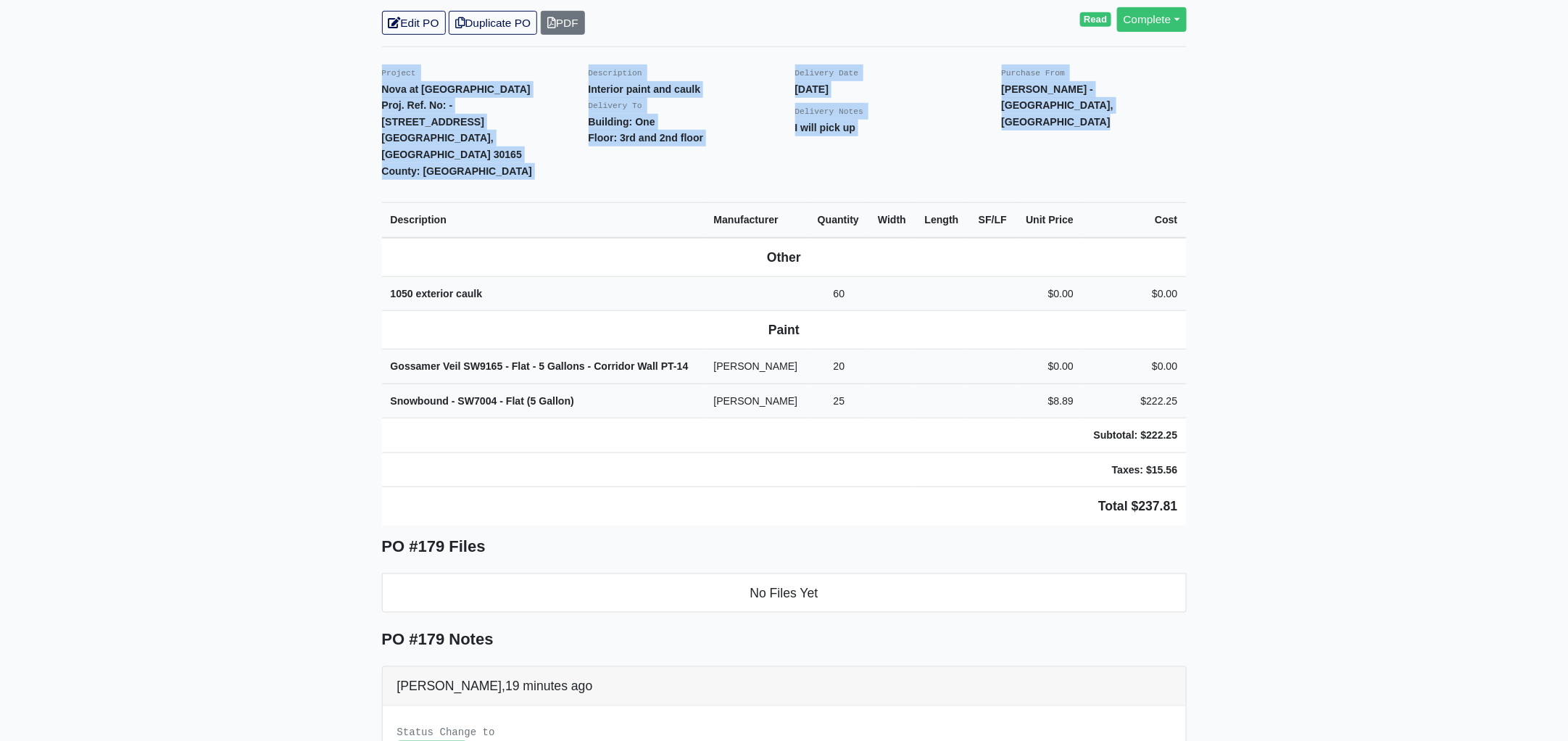
drag, startPoint x: 378, startPoint y: 40, endPoint x: 1276, endPoint y: 454, distance: 988.8
click at [1276, 454] on main "Back to Project Roswell Drywall [STREET_ADDRESS] Tel: (770) 518 - 2442 Website:…" at bounding box center [784, 477] width 1568 height 1527
copy div "Project Nova at [GEOGRAPHIC_DATA]. Ref. No: - [STREET_ADDRESS]: [GEOGRAPHIC_DAT…"
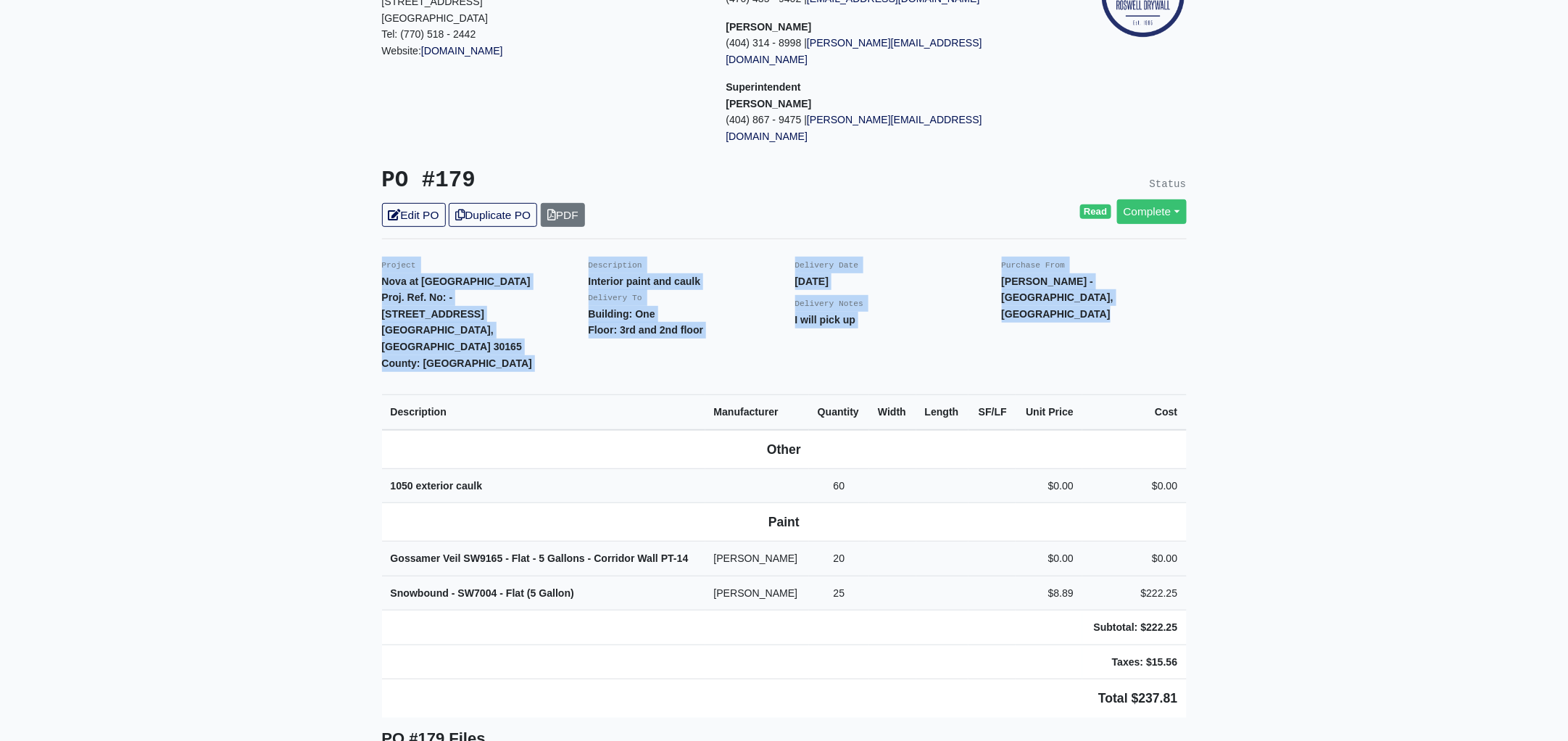
scroll to position [0, 0]
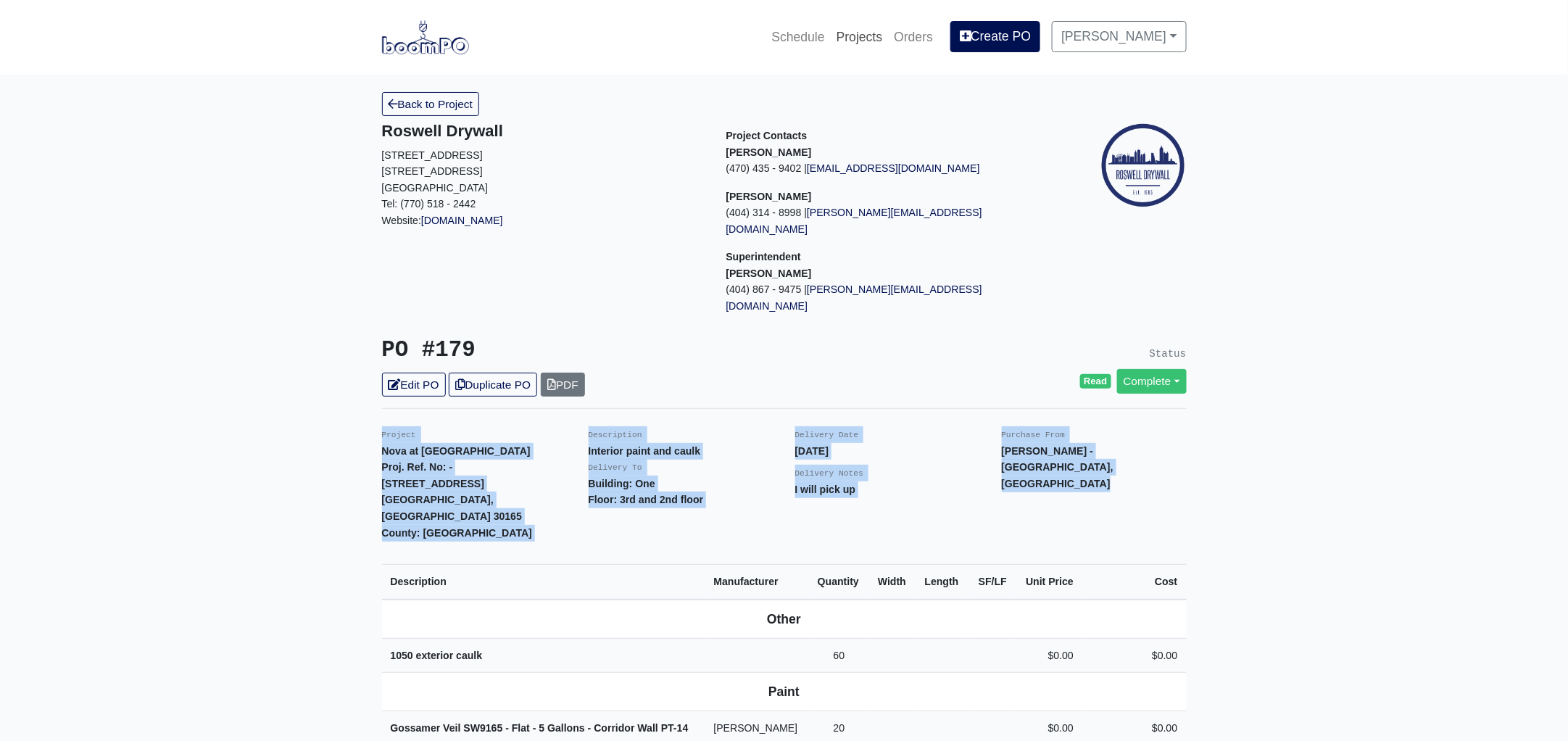
click at [885, 39] on link "Projects" at bounding box center [860, 36] width 58 height 32
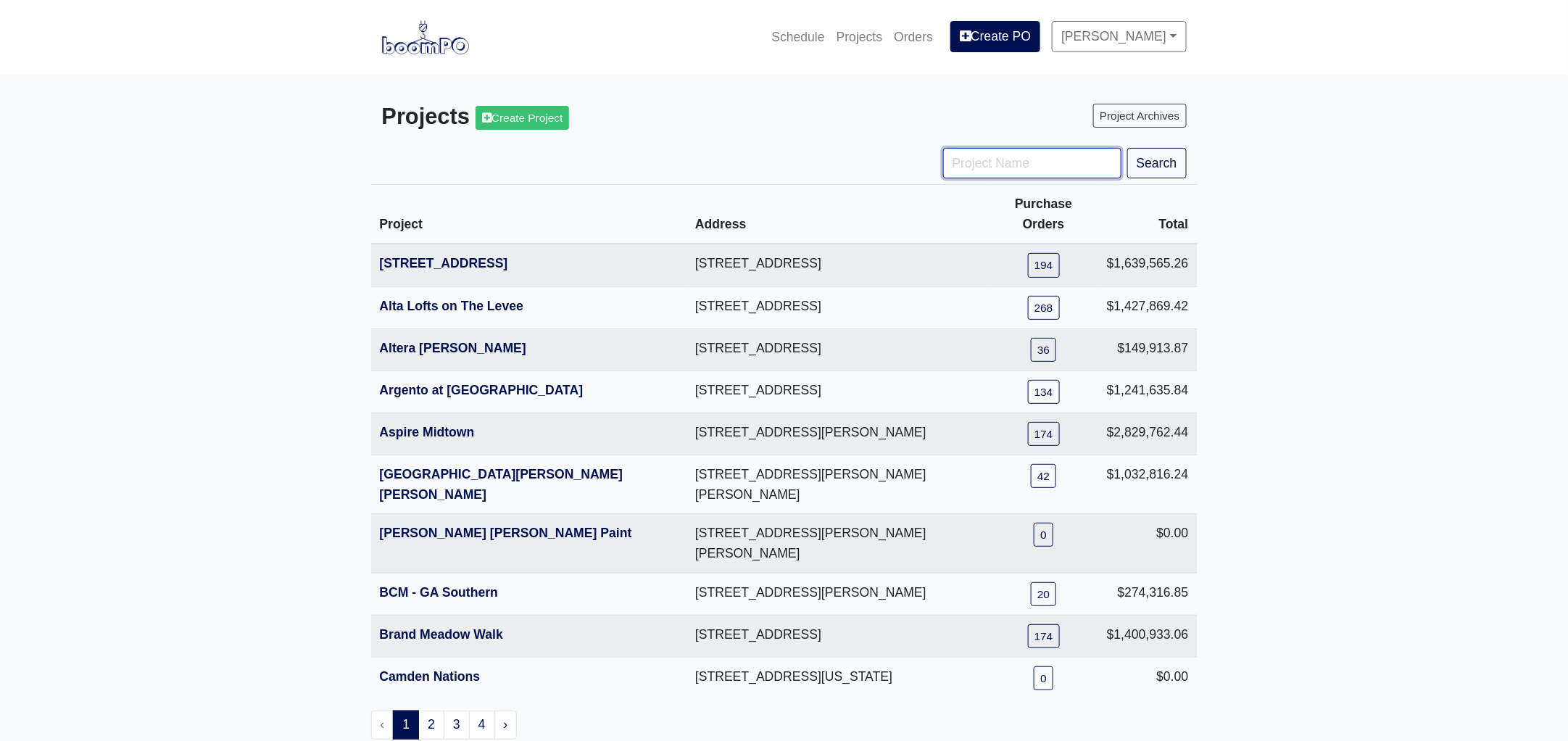
drag, startPoint x: 1013, startPoint y: 162, endPoint x: 1020, endPoint y: 172, distance: 12.2
click at [1013, 162] on input "Project Name" at bounding box center [1032, 163] width 178 height 31
type input "hub"
click at [1127, 147] on button "Search" at bounding box center [1157, 163] width 60 height 31
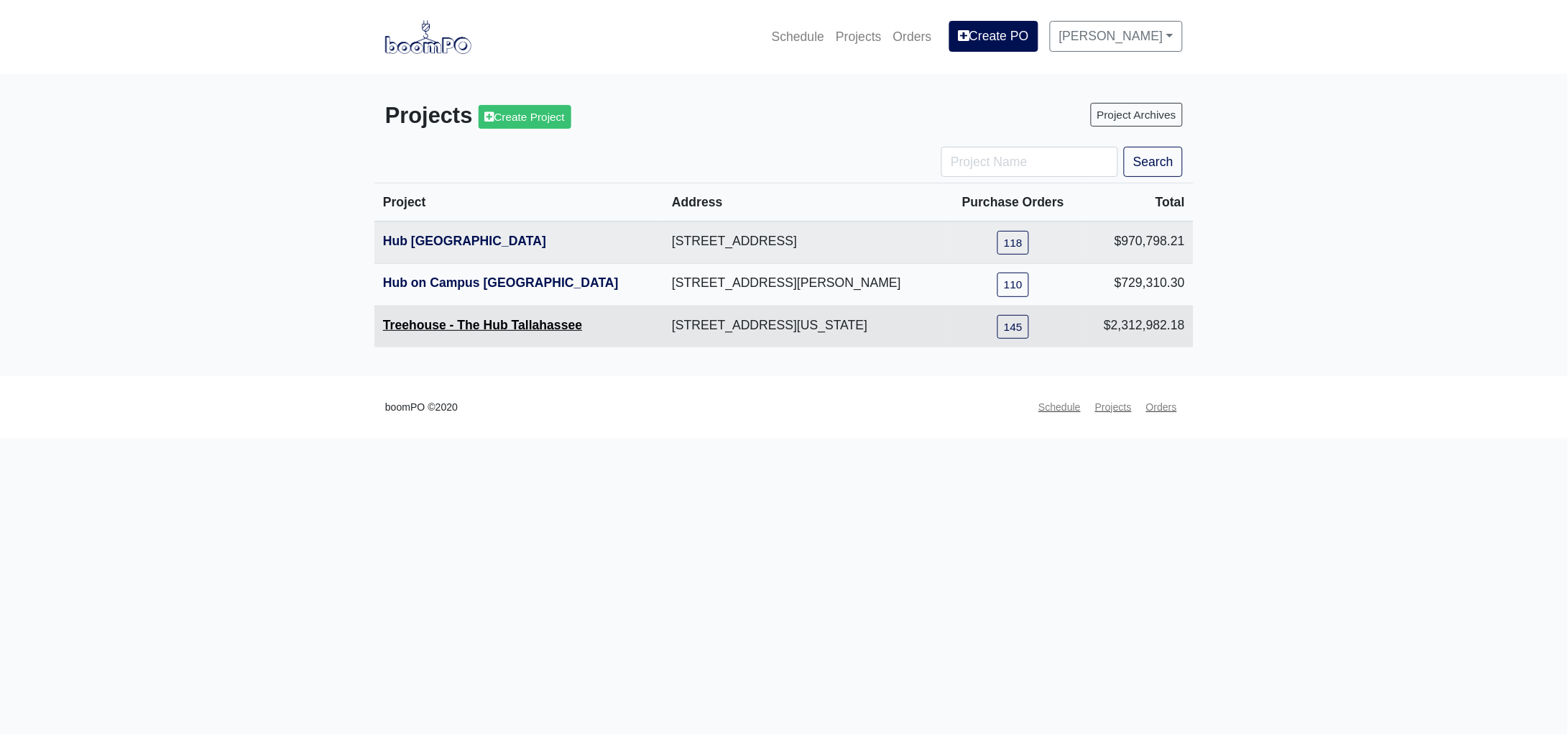
click at [477, 327] on link "Treehouse - The Hub Tallahassee" at bounding box center [483, 325] width 199 height 14
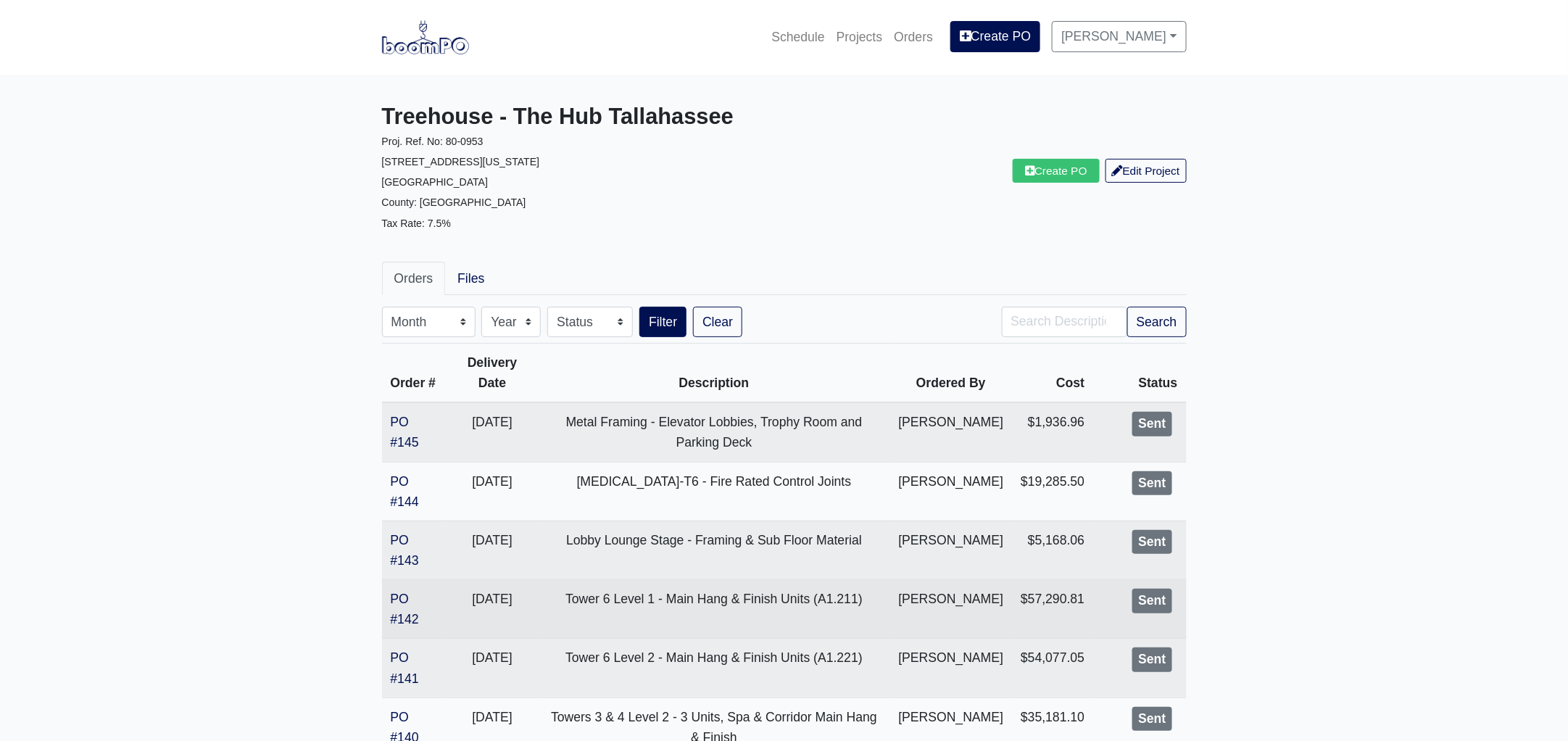
scroll to position [180, 0]
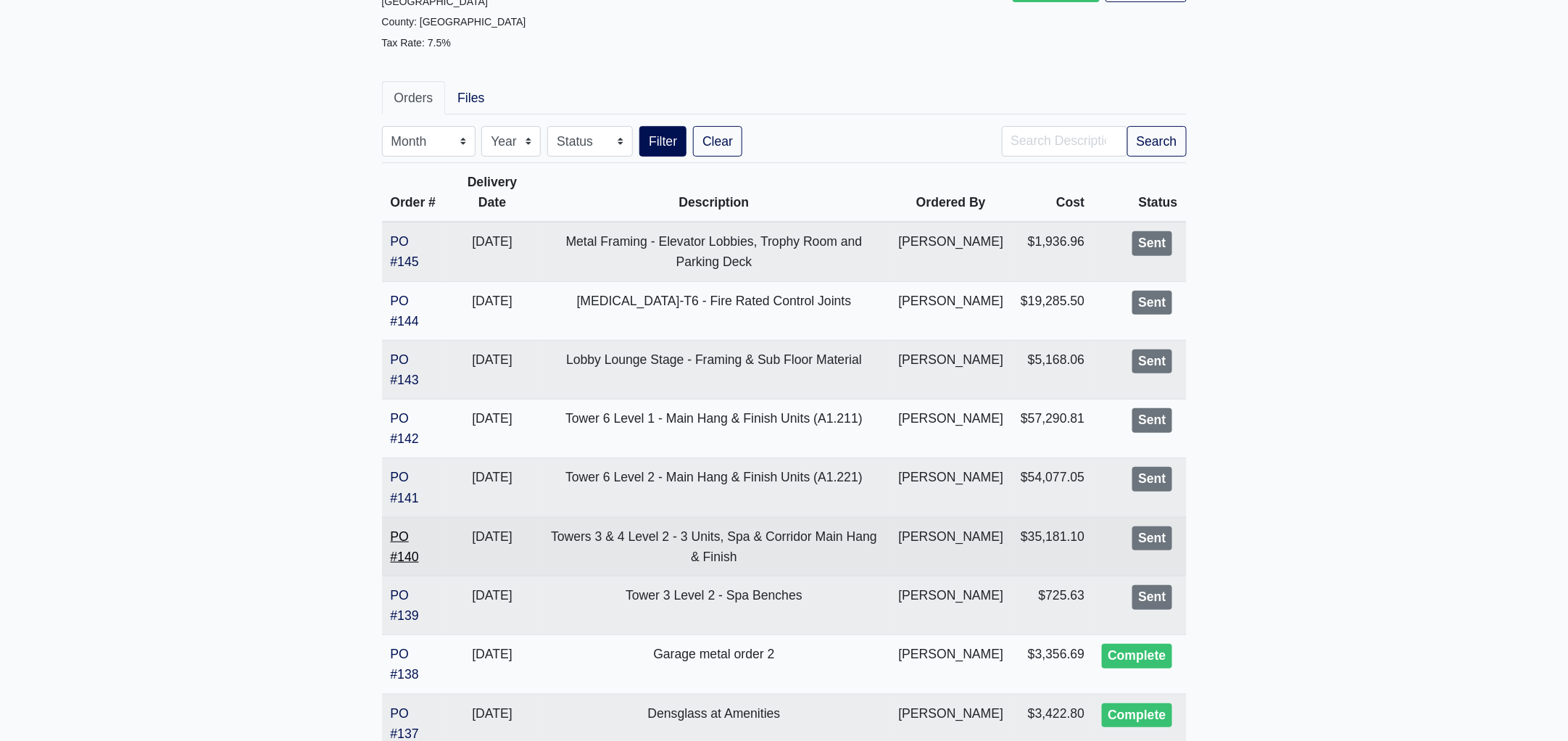
click at [409, 564] on link "PO #140" at bounding box center [405, 546] width 28 height 34
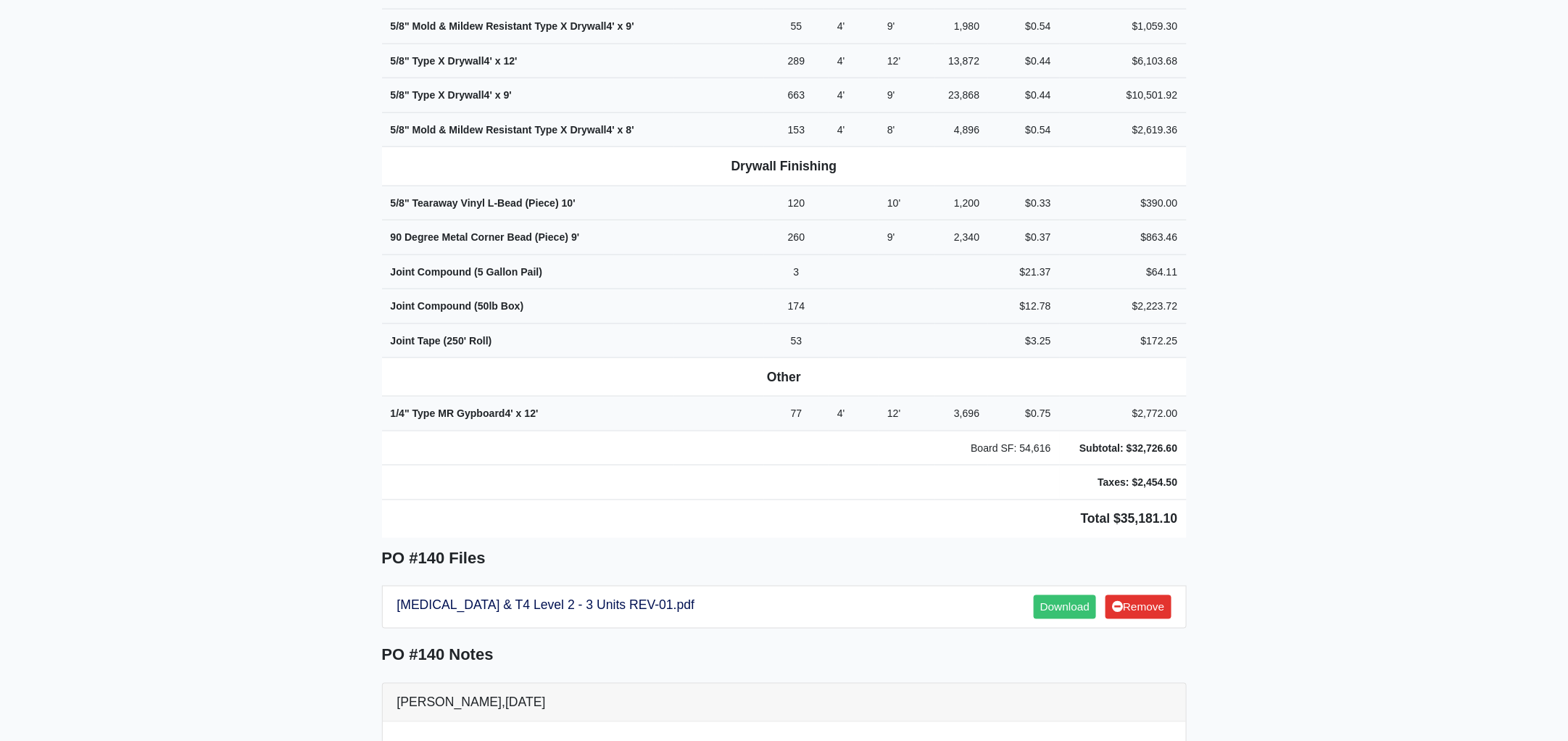
scroll to position [770, 0]
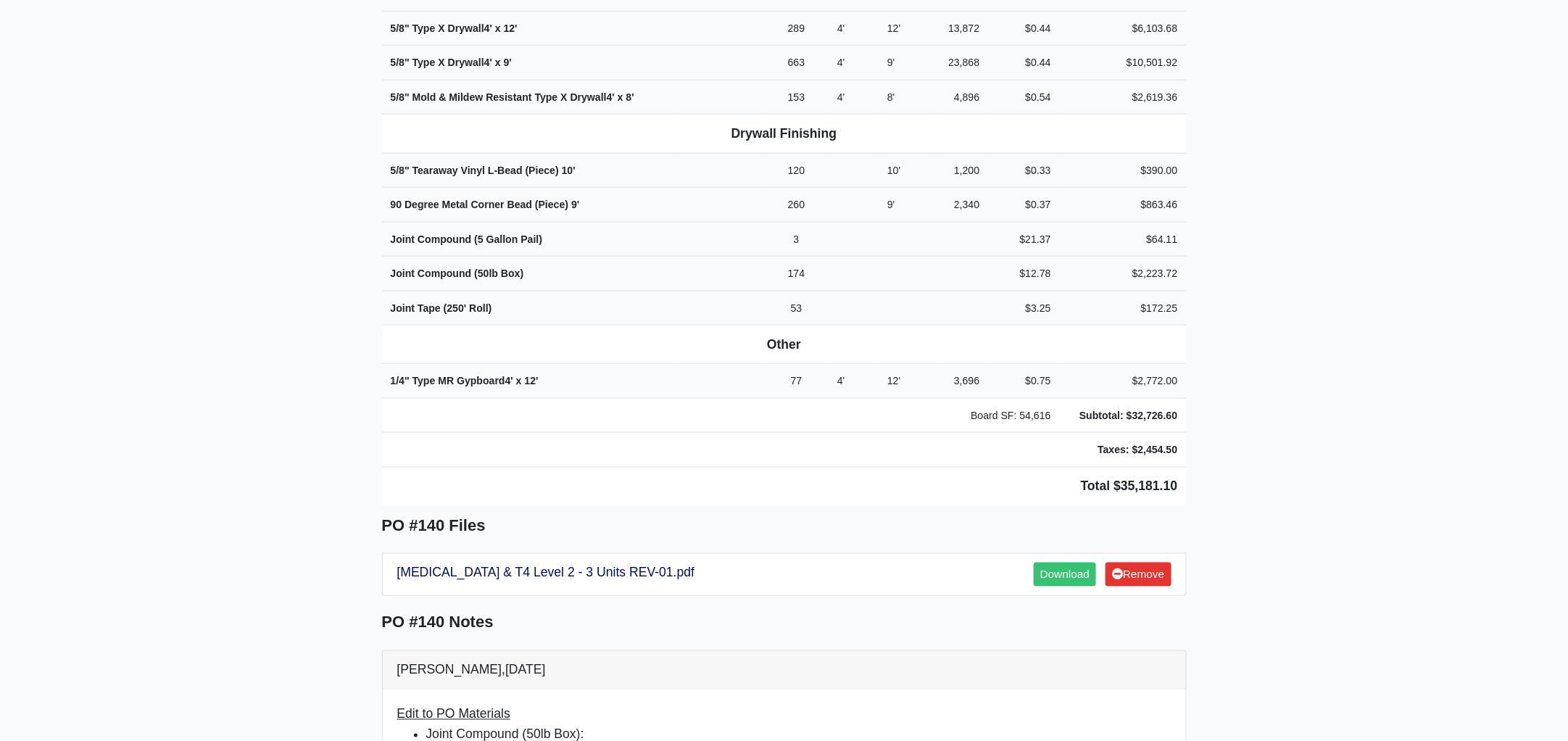
drag, startPoint x: 379, startPoint y: 128, endPoint x: 1219, endPoint y: 461, distance: 903.6
click at [1219, 461] on main "Back to Project Roswell Drywall [STREET_ADDRESS] Tel: (770) 518 - 2442 Website:…" at bounding box center [784, 737] width 1568 height 2867
copy div "Project Treehouse - The Hub Tallahassee Proj. Ref. No: 80-0953 [STREET_ADDRESS]…"
